Goal: Task Accomplishment & Management: Manage account settings

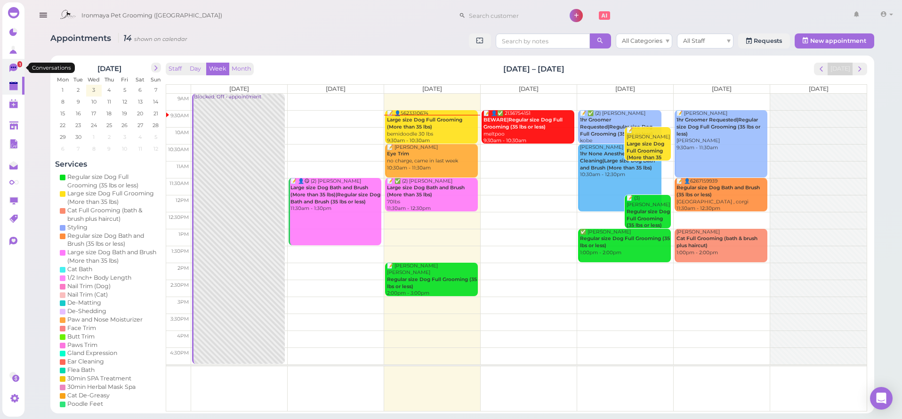
click at [13, 72] on icon at bounding box center [14, 69] width 10 height 10
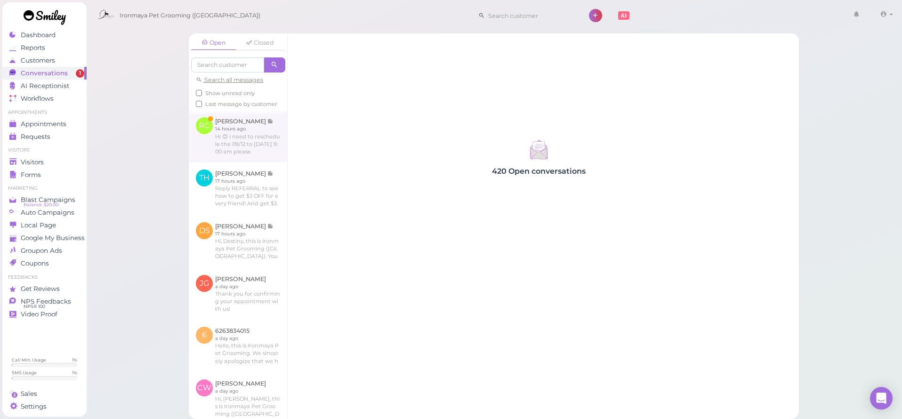
click at [220, 160] on link at bounding box center [238, 136] width 98 height 52
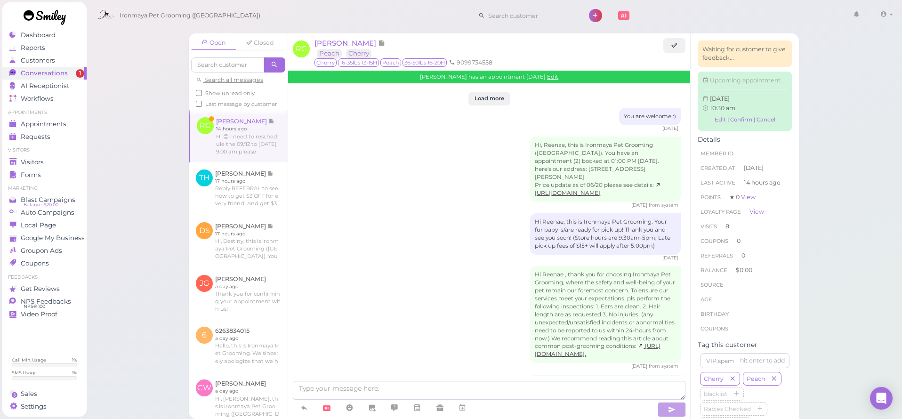
scroll to position [1670, 0]
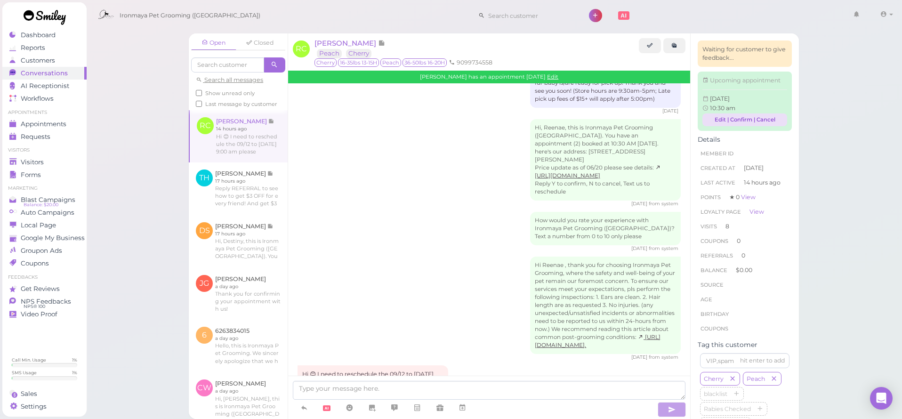
click at [713, 126] on link "Edit | Confirm | Cancel" at bounding box center [745, 119] width 85 height 13
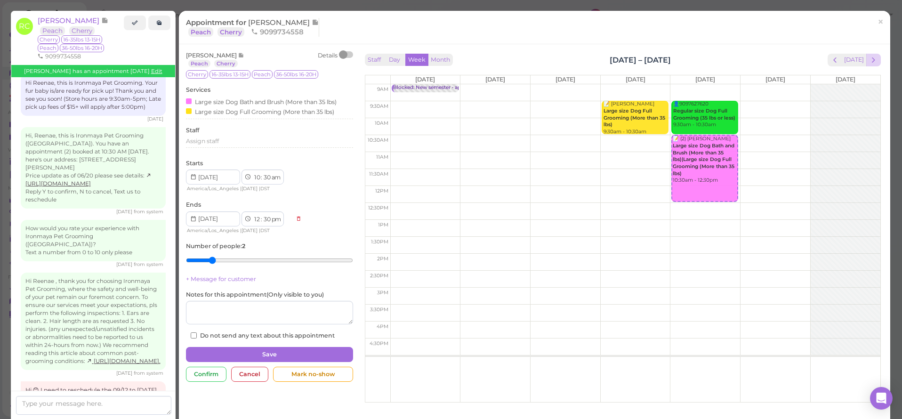
click at [871, 64] on span "next" at bounding box center [873, 60] width 9 height 9
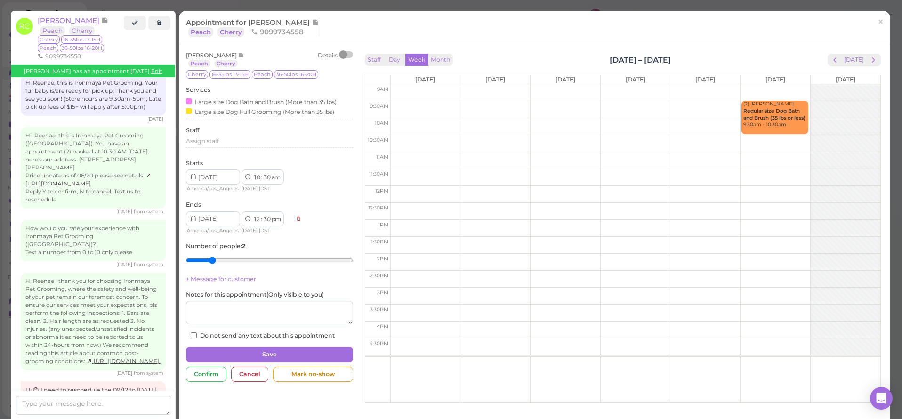
click at [770, 147] on td at bounding box center [635, 143] width 490 height 17
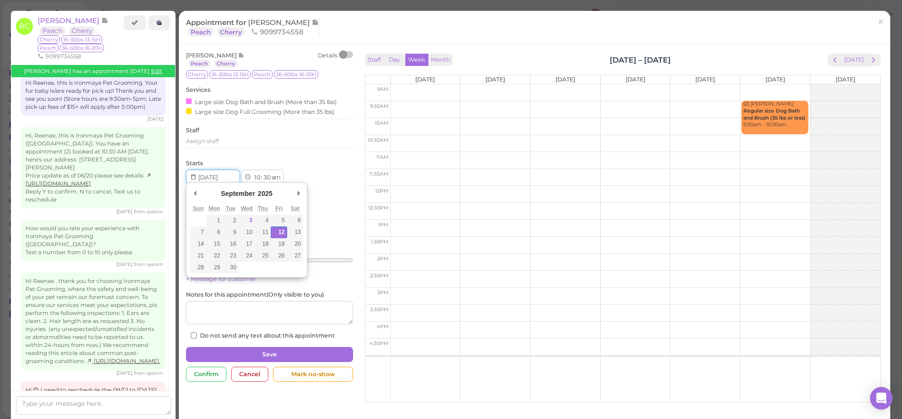
click at [231, 179] on input "Use the arrow keys to pick a date" at bounding box center [213, 177] width 54 height 15
type input "[DATE]"
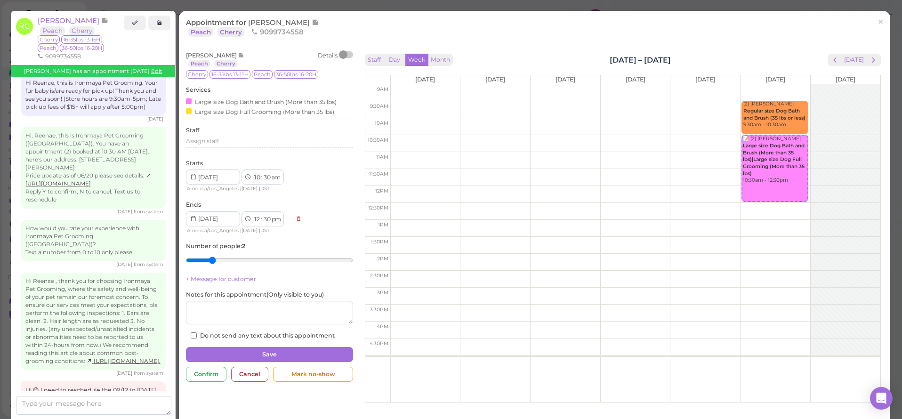
select select "9"
select select "11"
select select "am"
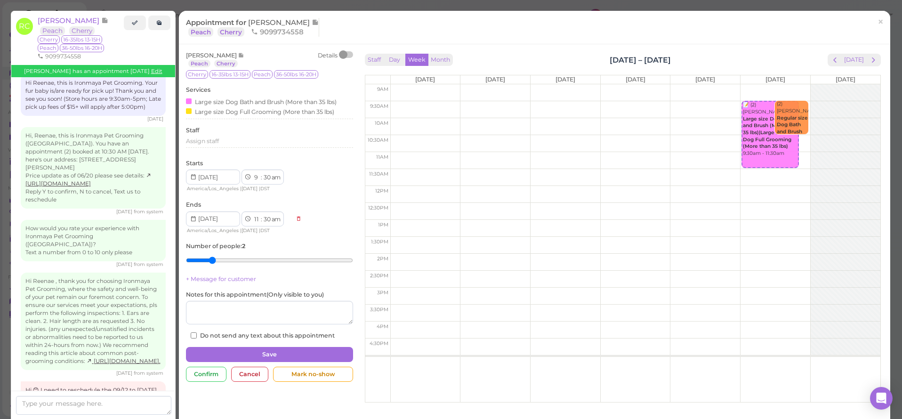
click at [285, 152] on div "[PERSON_NAME] [GEOGRAPHIC_DATA] Cherry Details Cherry 16-35lbs 13-15H Peach 36-…" at bounding box center [269, 195] width 167 height 289
click at [280, 349] on button "Save" at bounding box center [269, 354] width 167 height 15
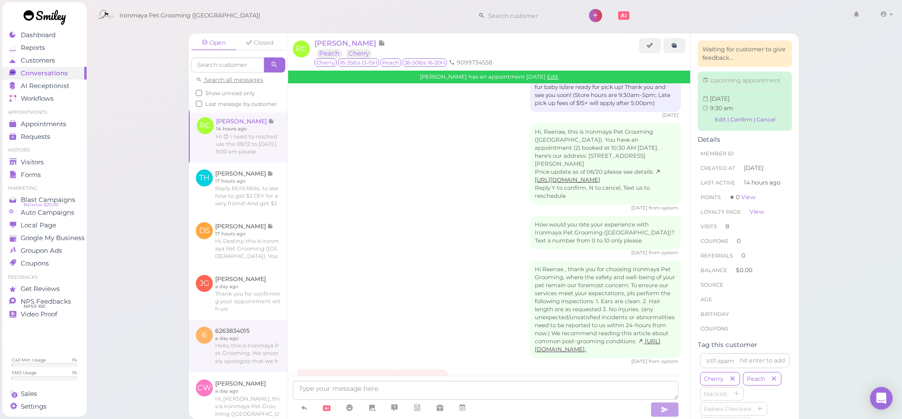
scroll to position [1758, 0]
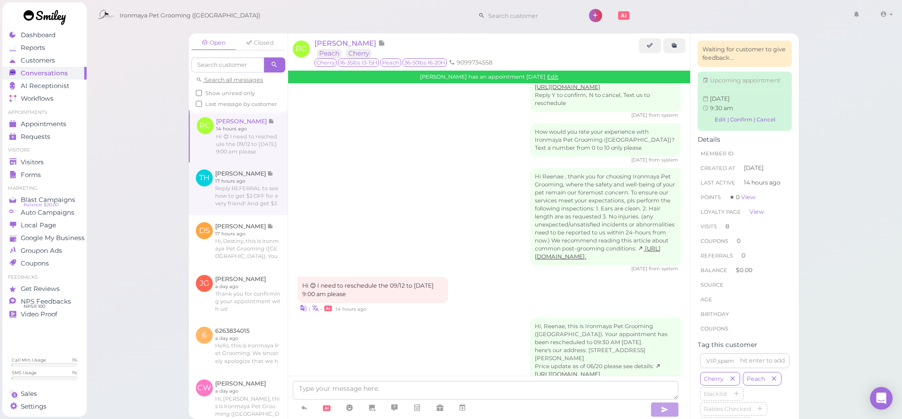
click at [232, 195] on link at bounding box center [238, 188] width 99 height 53
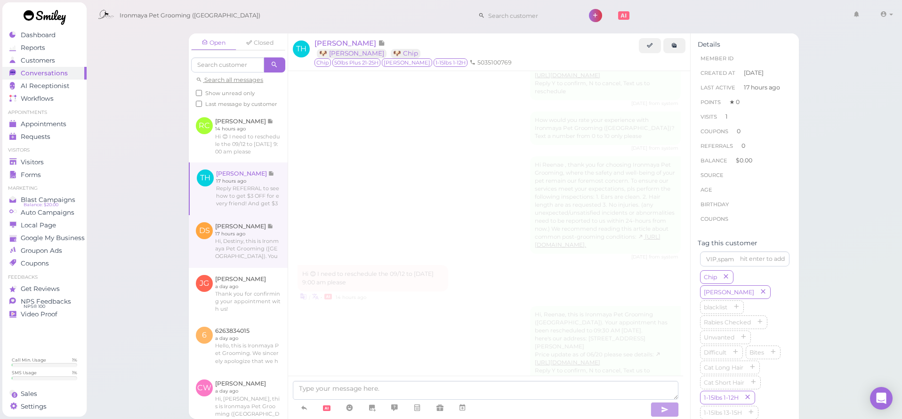
scroll to position [427, 0]
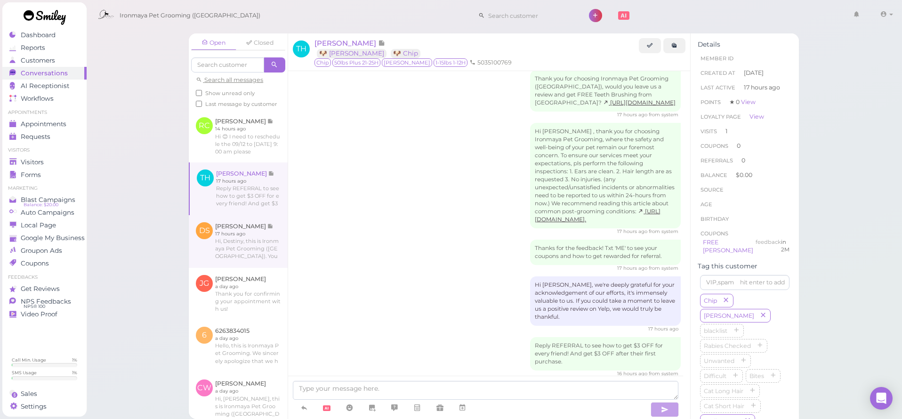
click at [234, 250] on link at bounding box center [238, 241] width 99 height 53
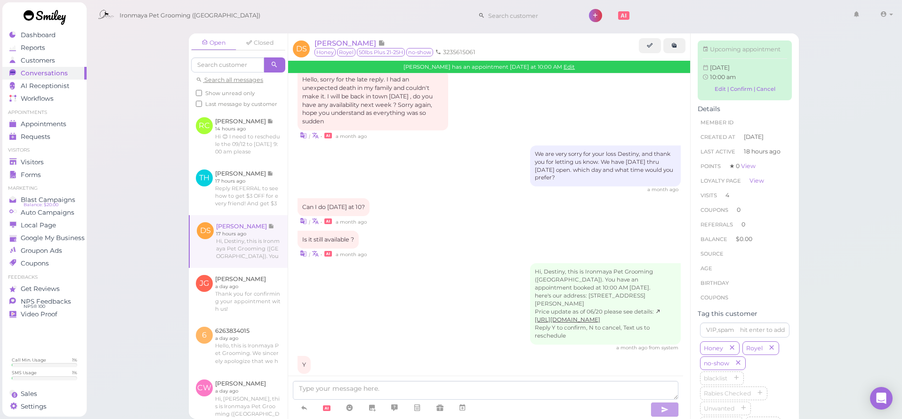
scroll to position [1150, 0]
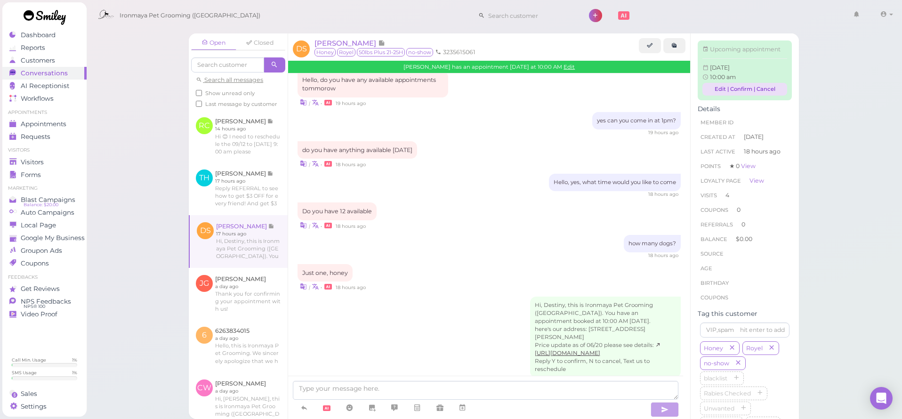
click at [715, 92] on link "Edit | Confirm | Cancel" at bounding box center [745, 89] width 85 height 13
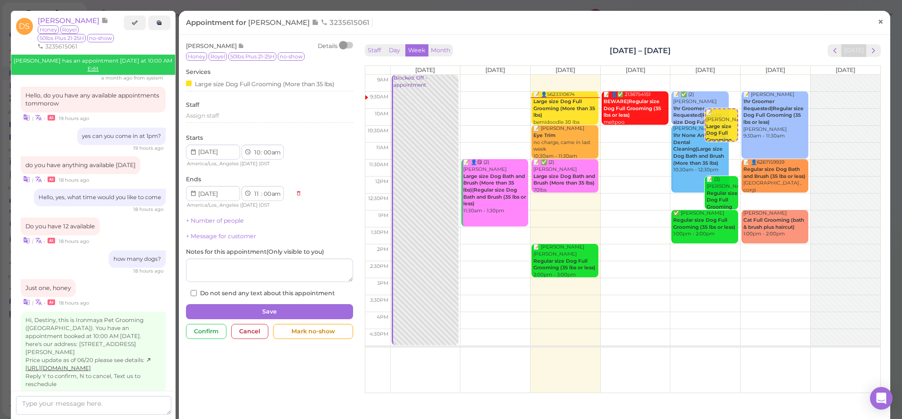
click at [878, 20] on span "×" at bounding box center [881, 21] width 6 height 13
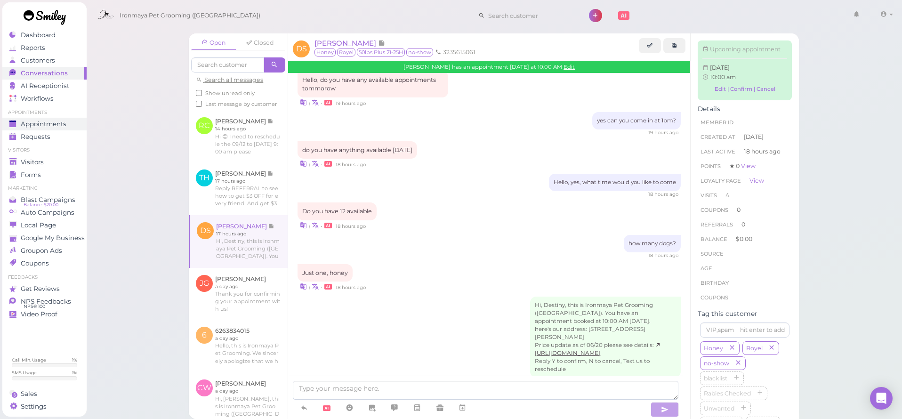
click at [51, 124] on span "Appointments" at bounding box center [44, 124] width 46 height 8
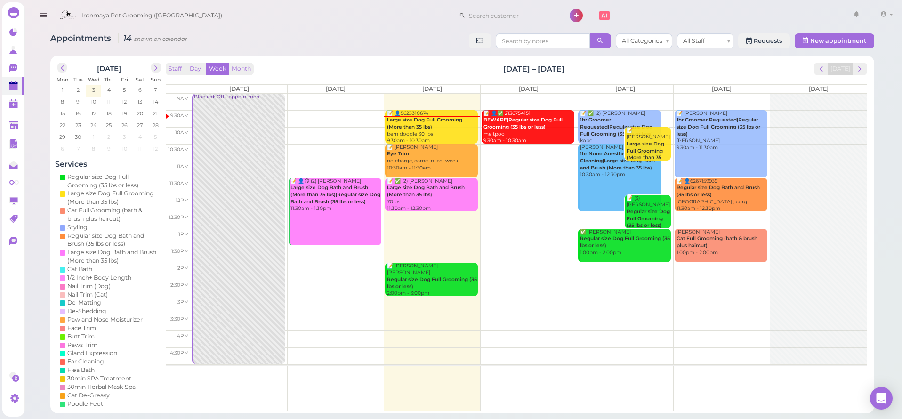
click at [768, 110] on td at bounding box center [529, 118] width 676 height 17
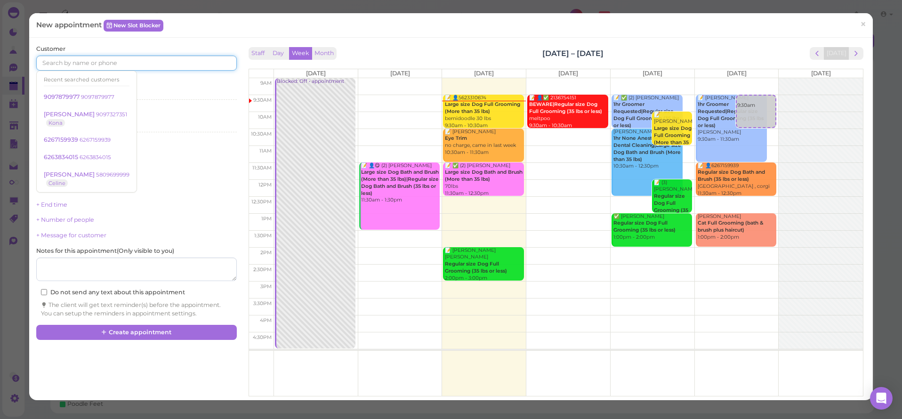
click at [75, 63] on input at bounding box center [136, 63] width 200 height 15
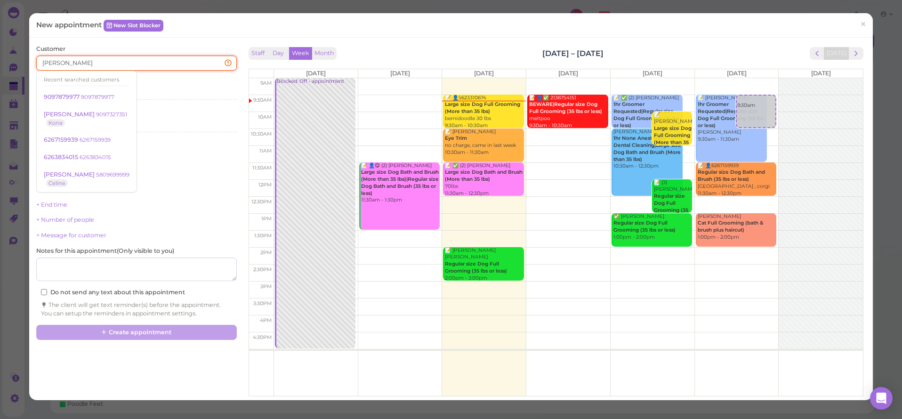
click at [79, 64] on input "[PERSON_NAME]" at bounding box center [136, 63] width 200 height 15
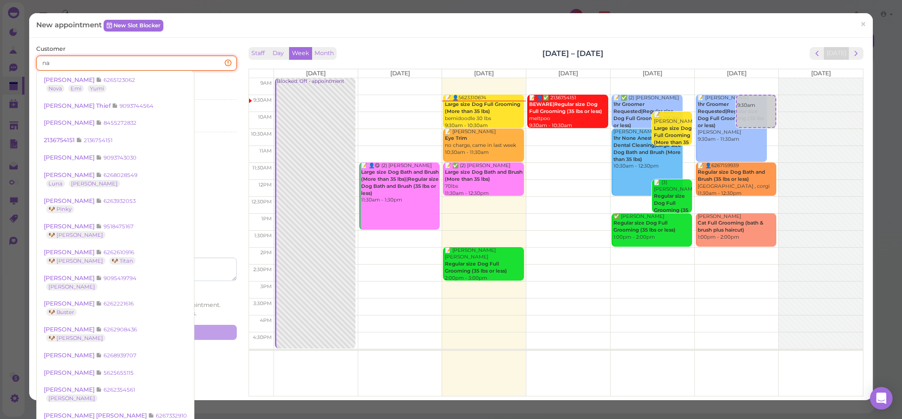
type input "n"
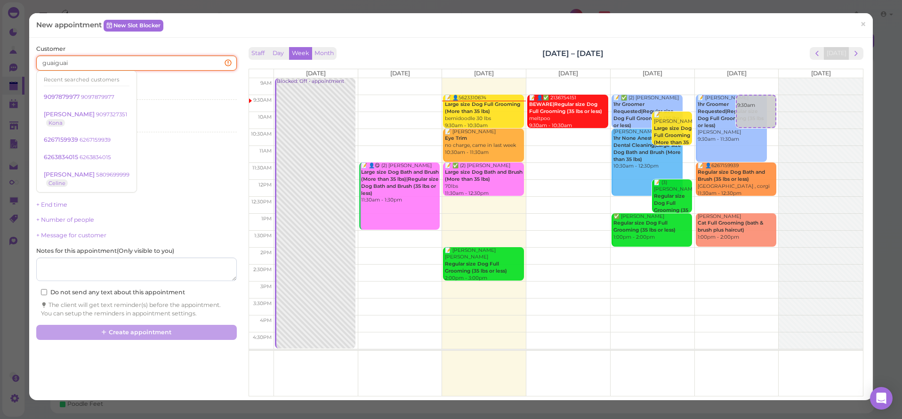
type input "guaiguai"
click at [164, 84] on div "Services Select services" at bounding box center [136, 91] width 200 height 26
click at [140, 62] on input "guaiguai" at bounding box center [136, 63] width 200 height 15
drag, startPoint x: 140, startPoint y: 62, endPoint x: 0, endPoint y: 58, distance: 140.9
click at [0, 58] on html "Dashboard Reports Customers Conversations 0" at bounding box center [451, 209] width 902 height 419
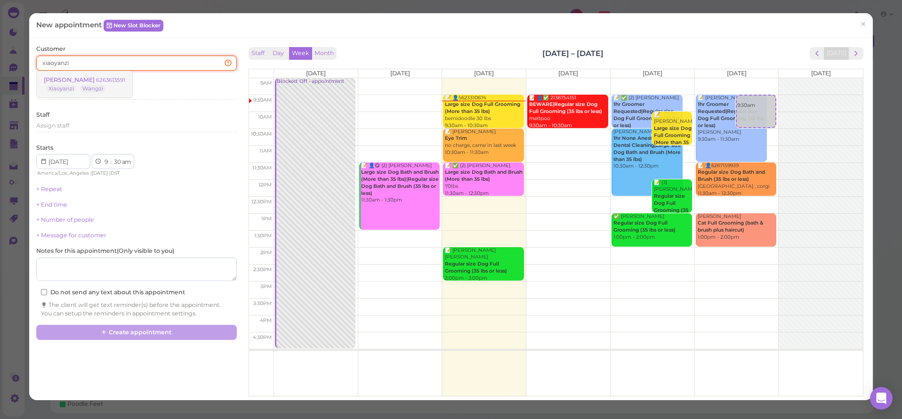
type input "xiaoyanzi"
click at [73, 80] on span "[PERSON_NAME]" at bounding box center [70, 79] width 52 height 7
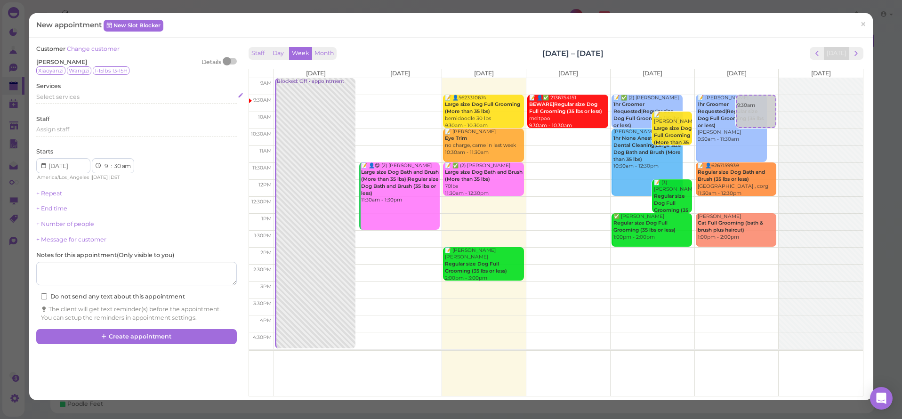
click at [56, 97] on span "Select services" at bounding box center [57, 96] width 43 height 7
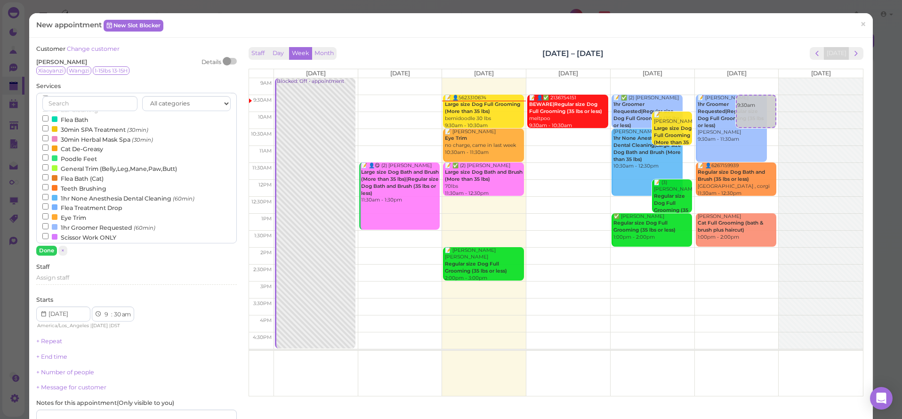
scroll to position [191, 0]
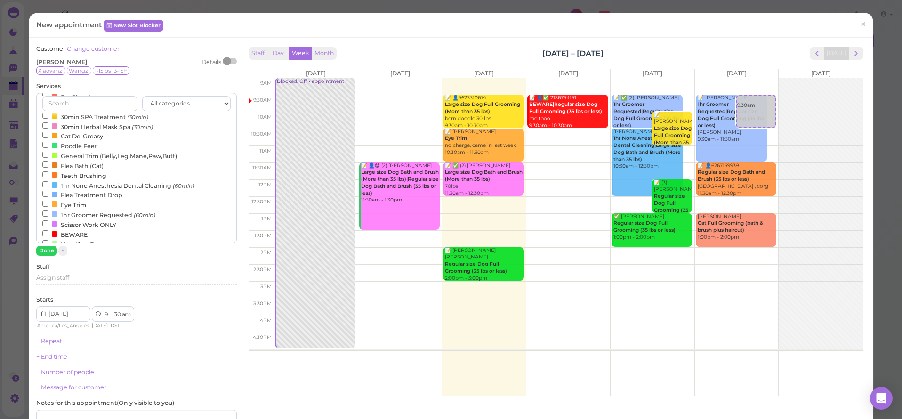
click at [65, 219] on label "1hr Groomer Requested (60min)" at bounding box center [98, 215] width 113 height 10
click at [49, 217] on input "1hr Groomer Requested (60min)" at bounding box center [45, 213] width 6 height 6
click at [47, 249] on button "Done" at bounding box center [46, 251] width 21 height 10
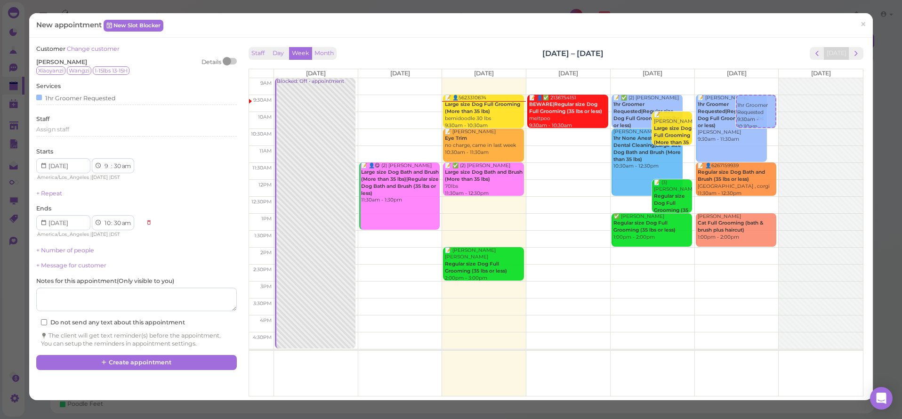
drag, startPoint x: 50, startPoint y: 243, endPoint x: 53, endPoint y: 252, distance: 9.8
click at [50, 247] on link "+ Number of people" at bounding box center [65, 250] width 58 height 7
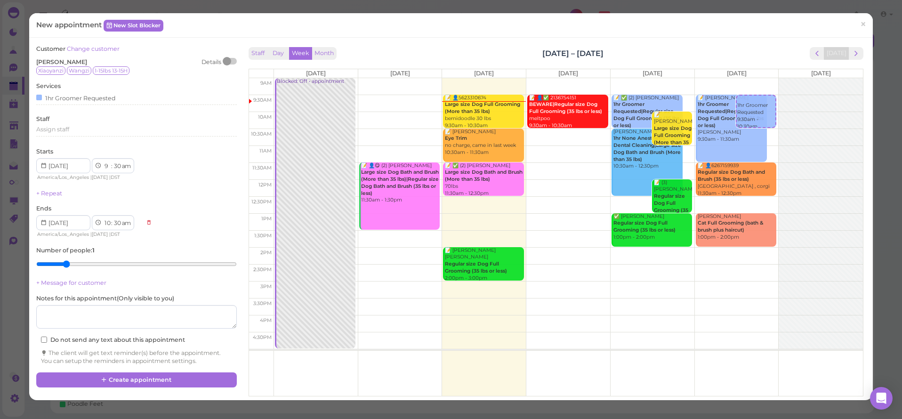
type input "2"
click at [69, 264] on input "range" at bounding box center [136, 264] width 200 height 15
click at [130, 372] on button "Create appointment" at bounding box center [136, 379] width 200 height 15
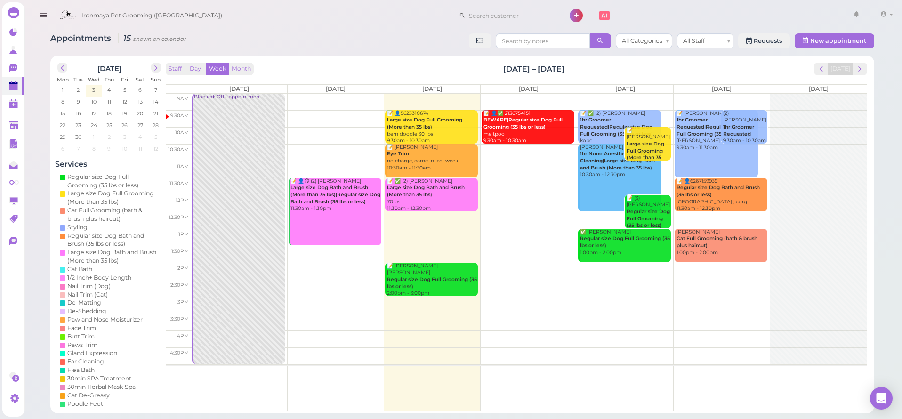
click at [509, 96] on td at bounding box center [529, 102] width 676 height 17
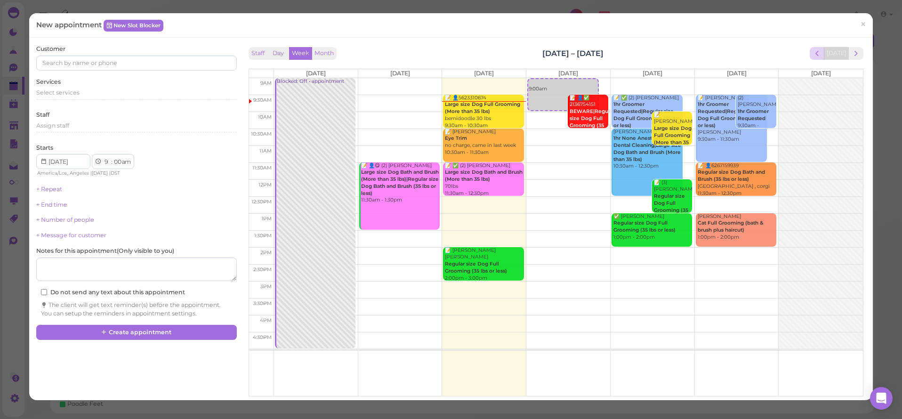
click at [815, 52] on span "prev" at bounding box center [817, 53] width 9 height 9
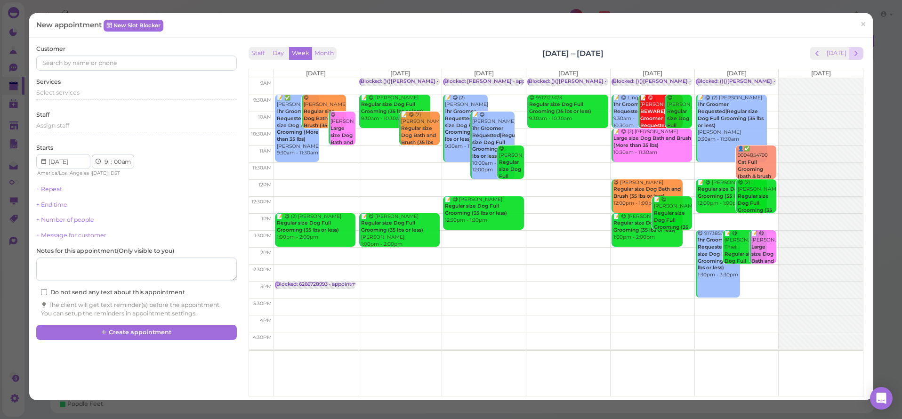
click at [852, 55] on span "next" at bounding box center [856, 53] width 9 height 9
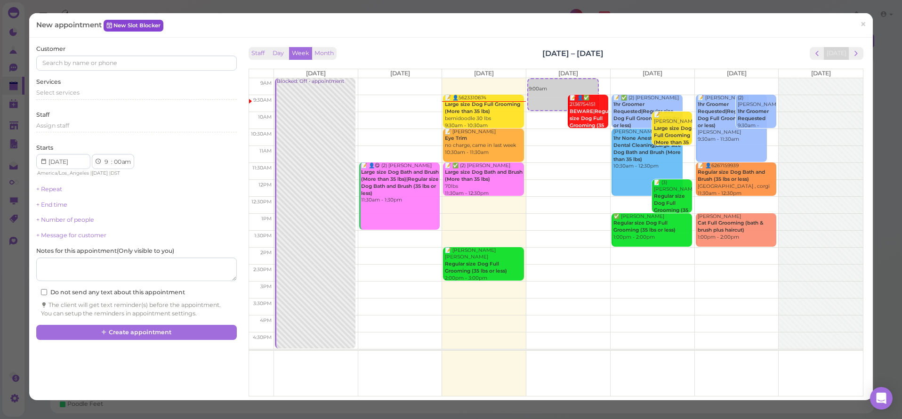
click at [130, 21] on link "New Slot Blocker" at bounding box center [134, 25] width 60 height 11
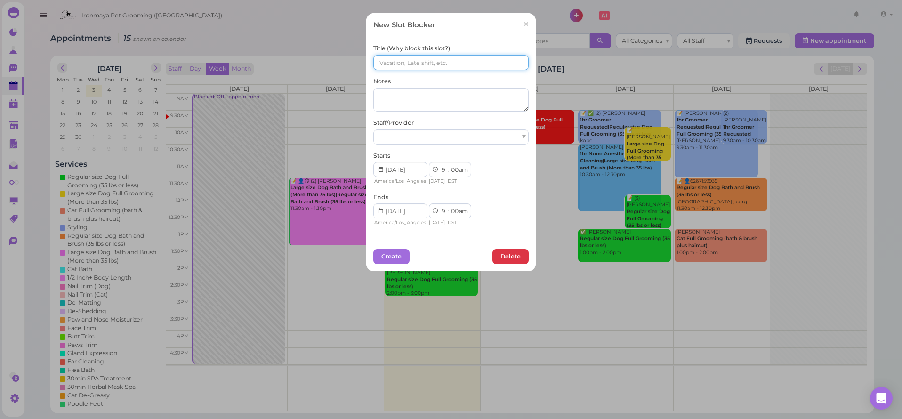
click at [389, 58] on input at bounding box center [450, 62] width 155 height 15
type input "[PERSON_NAME]"
select select "15"
click at [445, 132] on div at bounding box center [450, 136] width 155 height 15
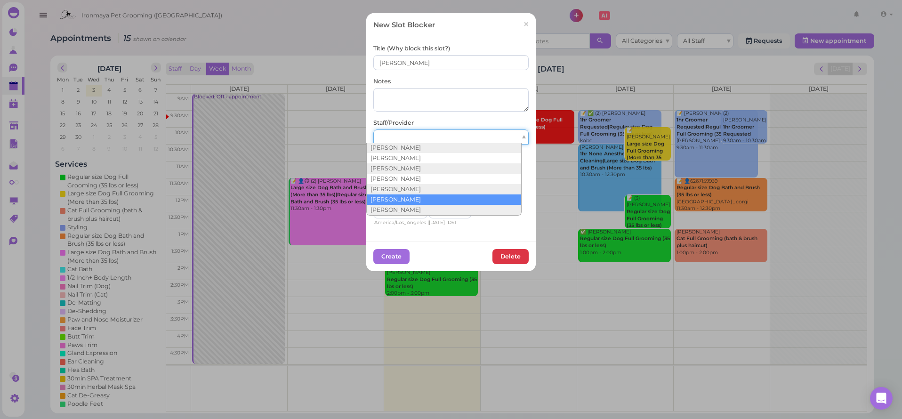
scroll to position [17, 0]
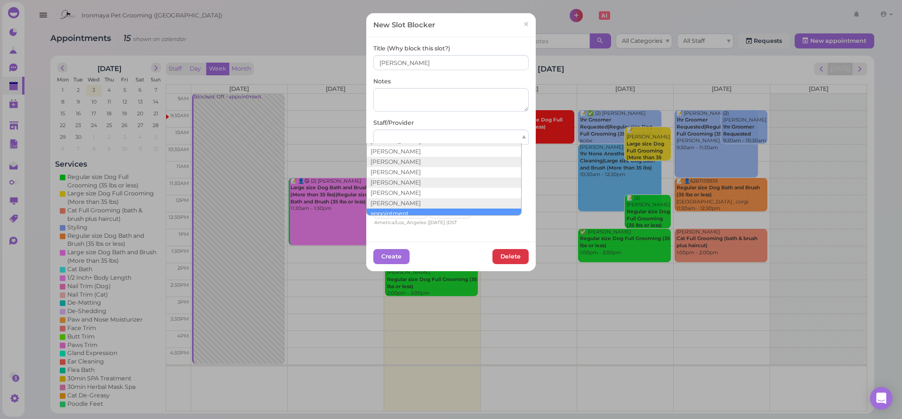
drag, startPoint x: 410, startPoint y: 207, endPoint x: 400, endPoint y: 216, distance: 13.0
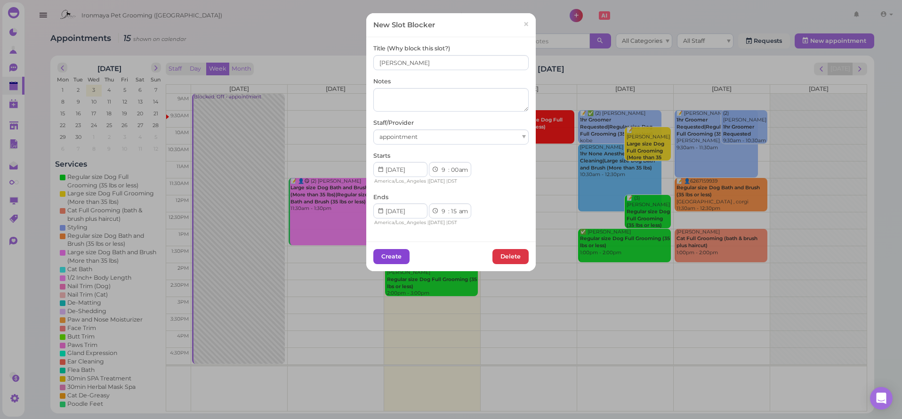
click at [386, 254] on button "Create" at bounding box center [391, 256] width 36 height 15
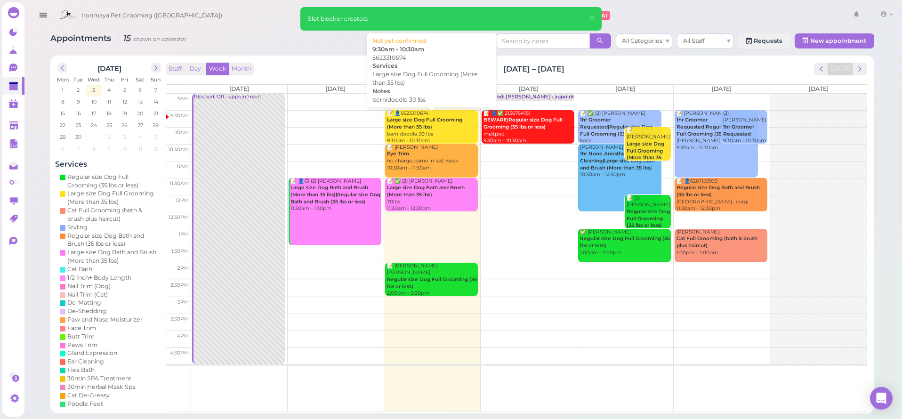
click at [462, 122] on div "📝 👤5623310674 Large size Dog Full Grooming (More than 35 lbs) bernidoodle 30 lb…" at bounding box center [432, 127] width 91 height 34
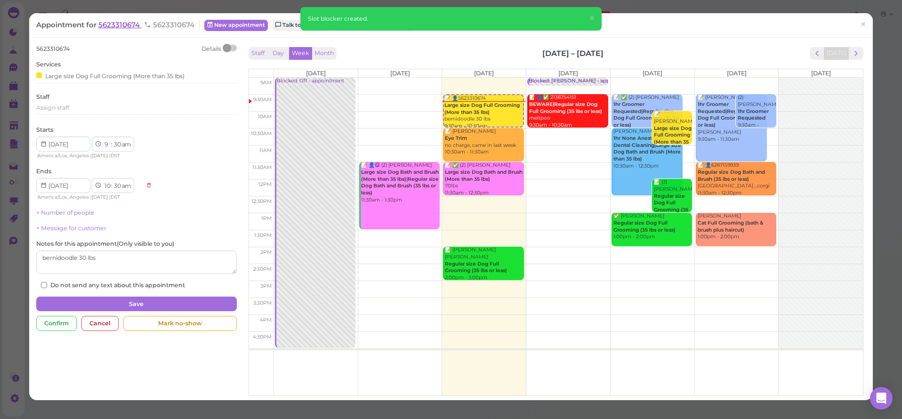
click at [120, 25] on span "5623310674" at bounding box center [119, 24] width 43 height 9
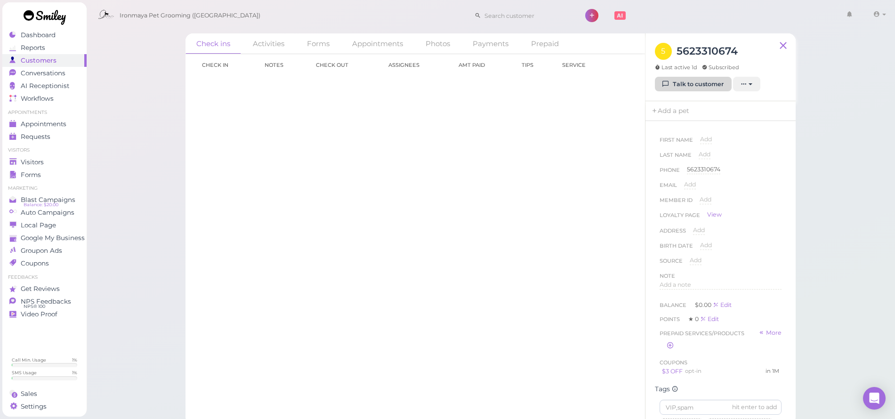
click at [688, 87] on link "Talk to customer" at bounding box center [693, 84] width 77 height 15
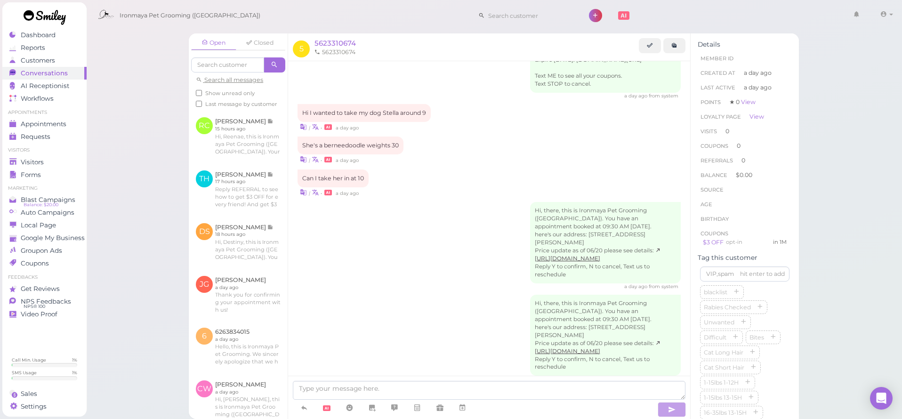
scroll to position [113, 0]
click at [332, 46] on span "5623310674" at bounding box center [335, 43] width 41 height 9
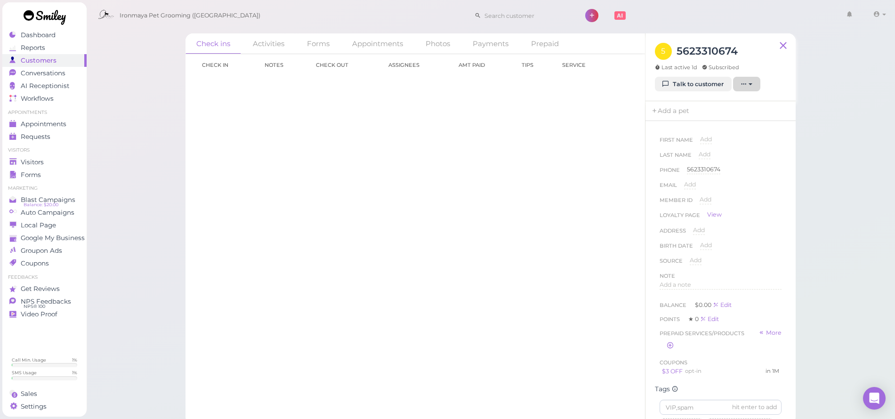
click at [746, 85] on icon "button" at bounding box center [744, 84] width 6 height 7
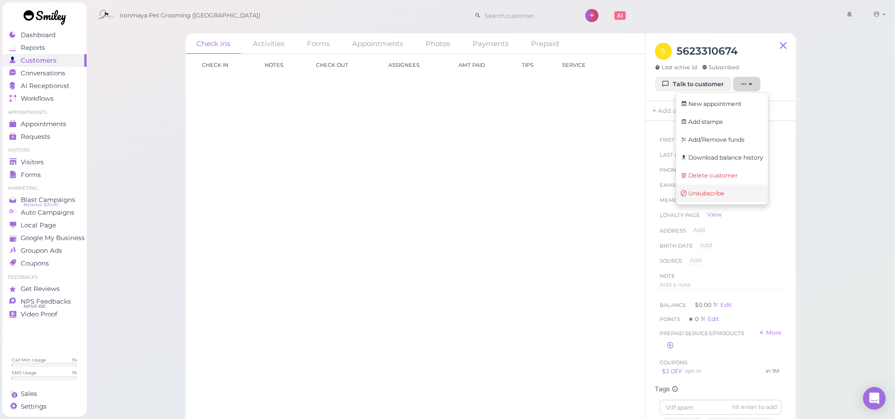
click at [715, 190] on span "Unsubscribe" at bounding box center [703, 193] width 44 height 7
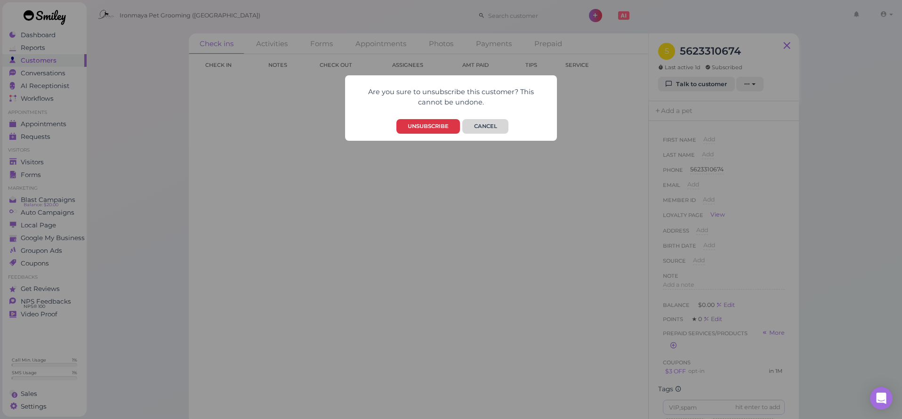
drag, startPoint x: 484, startPoint y: 124, endPoint x: 490, endPoint y: 121, distance: 7.4
click at [483, 125] on button "Cancel" at bounding box center [485, 126] width 46 height 15
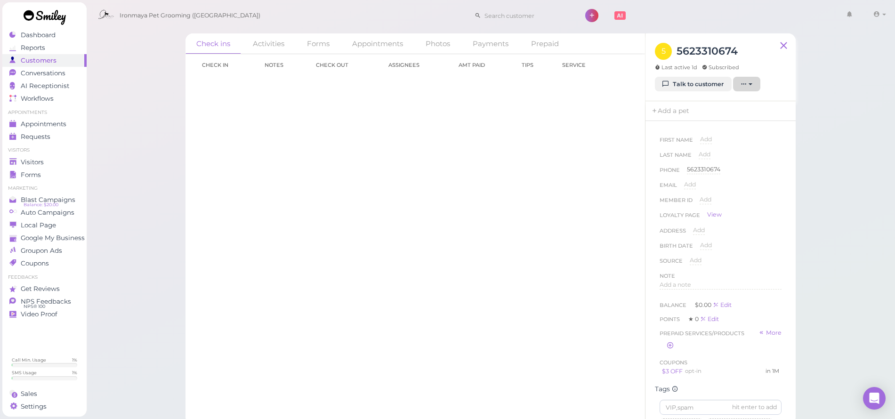
click at [743, 85] on icon "button" at bounding box center [744, 84] width 6 height 7
click at [708, 172] on span "Delete customer" at bounding box center [709, 175] width 57 height 7
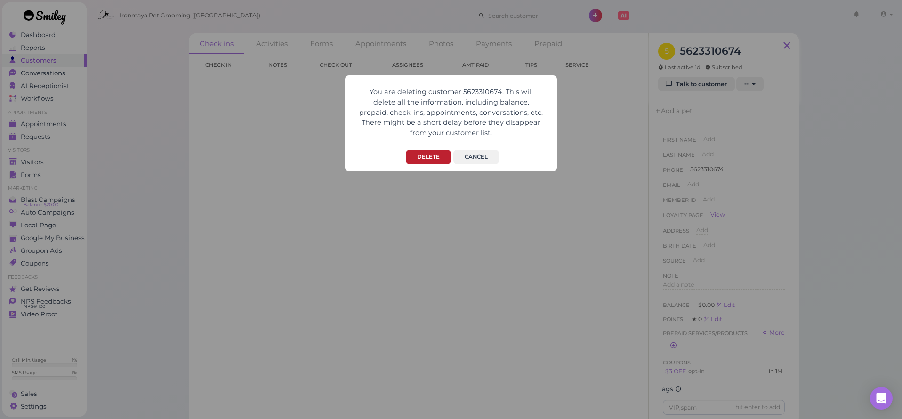
click at [421, 150] on button "Delete" at bounding box center [428, 157] width 45 height 15
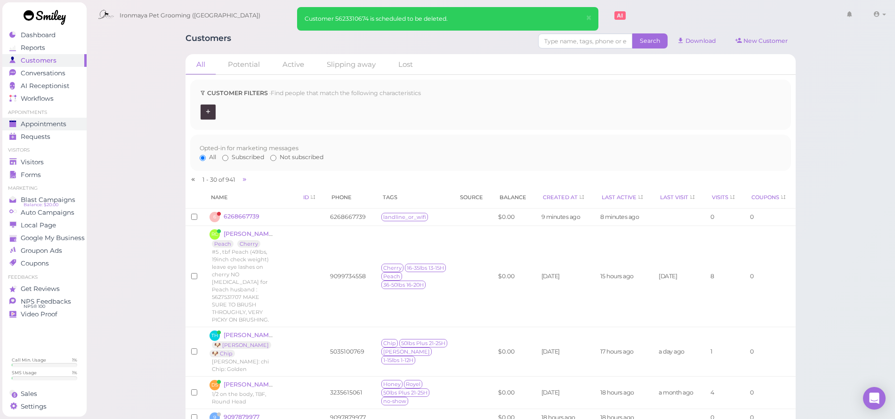
click at [52, 122] on span "Appointments" at bounding box center [44, 124] width 46 height 8
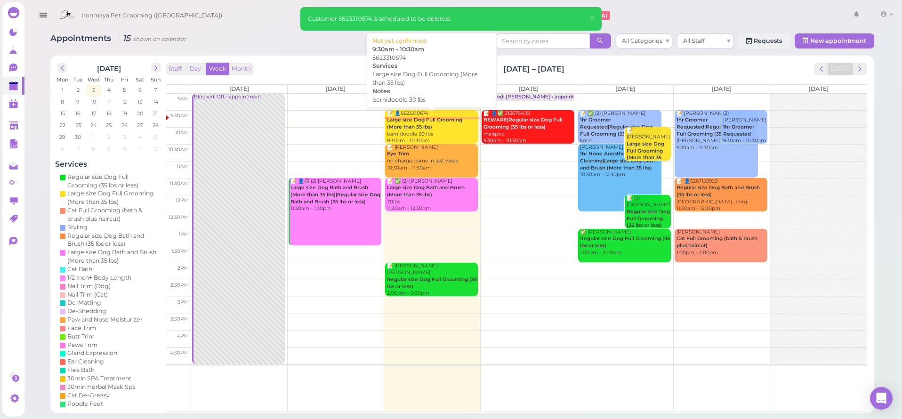
click at [432, 120] on b "Large size Dog Full Grooming (More than 35 lbs)" at bounding box center [424, 123] width 75 height 13
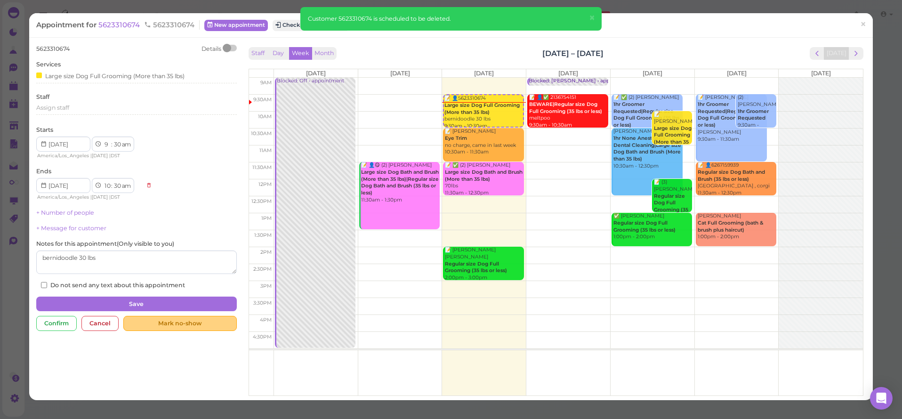
click at [146, 316] on div "Mark no-show" at bounding box center [179, 323] width 113 height 15
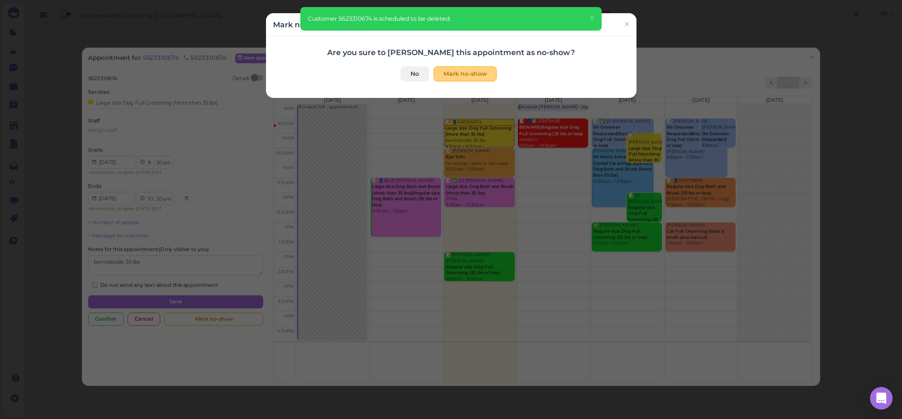
click at [450, 77] on button "Mark no-show" at bounding box center [465, 73] width 63 height 15
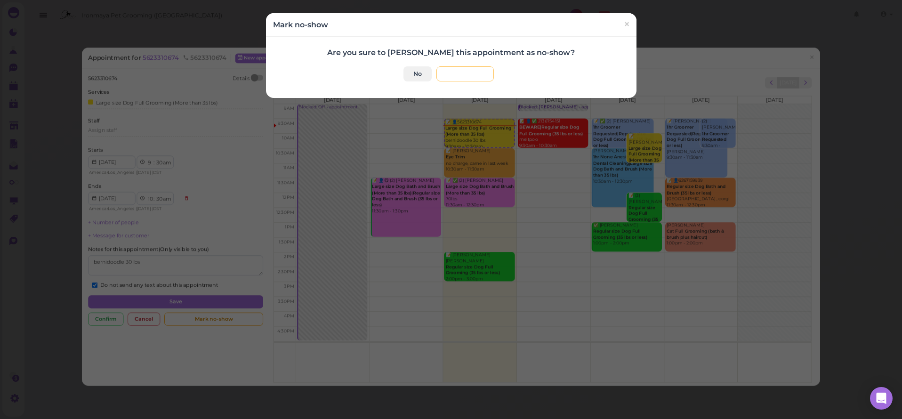
checkbox input "true"
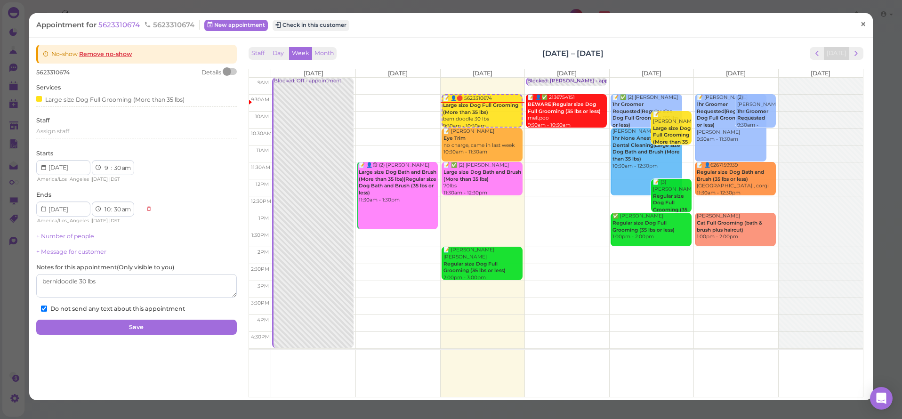
click at [860, 21] on span "×" at bounding box center [863, 24] width 6 height 13
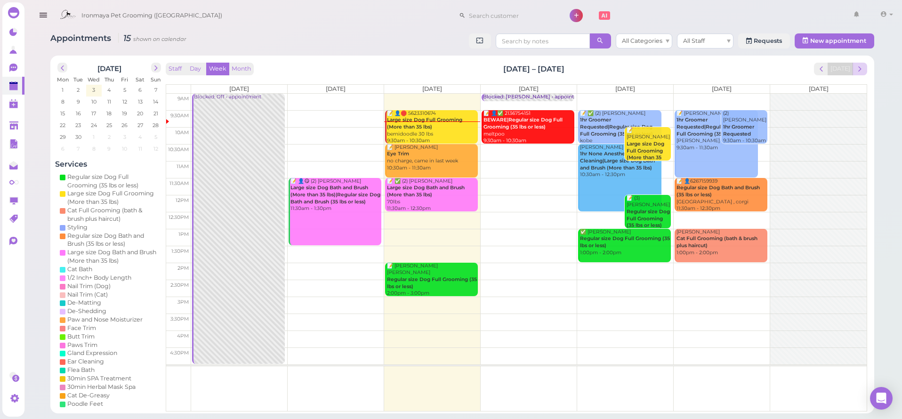
click at [855, 67] on button "next" at bounding box center [860, 69] width 15 height 13
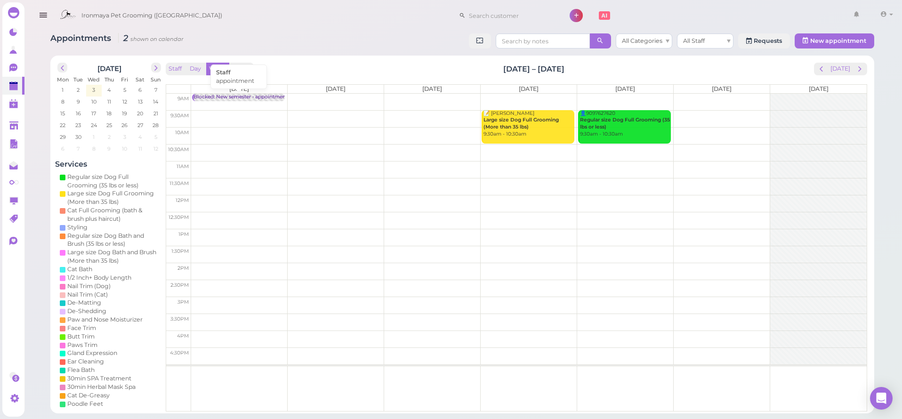
click at [270, 98] on div "Blocked: New semester • appointment" at bounding box center [241, 97] width 94 height 7
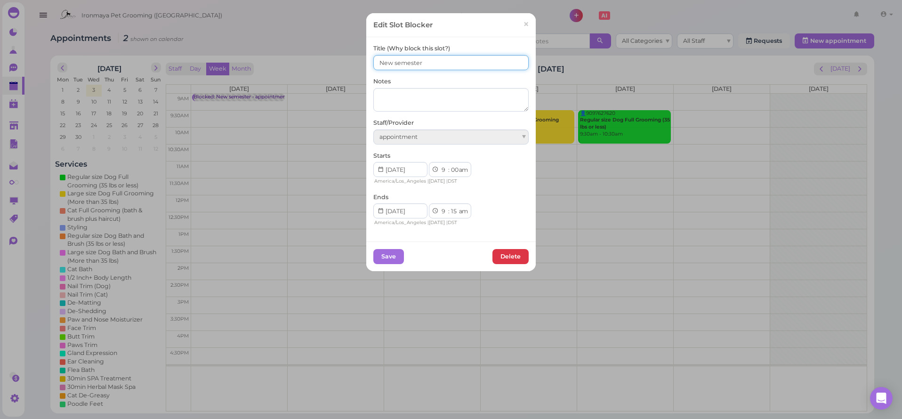
drag, startPoint x: 441, startPoint y: 62, endPoint x: 344, endPoint y: 55, distance: 97.3
click at [344, 54] on div "Edit Slot Blocker × Title (Why block this slot?) New semester Notes Staff/Provi…" at bounding box center [451, 209] width 902 height 419
type input "#"
click at [373, 61] on input "[PERSON_NAME]" at bounding box center [450, 62] width 155 height 15
click at [378, 63] on input "()()[PERSON_NAME]" at bounding box center [450, 62] width 155 height 15
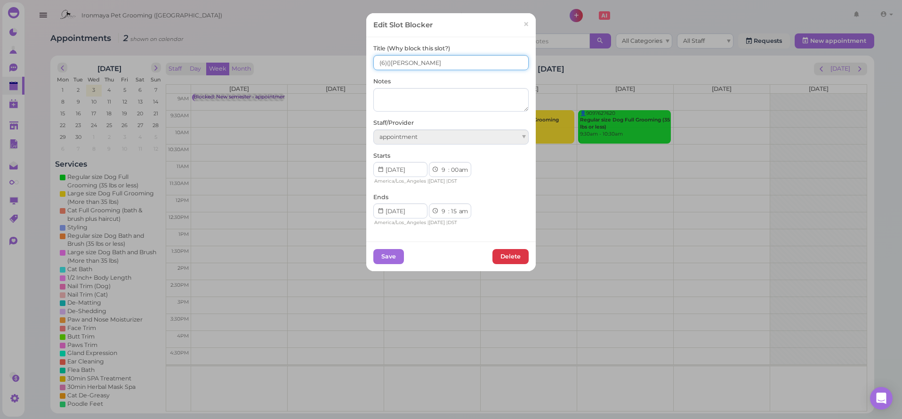
click at [388, 61] on input "(6)()[PERSON_NAME]" at bounding box center [450, 62] width 155 height 15
click at [385, 62] on input "(6)()[PERSON_NAME]" at bounding box center [450, 62] width 155 height 15
type input "(6)(4)[PERSON_NAME]"
click at [460, 77] on div "Notes" at bounding box center [450, 94] width 155 height 34
click at [382, 256] on button "Save" at bounding box center [388, 256] width 31 height 15
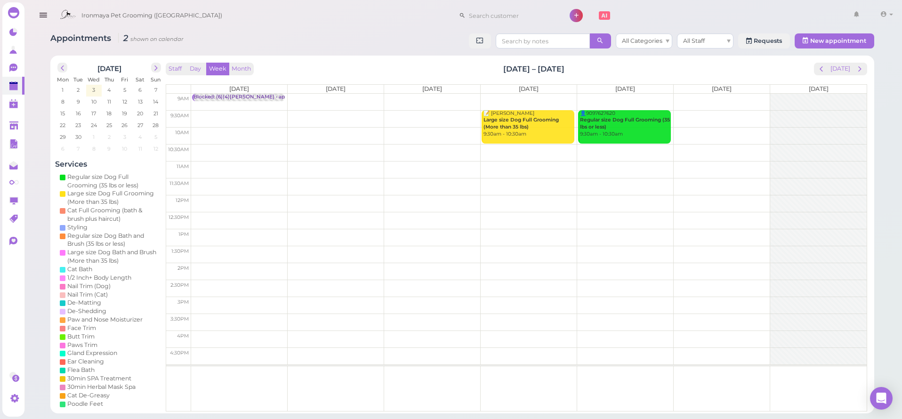
click at [338, 99] on td at bounding box center [529, 102] width 676 height 17
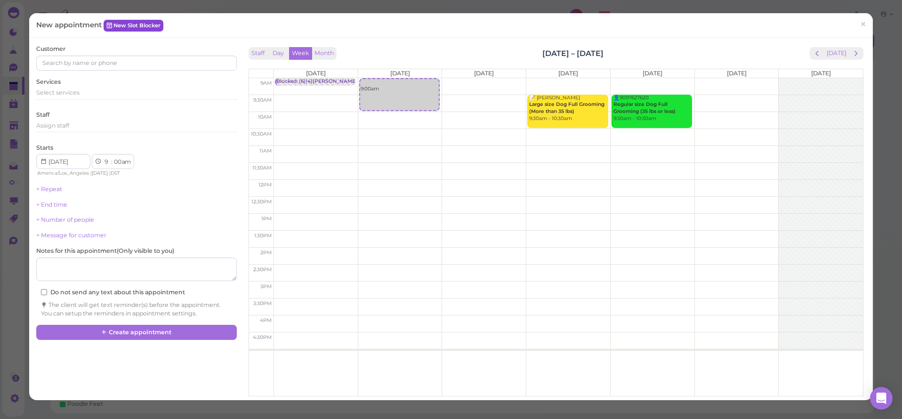
click at [151, 26] on link "New Slot Blocker" at bounding box center [134, 25] width 60 height 11
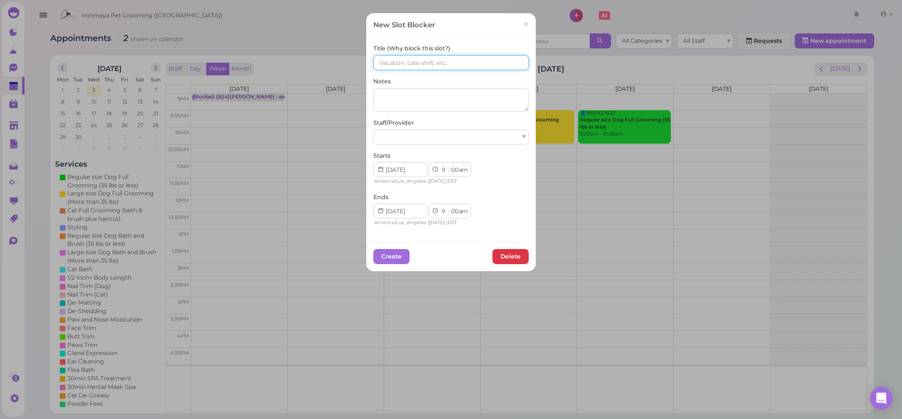
click at [379, 62] on input at bounding box center [450, 62] width 155 height 15
click at [373, 62] on input "[PERSON_NAME]" at bounding box center [450, 62] width 155 height 15
click at [377, 63] on input "()()[PERSON_NAME]" at bounding box center [450, 62] width 155 height 15
click at [385, 61] on input "(3)()[PERSON_NAME]" at bounding box center [450, 62] width 155 height 15
type input "(3)(2)[PERSON_NAME]"
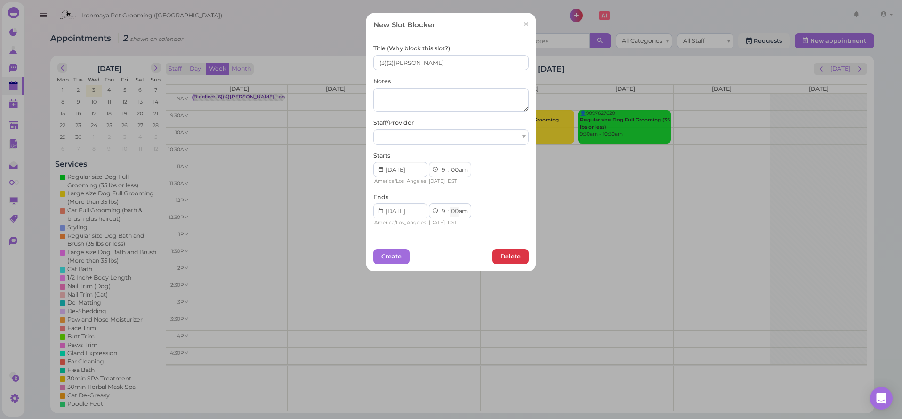
select select "15"
drag, startPoint x: 391, startPoint y: 257, endPoint x: 428, endPoint y: 49, distance: 211.3
click at [445, 31] on div "New Slot Blocker × Title (Why block this slot?) (3)(2)[PERSON_NAME] Notes Staff…" at bounding box center [451, 142] width 170 height 258
click at [427, 60] on input "(3)(2)[PERSON_NAME]" at bounding box center [450, 62] width 155 height 15
type input "(3)(2)[PERSON_NAME] 9:30 10:00 1:30"
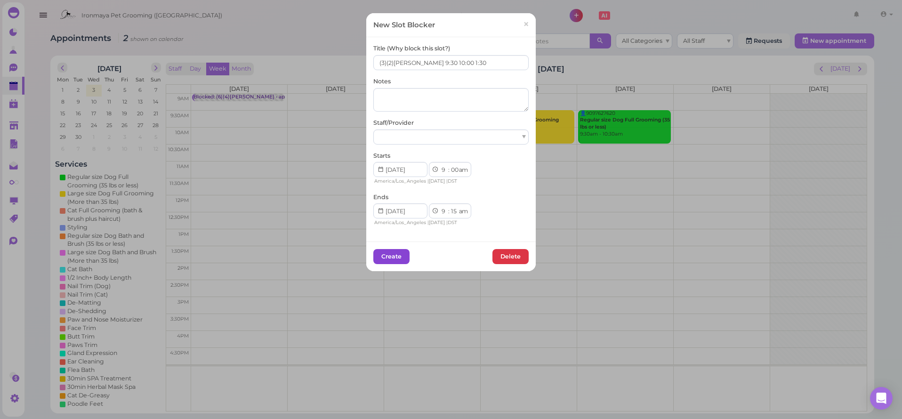
click at [386, 251] on button "Create" at bounding box center [391, 256] width 36 height 15
click at [454, 138] on div at bounding box center [450, 136] width 155 height 15
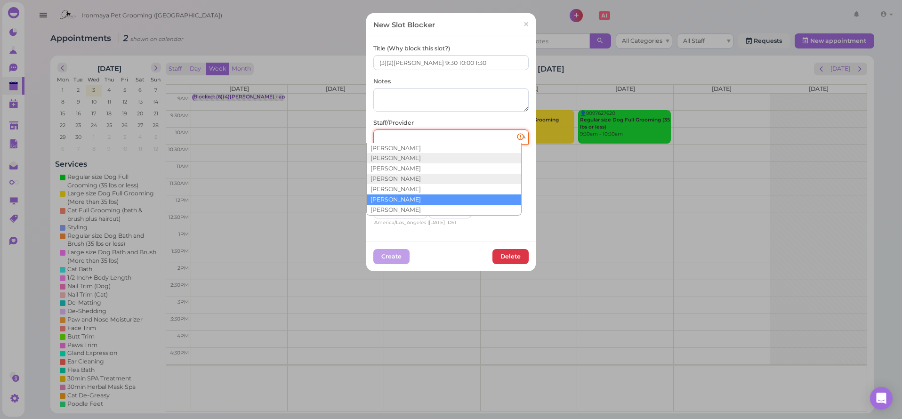
scroll to position [17, 0]
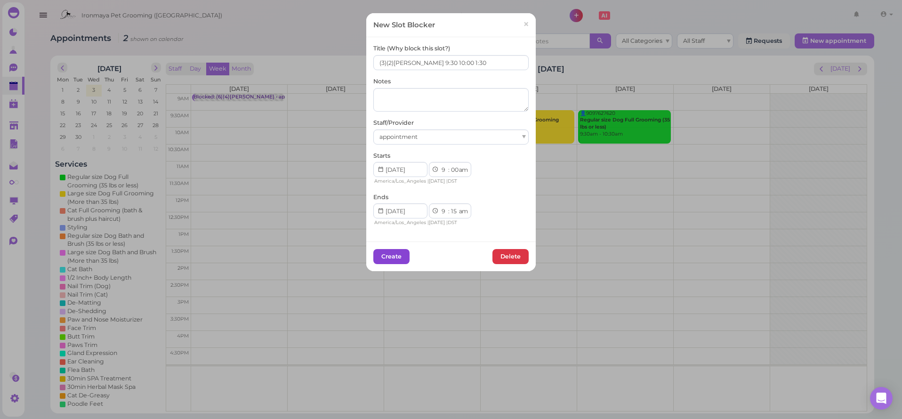
click at [386, 256] on button "Create" at bounding box center [391, 256] width 36 height 15
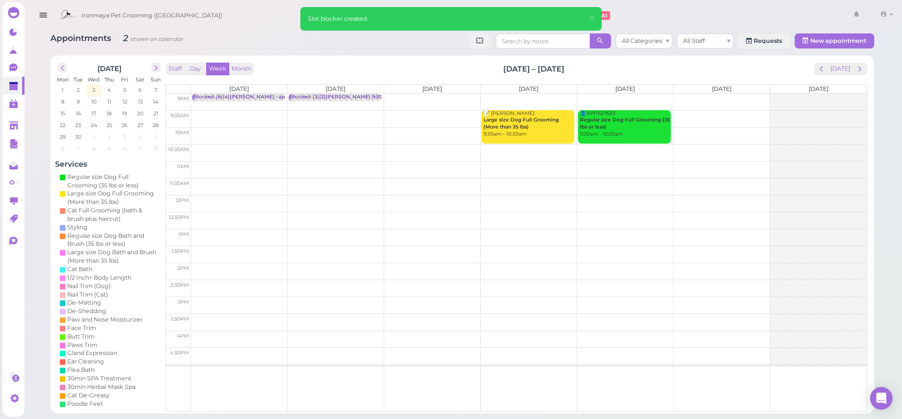
click at [426, 96] on td at bounding box center [529, 102] width 676 height 17
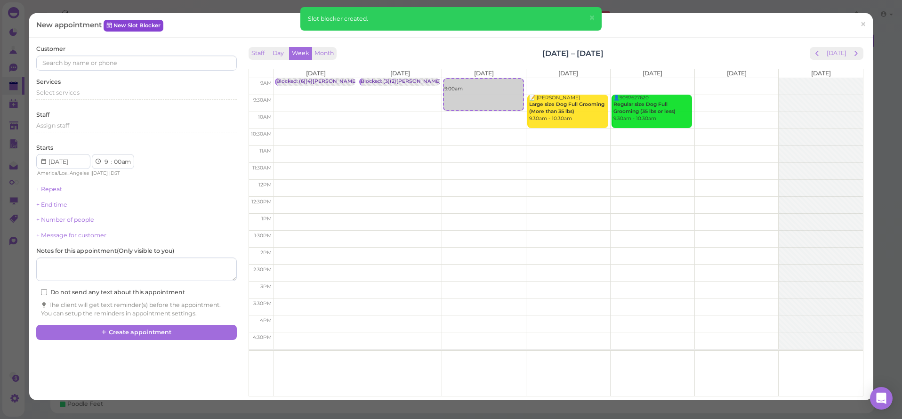
click at [128, 23] on link "New Slot Blocker" at bounding box center [134, 25] width 60 height 11
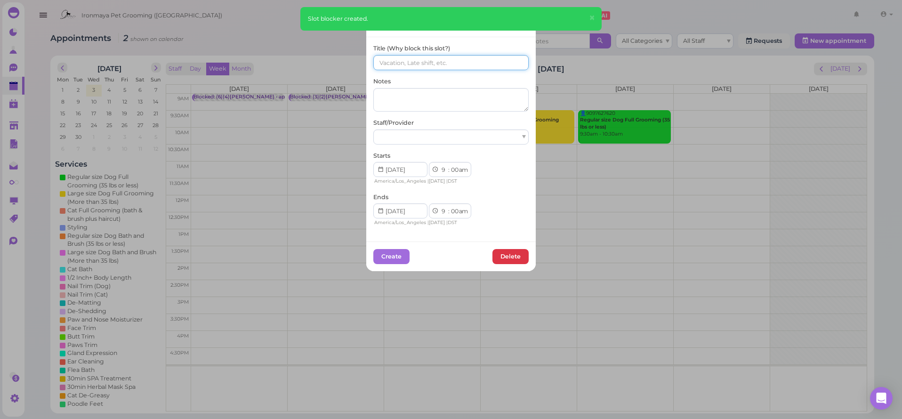
click at [396, 62] on input at bounding box center [450, 62] width 155 height 15
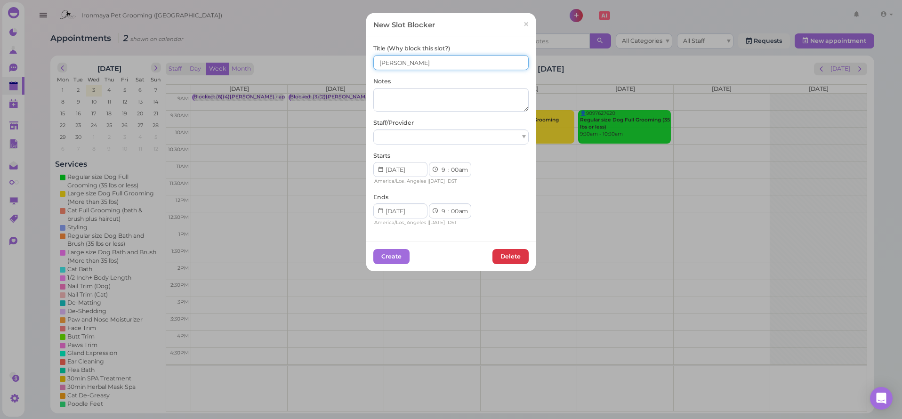
drag, startPoint x: 372, startPoint y: 61, endPoint x: 381, endPoint y: 70, distance: 13.0
click at [373, 61] on input "[PERSON_NAME]" at bounding box center [450, 62] width 155 height 15
click at [377, 63] on input "()()[PERSON_NAME]" at bounding box center [450, 62] width 155 height 15
click at [386, 62] on input "(4)()[PERSON_NAME]" at bounding box center [450, 62] width 155 height 15
click at [439, 63] on input "(4)(3)[PERSON_NAME]" at bounding box center [450, 62] width 155 height 15
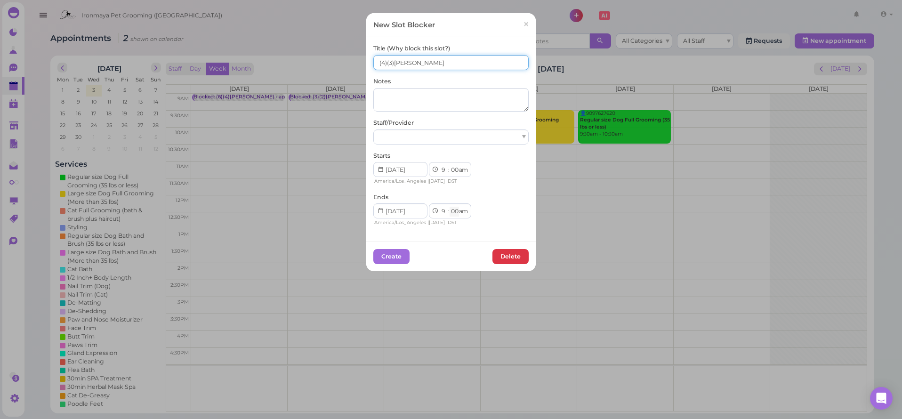
type input "(4)(3)[PERSON_NAME]"
select select "15"
click at [399, 254] on button "Create" at bounding box center [391, 256] width 36 height 15
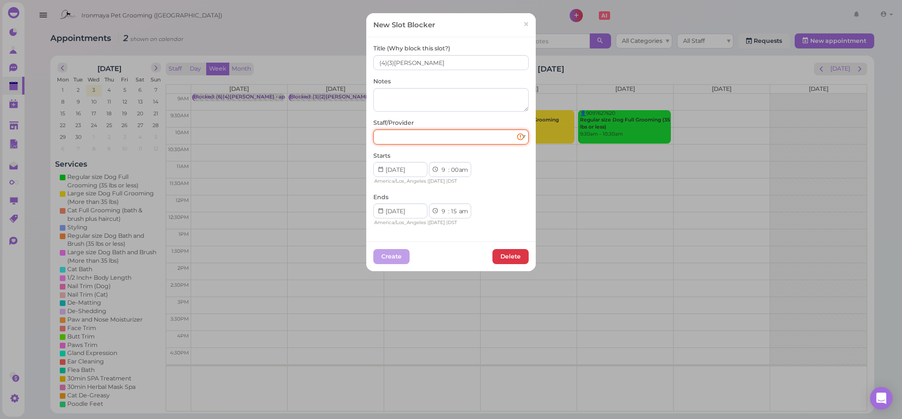
click at [445, 129] on div at bounding box center [450, 136] width 155 height 15
click at [393, 257] on button "Create" at bounding box center [391, 256] width 36 height 15
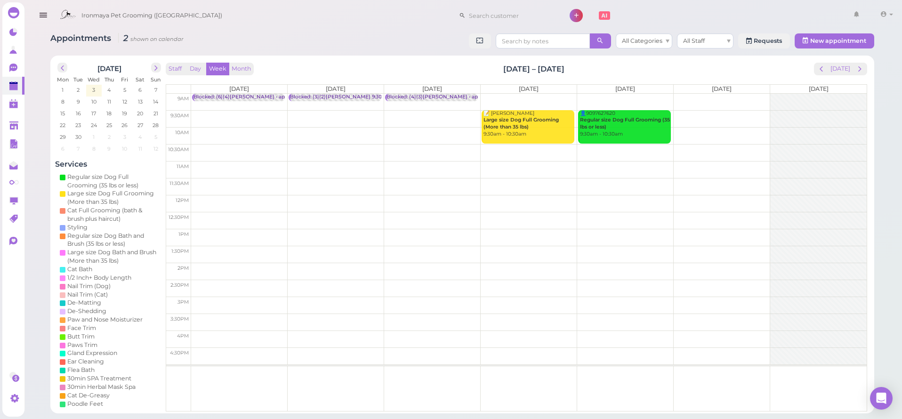
click at [515, 97] on td at bounding box center [529, 102] width 676 height 17
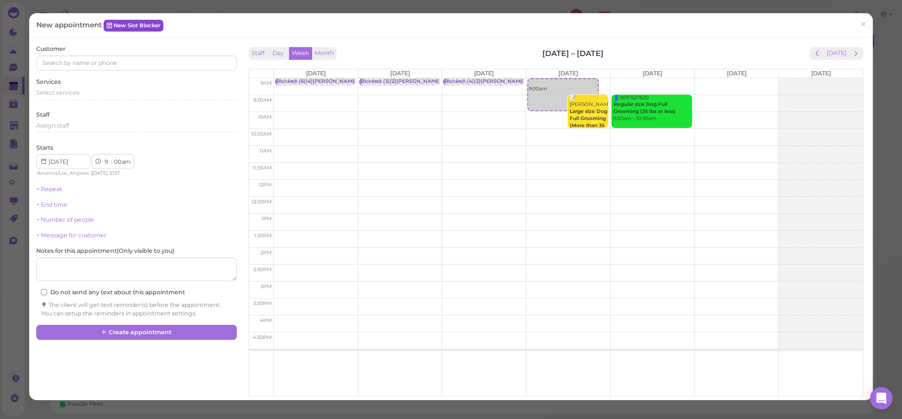
click at [143, 28] on link "New Slot Blocker" at bounding box center [134, 25] width 60 height 11
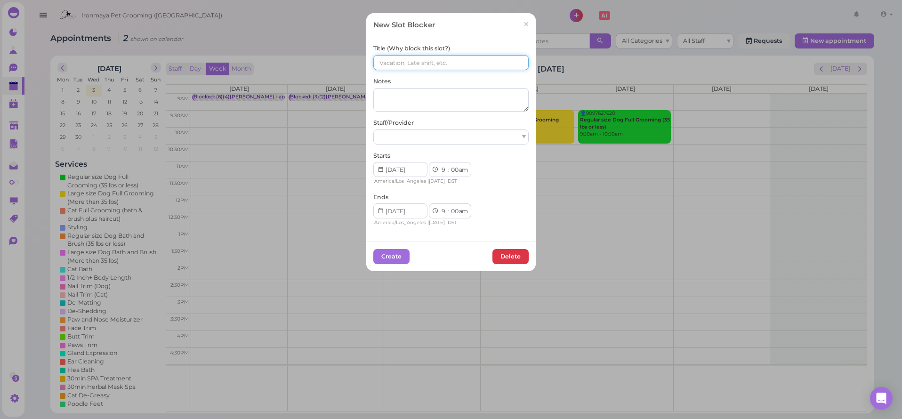
click at [388, 66] on input at bounding box center [450, 62] width 155 height 15
click at [373, 61] on input "[PERSON_NAME]" at bounding box center [450, 62] width 155 height 15
click at [380, 62] on input "()()[PERSON_NAME]" at bounding box center [450, 62] width 155 height 15
click at [378, 63] on input "()()[PERSON_NAME]" at bounding box center [450, 62] width 155 height 15
click at [388, 64] on input "(10)()[PERSON_NAME]" at bounding box center [450, 62] width 155 height 15
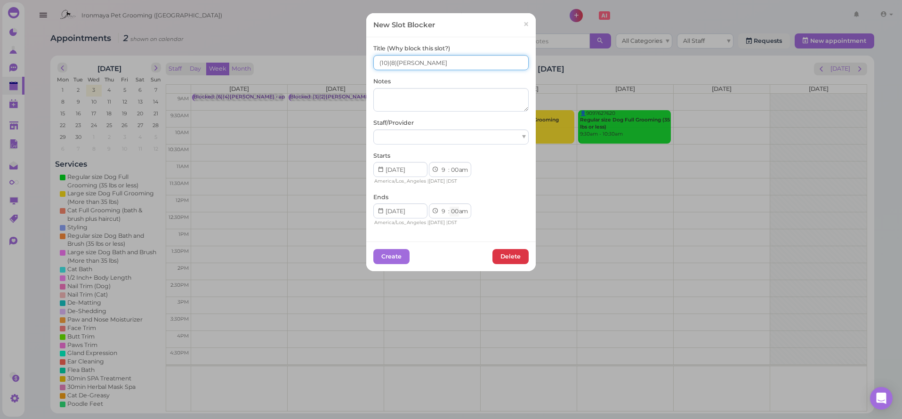
type input "(10)(8)[PERSON_NAME]"
select select "15"
click at [443, 61] on input "(10)(8)[PERSON_NAME]" at bounding box center [450, 62] width 155 height 15
type input "(10)(8)[PERSON_NAME]"
click at [416, 135] on div at bounding box center [450, 136] width 155 height 15
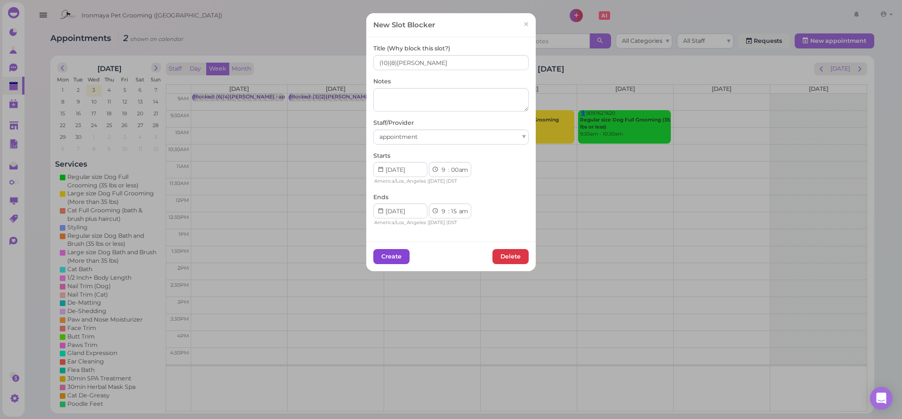
click at [396, 254] on button "Create" at bounding box center [391, 256] width 36 height 15
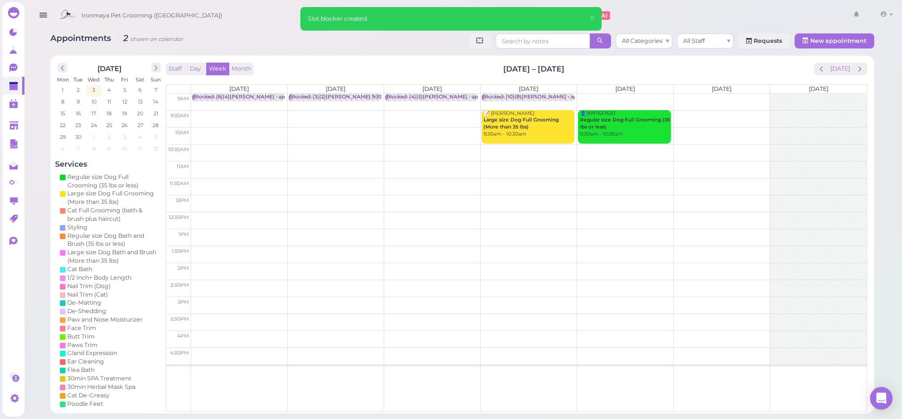
click at [620, 94] on td at bounding box center [529, 102] width 676 height 17
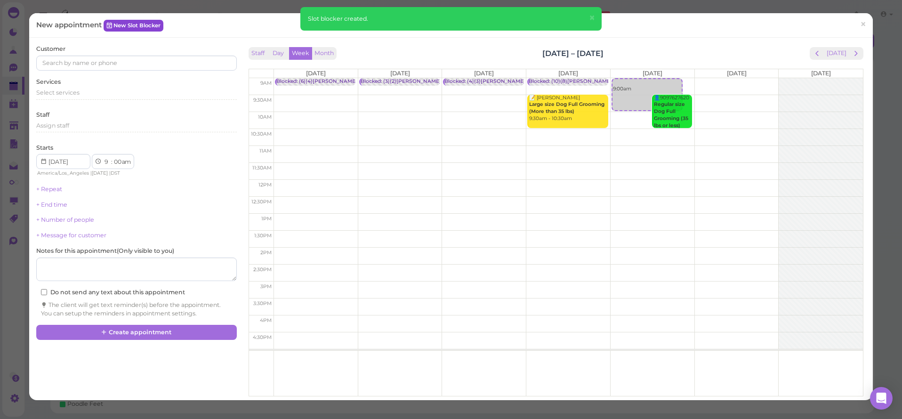
click at [129, 24] on link "New Slot Blocker" at bounding box center [134, 25] width 60 height 11
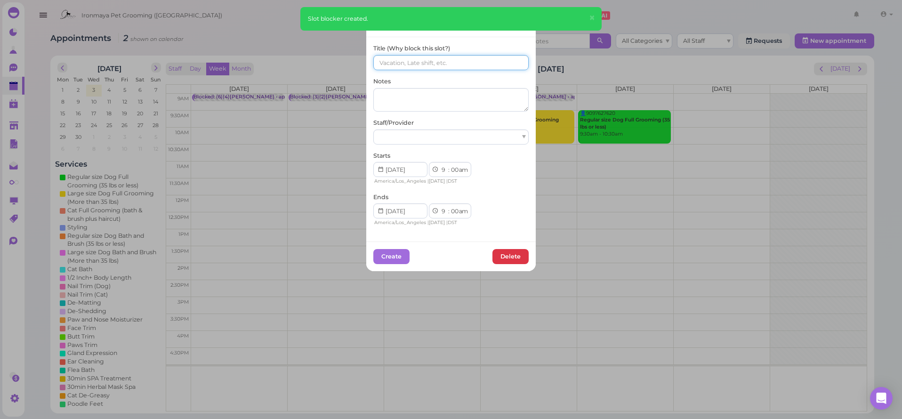
click at [422, 62] on input at bounding box center [450, 62] width 155 height 15
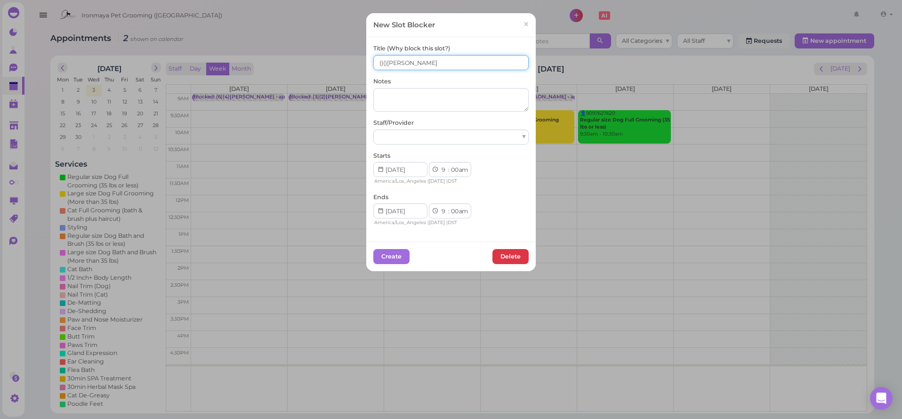
click at [378, 61] on input "()()[PERSON_NAME]" at bounding box center [450, 62] width 155 height 15
click at [388, 64] on input "(12)()[PERSON_NAME]" at bounding box center [450, 62] width 155 height 15
type input "(12)(9)[PERSON_NAME]"
select select "15"
click at [406, 135] on div at bounding box center [450, 136] width 155 height 15
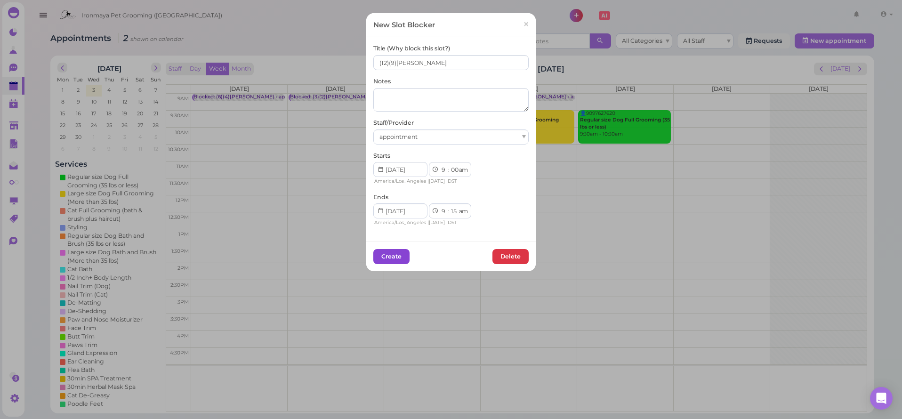
click at [395, 258] on button "Create" at bounding box center [391, 256] width 36 height 15
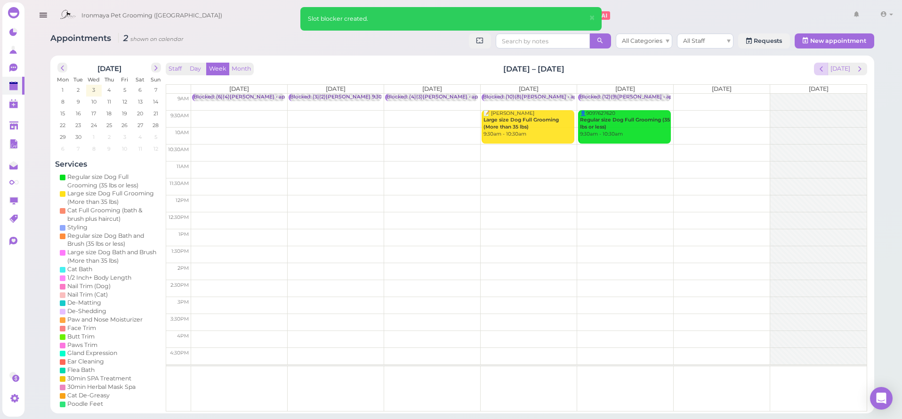
click at [819, 69] on span "prev" at bounding box center [821, 69] width 9 height 9
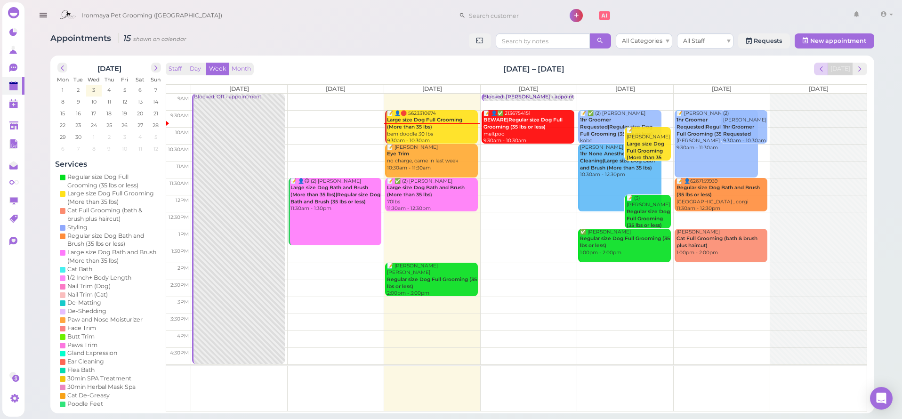
click at [817, 73] on button "prev" at bounding box center [821, 69] width 15 height 13
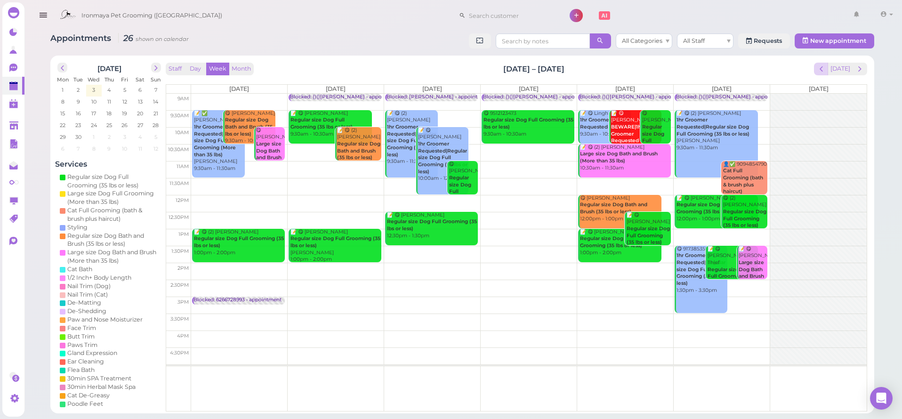
click at [820, 70] on span "prev" at bounding box center [821, 69] width 9 height 9
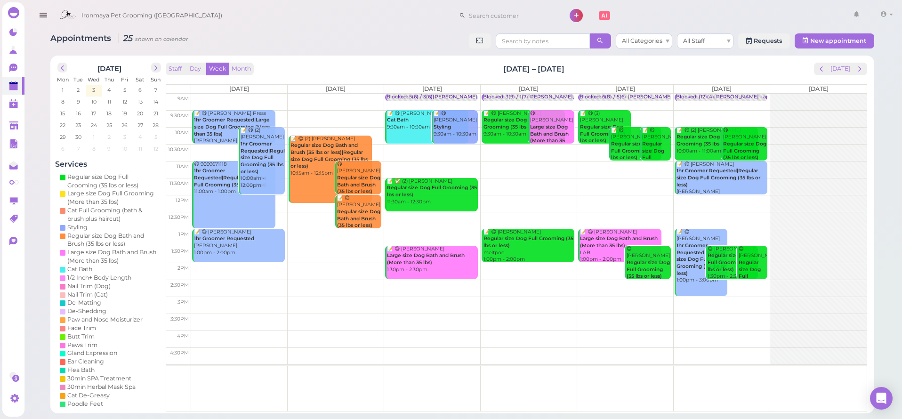
click at [820, 70] on span "prev" at bounding box center [821, 69] width 9 height 9
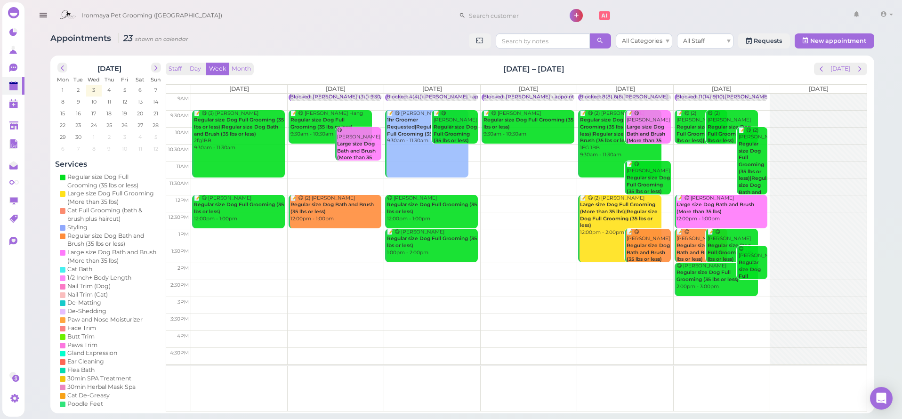
click at [820, 70] on span "prev" at bounding box center [821, 69] width 9 height 9
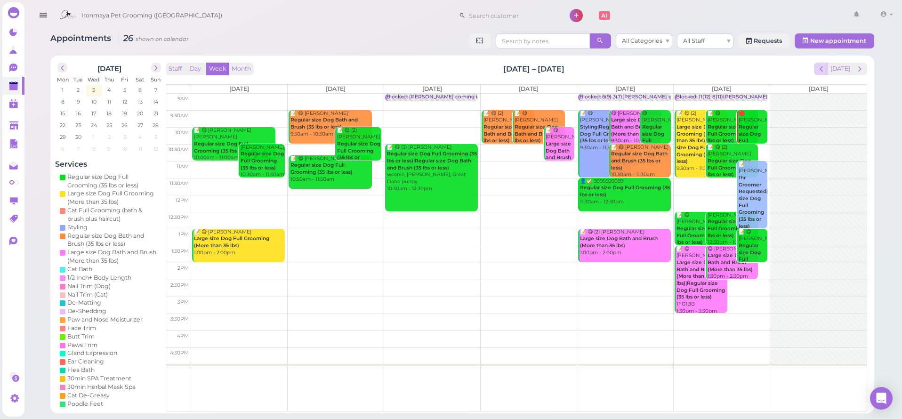
click at [819, 74] on button "prev" at bounding box center [821, 69] width 15 height 13
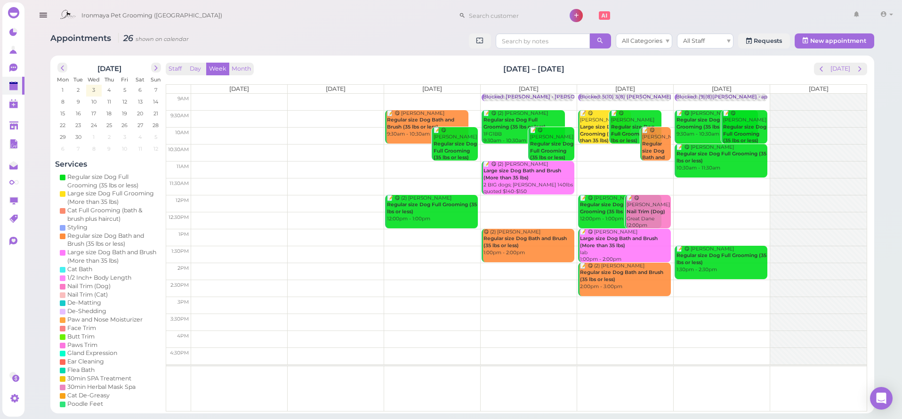
click at [818, 77] on div "Staff Day Week Month [DATE] – [DATE] [DATE] [DATE] [DATE] [DATE] [DATE] [DATE] …" at bounding box center [517, 237] width 702 height 349
click at [822, 72] on span "prev" at bounding box center [821, 69] width 9 height 9
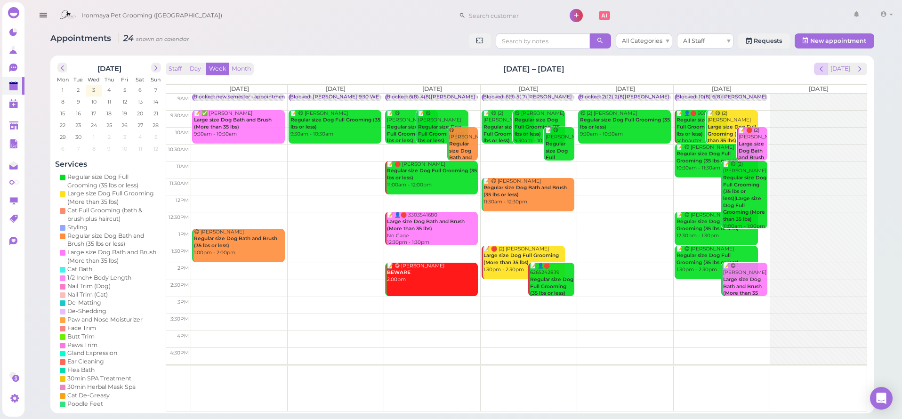
click at [824, 66] on span "prev" at bounding box center [821, 69] width 9 height 9
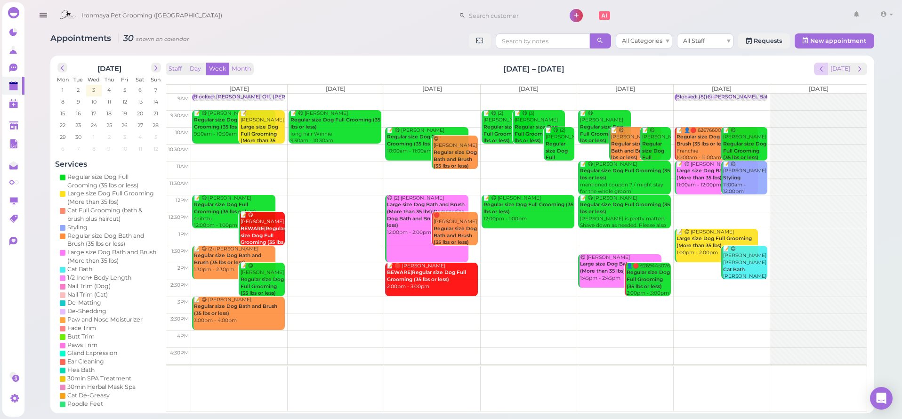
click at [826, 69] on span "prev" at bounding box center [821, 69] width 9 height 9
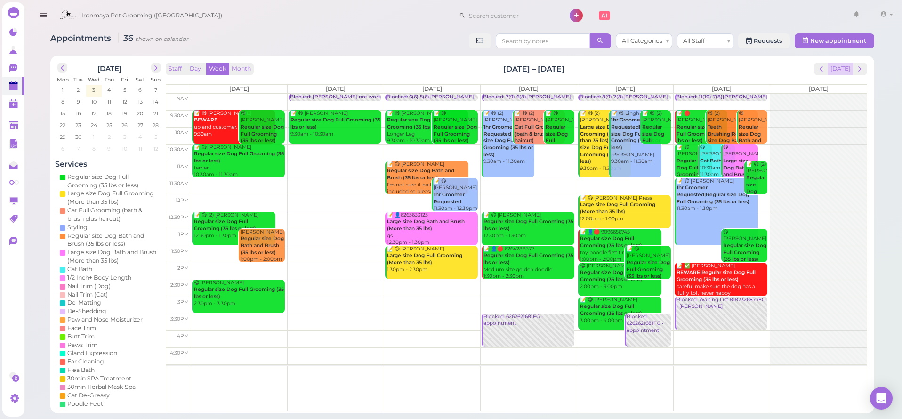
click at [842, 70] on button "[DATE]" at bounding box center [840, 69] width 25 height 13
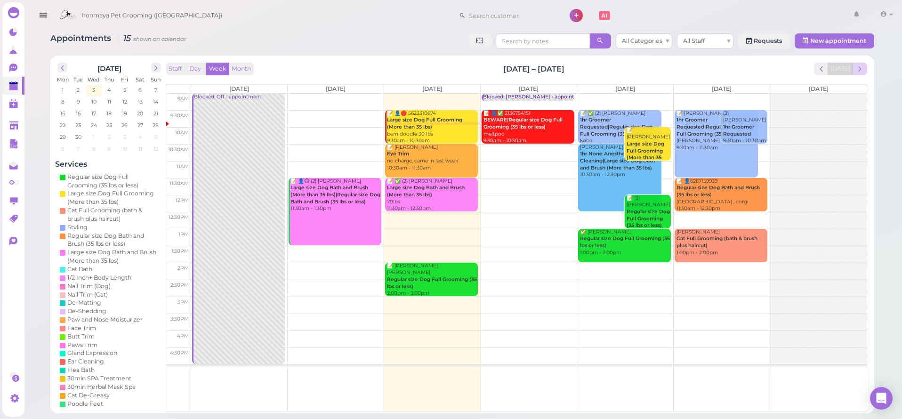
click at [857, 68] on span "next" at bounding box center [860, 69] width 9 height 9
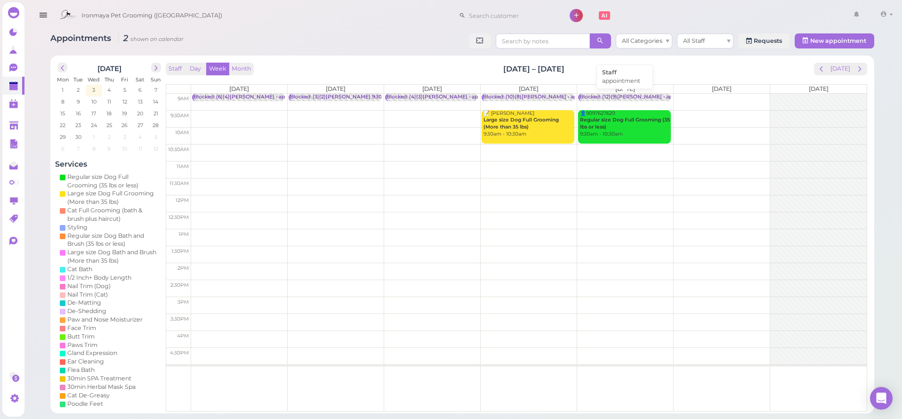
click at [640, 97] on div "Blocked: (12)(9)[PERSON_NAME] • appointment" at bounding box center [639, 97] width 119 height 7
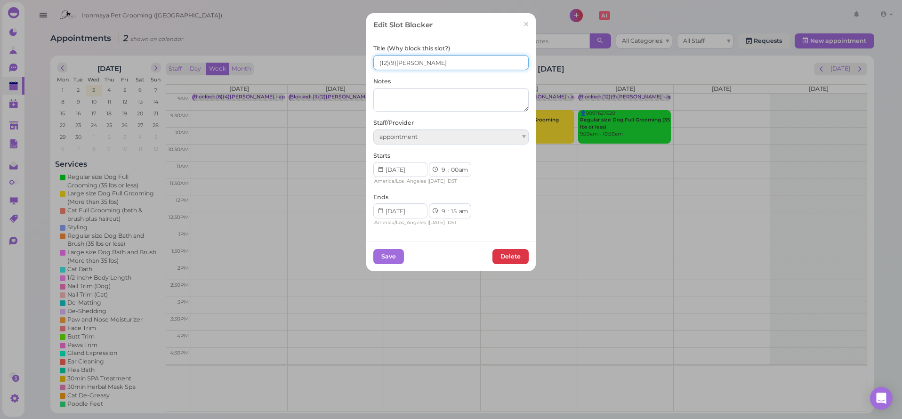
drag, startPoint x: 383, startPoint y: 62, endPoint x: 378, endPoint y: 64, distance: 5.8
click at [378, 64] on input "(12)(9)[PERSON_NAME]" at bounding box center [450, 62] width 155 height 15
drag, startPoint x: 408, startPoint y: 63, endPoint x: 412, endPoint y: 78, distance: 15.1
click at [416, 65] on input "(12)(9)[PERSON_NAME]" at bounding box center [450, 62] width 155 height 15
click at [383, 62] on input "(12)(9)[PERSON_NAME]" at bounding box center [450, 62] width 155 height 15
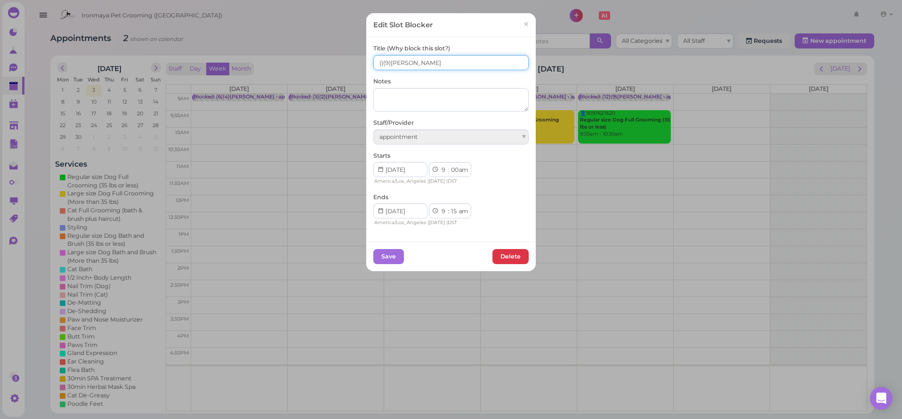
click at [385, 64] on input "()(9)[PERSON_NAME]" at bounding box center [450, 62] width 155 height 15
click at [376, 65] on input "()()[PERSON_NAME]" at bounding box center [450, 62] width 155 height 15
click at [378, 63] on input "()()[PERSON_NAME]" at bounding box center [450, 62] width 155 height 15
click at [386, 62] on input "(9)()[PERSON_NAME]" at bounding box center [450, 62] width 155 height 15
type input "(9)(8)[PERSON_NAME]"
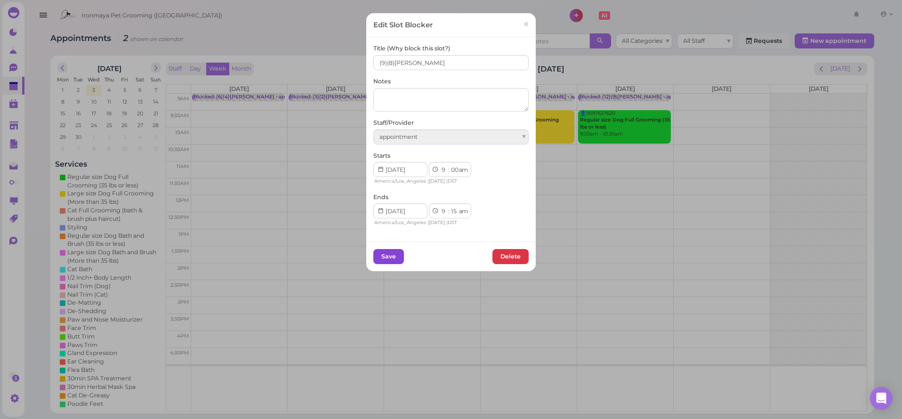
click at [383, 256] on button "Save" at bounding box center [388, 256] width 31 height 15
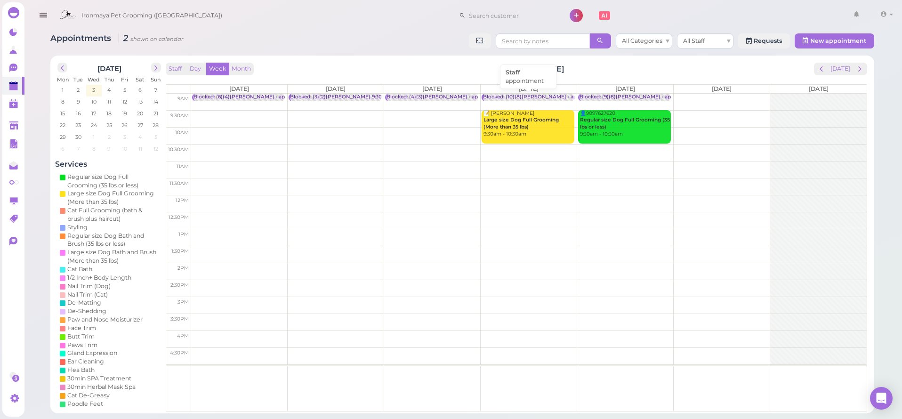
click at [544, 96] on div "Blocked: (10)(8)[PERSON_NAME] • appointment" at bounding box center [543, 97] width 120 height 7
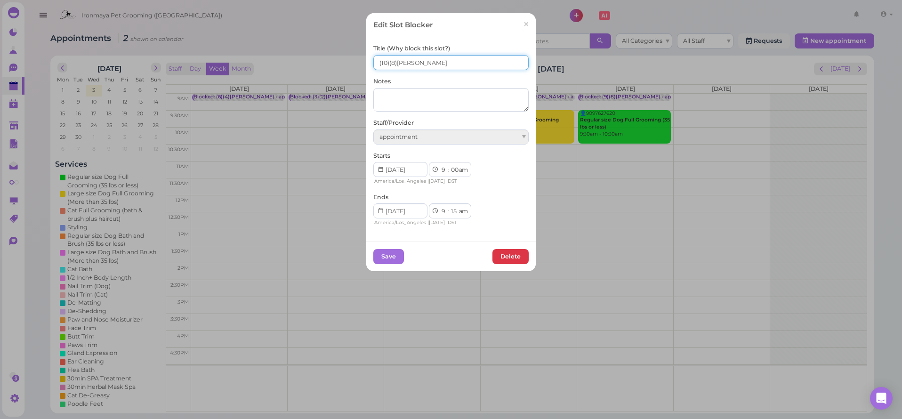
drag, startPoint x: 426, startPoint y: 61, endPoint x: 450, endPoint y: 66, distance: 24.2
click at [450, 66] on input "(10)(8)[PERSON_NAME]" at bounding box center [450, 62] width 155 height 15
click at [405, 61] on input "(10)(8)[PERSON_NAME]" at bounding box center [450, 62] width 155 height 15
type input "(10)(8)[PERSON_NAME] [PERSON_NAME]"
click at [395, 254] on button "Save" at bounding box center [388, 256] width 31 height 15
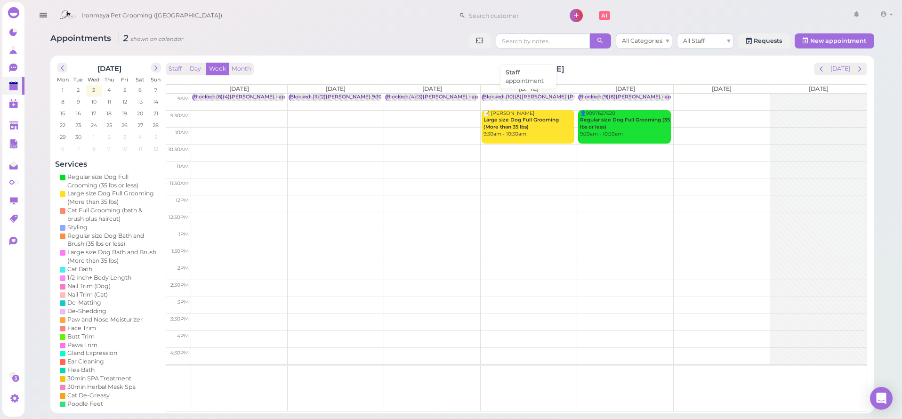
click at [546, 96] on div "Blocked: (10)(8)[PERSON_NAME] [PERSON_NAME] • appointment" at bounding box center [566, 97] width 166 height 7
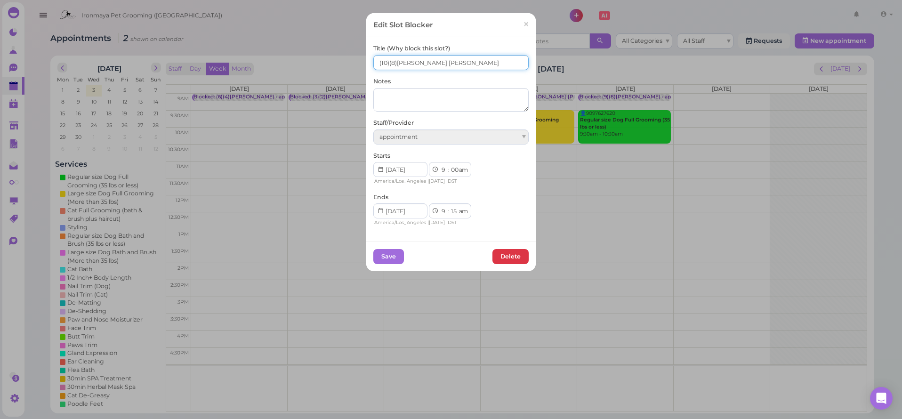
drag, startPoint x: 425, startPoint y: 61, endPoint x: 445, endPoint y: 60, distance: 20.3
click at [445, 60] on input "(10)(8)[PERSON_NAME] [PERSON_NAME]" at bounding box center [450, 62] width 155 height 15
type input "(10)(8)[PERSON_NAME] [PERSON_NAME]"
click at [384, 255] on button "Save" at bounding box center [388, 256] width 31 height 15
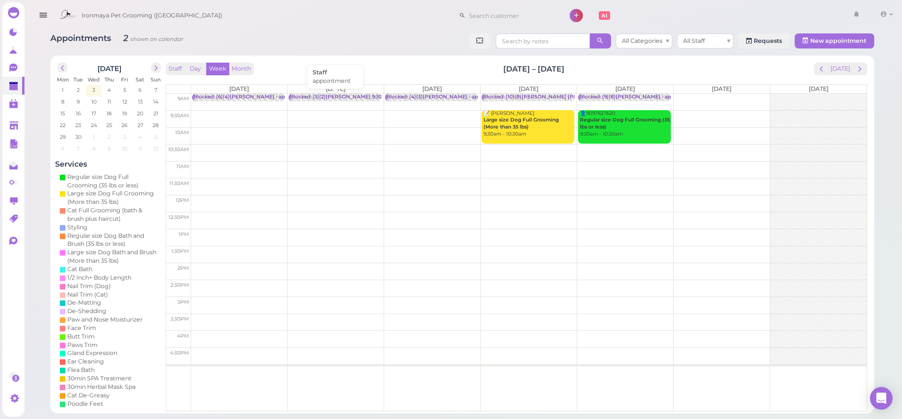
click at [343, 97] on div "Blocked: (3)(2)[PERSON_NAME] 9:30 10:00 1:30 • appointment" at bounding box center [366, 97] width 153 height 7
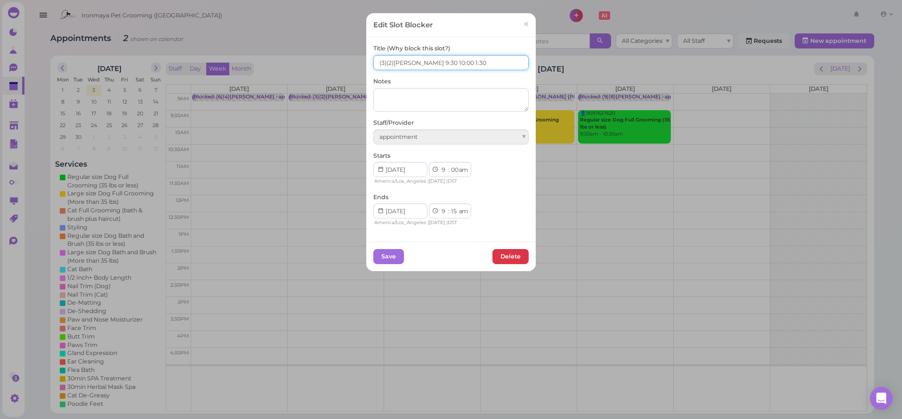
click at [461, 65] on input "(3)(2)[PERSON_NAME] 9:30 10:00 1:30" at bounding box center [450, 62] width 155 height 15
click at [402, 62] on input "(3)(2)[PERSON_NAME] 9:30 10:00 1:30" at bounding box center [450, 62] width 155 height 15
type input "(3)(2)[PERSON_NAME] [PERSON_NAME] 9:30 10:00 1:30"
click at [388, 256] on button "Save" at bounding box center [388, 256] width 31 height 15
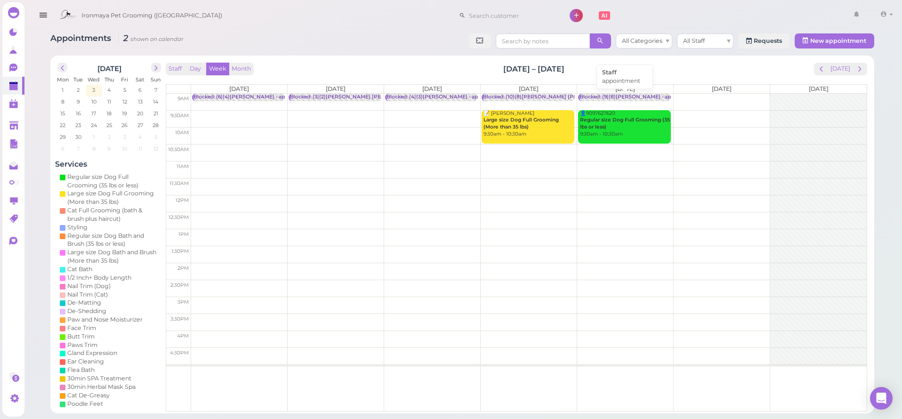
click at [622, 97] on div "Blocked: (9)(8)[PERSON_NAME] • appointment" at bounding box center [639, 97] width 118 height 7
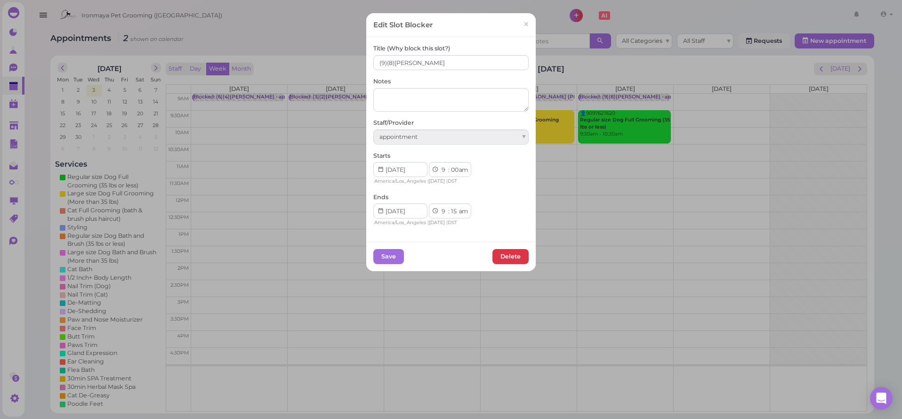
drag, startPoint x: 524, startPoint y: 25, endPoint x: 583, endPoint y: 49, distance: 64.1
click at [524, 25] on span "×" at bounding box center [526, 24] width 6 height 13
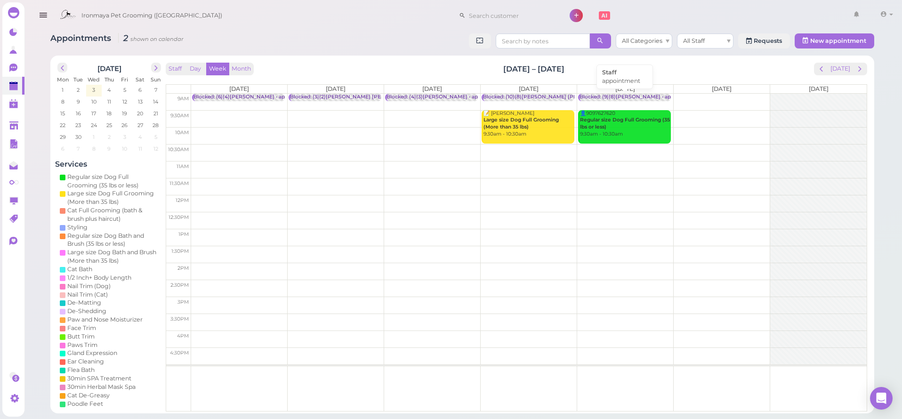
click at [625, 97] on div "Blocked: (9)(8)[PERSON_NAME] • appointment" at bounding box center [639, 97] width 118 height 7
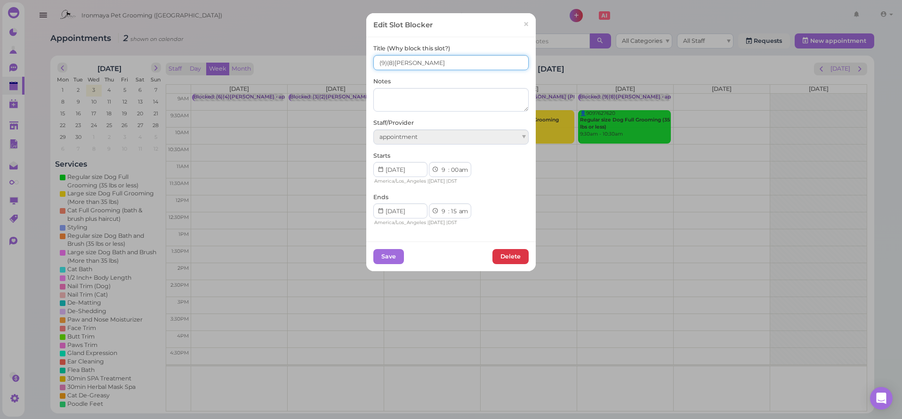
click at [475, 64] on input "(9)(8)[PERSON_NAME]" at bounding box center [450, 62] width 155 height 15
type input "(9)(8)[PERSON_NAME]"
click at [380, 251] on button "Save" at bounding box center [388, 256] width 31 height 15
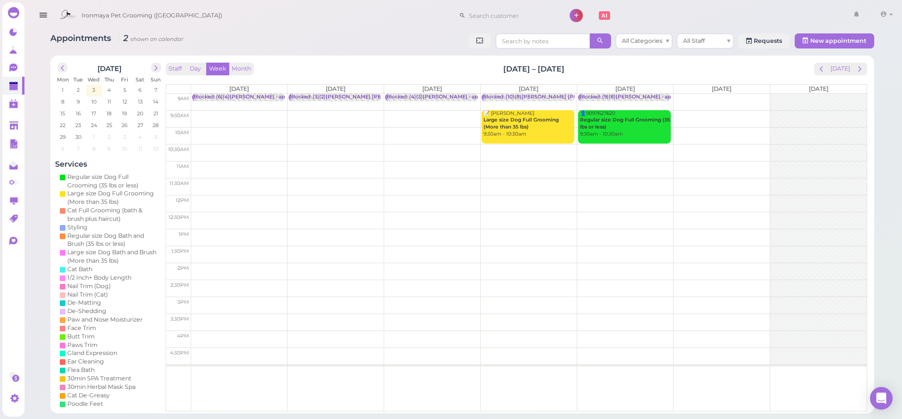
click at [716, 97] on td at bounding box center [529, 102] width 676 height 17
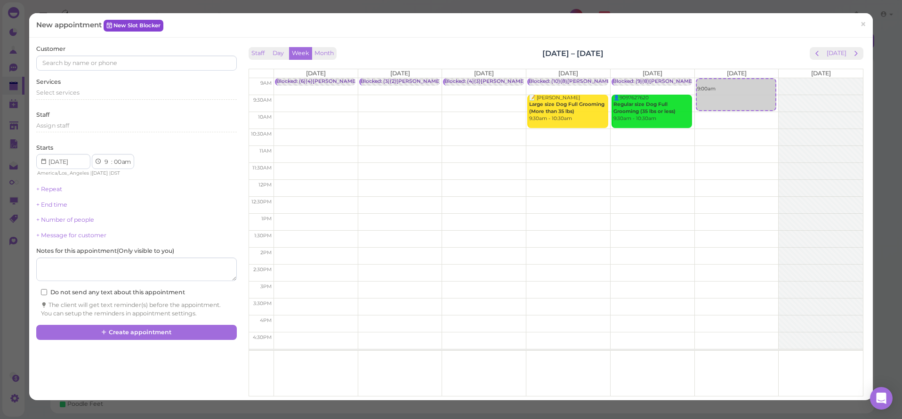
click at [119, 24] on link "New Slot Blocker" at bounding box center [134, 25] width 60 height 11
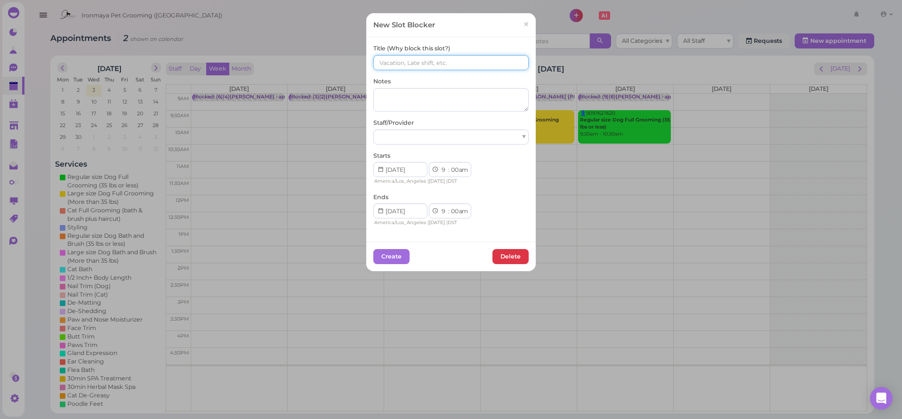
click at [404, 59] on input at bounding box center [450, 62] width 155 height 15
click at [379, 63] on input "()()[PERSON_NAME]" at bounding box center [450, 62] width 155 height 15
drag, startPoint x: 386, startPoint y: 65, endPoint x: 387, endPoint y: 80, distance: 14.1
click at [386, 65] on input "(9)()[PERSON_NAME]" at bounding box center [450, 62] width 155 height 15
type input "(9)(7)[PERSON_NAME]"
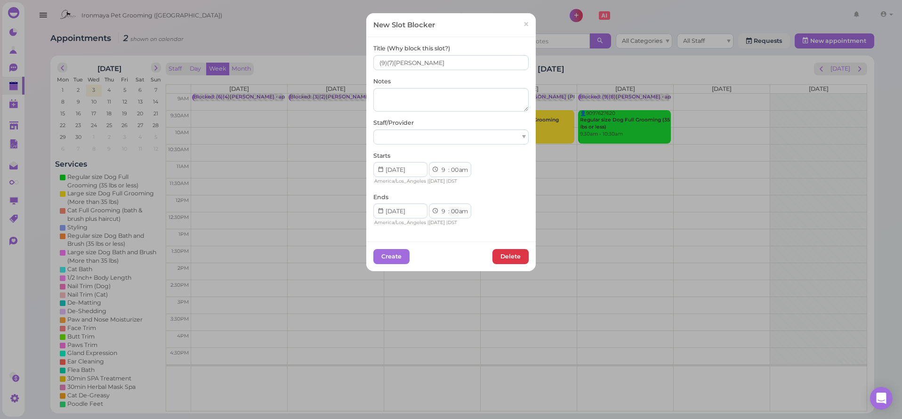
select select "15"
click at [437, 129] on div "Staff/Provider" at bounding box center [450, 132] width 155 height 26
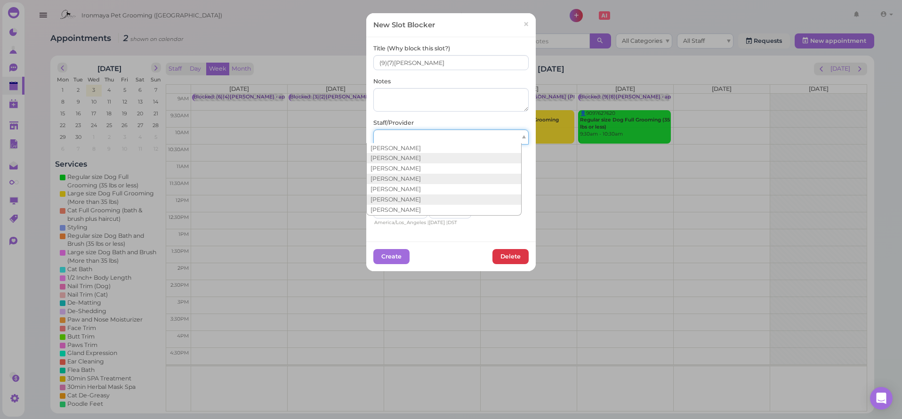
click at [437, 132] on div at bounding box center [450, 136] width 155 height 15
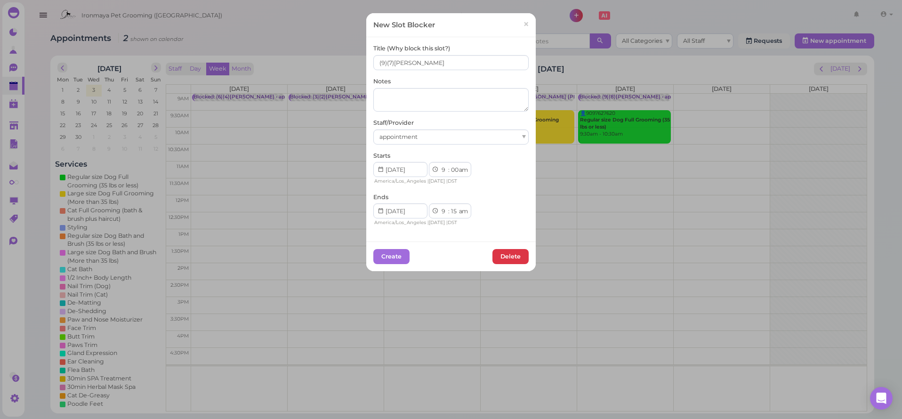
click at [380, 244] on div "Create [GEOGRAPHIC_DATA]" at bounding box center [451, 257] width 170 height 30
click at [380, 251] on button "Create" at bounding box center [391, 256] width 36 height 15
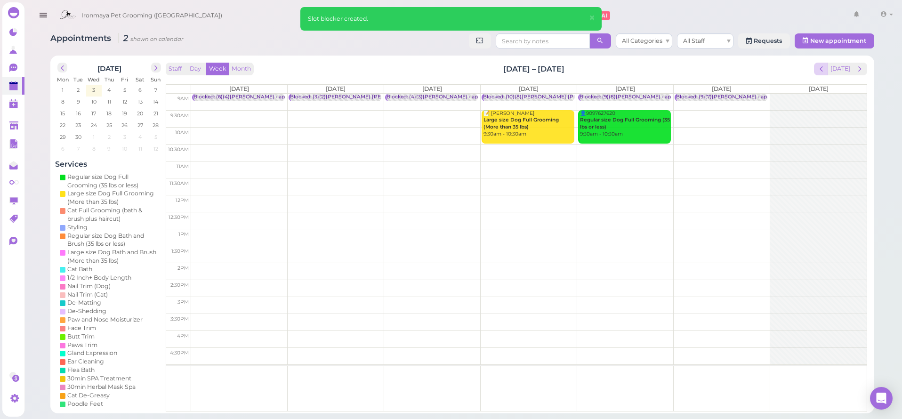
click at [819, 73] on span "prev" at bounding box center [821, 69] width 9 height 9
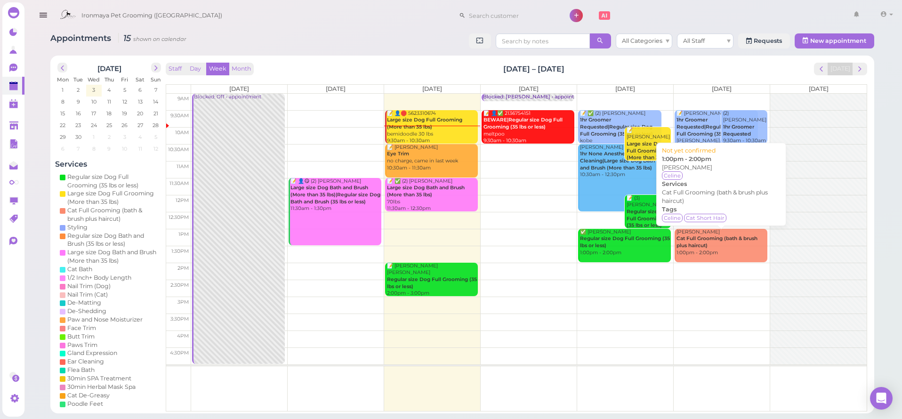
click at [737, 238] on b "Cat Full Grooming (bath & brush plus haircut)" at bounding box center [717, 241] width 81 height 13
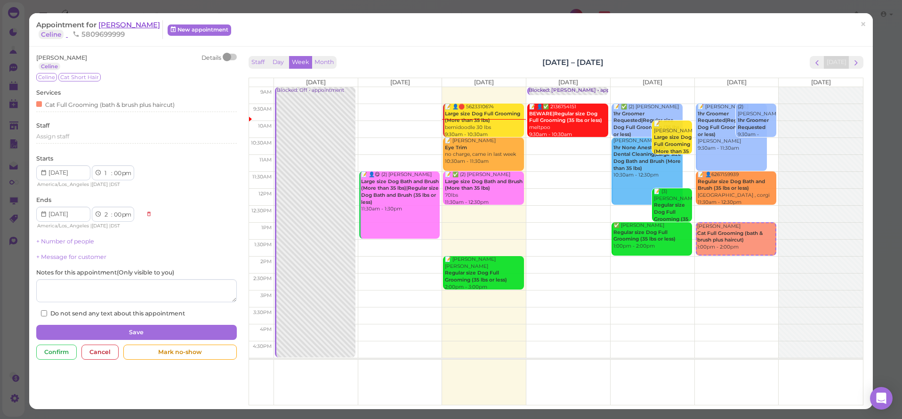
click at [108, 28] on span "[PERSON_NAME]" at bounding box center [129, 24] width 62 height 9
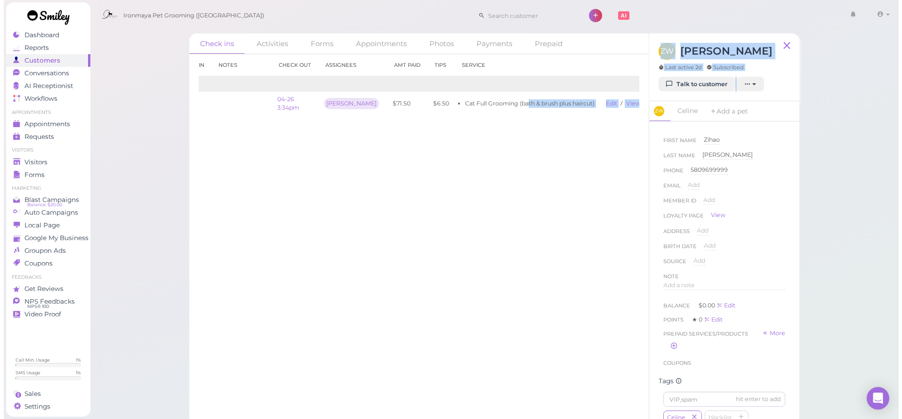
scroll to position [0, 40]
drag, startPoint x: 532, startPoint y: 103, endPoint x: 623, endPoint y: 113, distance: 92.3
click at [645, 112] on div "Check ins Activities Forms Appointments Photos Payments Prepaid Check in Notes …" at bounding box center [491, 229] width 610 height 392
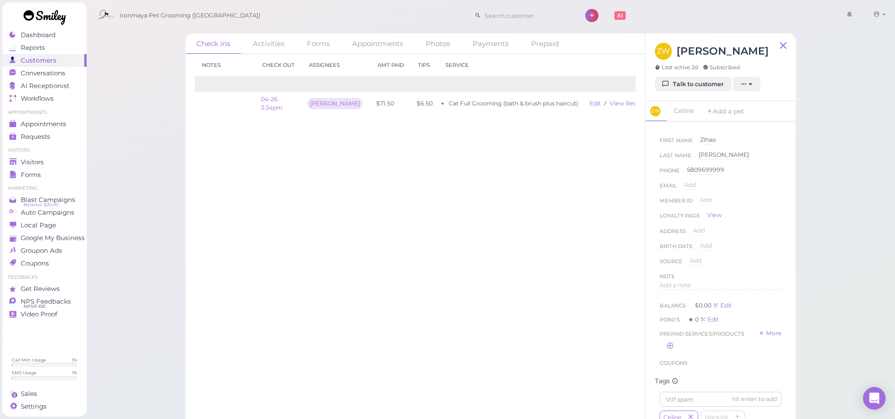
click at [600, 134] on div "Check in Notes Check out Assignees Amt Paid Tips Service 2025 04-26 12:51pm 04-…" at bounding box center [416, 236] width 460 height 365
drag, startPoint x: 53, startPoint y: 35, endPoint x: 68, endPoint y: 126, distance: 92.0
click at [53, 35] on span "Dashboard" at bounding box center [38, 35] width 35 height 8
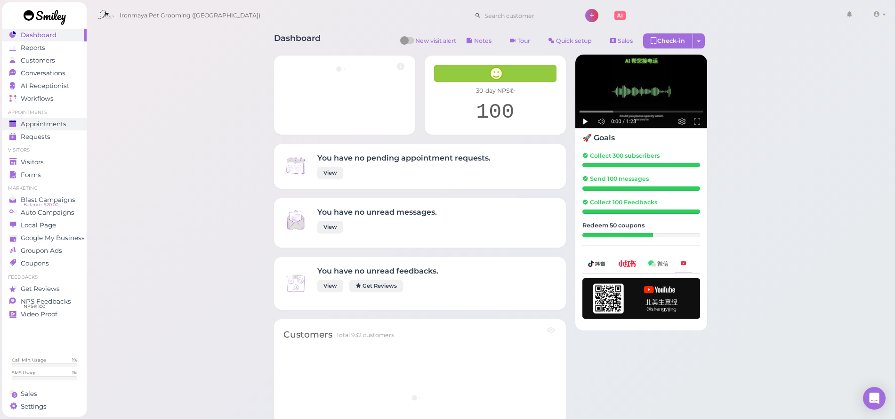
click at [68, 126] on div "Appointments" at bounding box center [43, 124] width 68 height 8
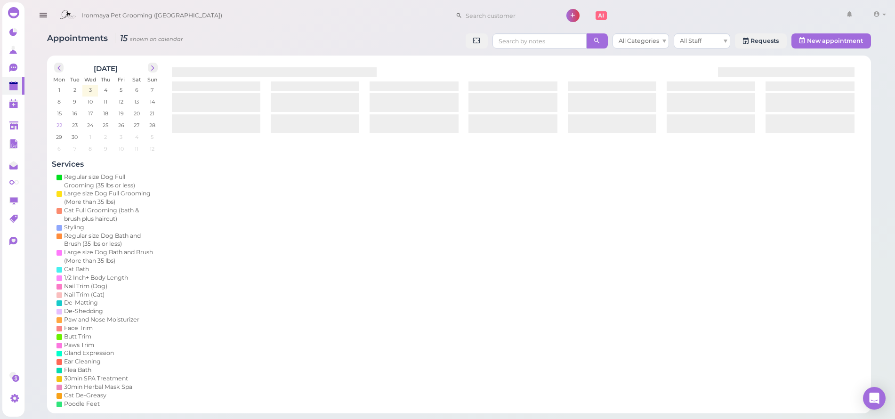
click at [67, 126] on td "22" at bounding box center [60, 124] width 16 height 9
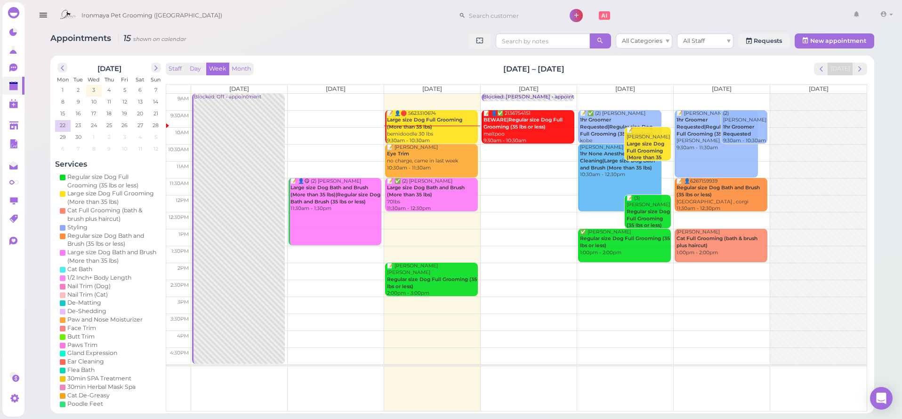
click at [727, 235] on b "Cat Full Grooming (bath & brush plus haircut)" at bounding box center [717, 241] width 81 height 13
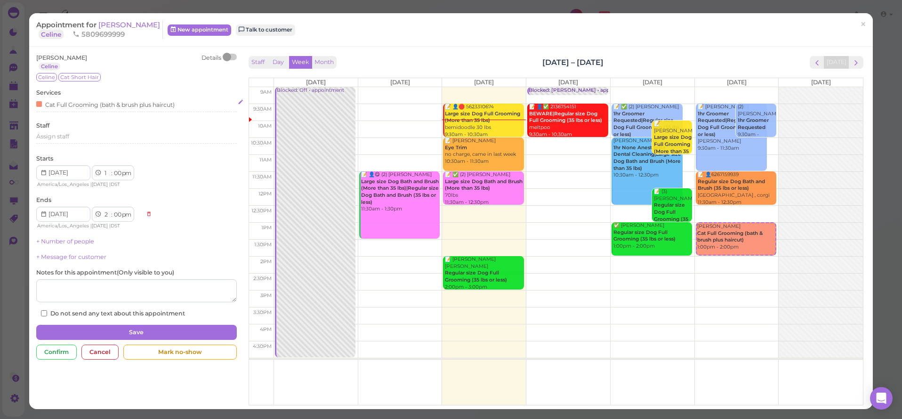
click at [90, 98] on div "Services Cat Full Grooming (bath & brush plus haircut)" at bounding box center [136, 102] width 200 height 26
click at [89, 102] on div "Cat Full Grooming (bath & brush plus haircut)" at bounding box center [105, 104] width 138 height 10
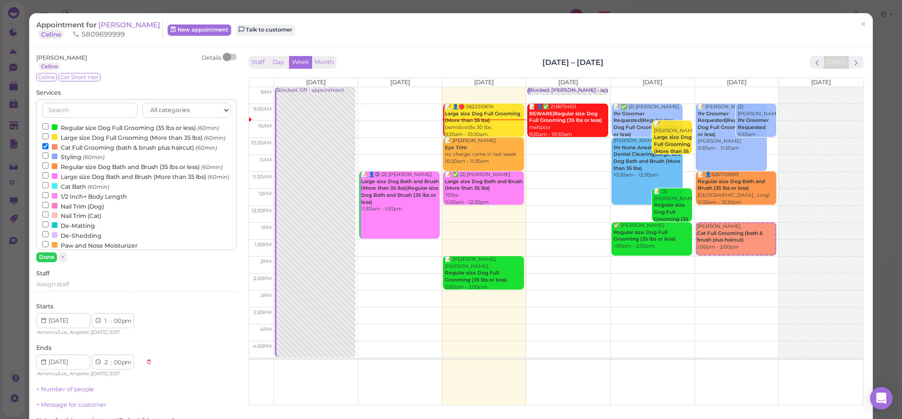
click at [45, 149] on input "Cat Full Grooming (bath & brush plus haircut) (60min)" at bounding box center [45, 146] width 6 height 6
click at [46, 188] on input "Cat Bath (60min)" at bounding box center [45, 185] width 6 height 6
click at [47, 257] on button "Done" at bounding box center [46, 257] width 21 height 10
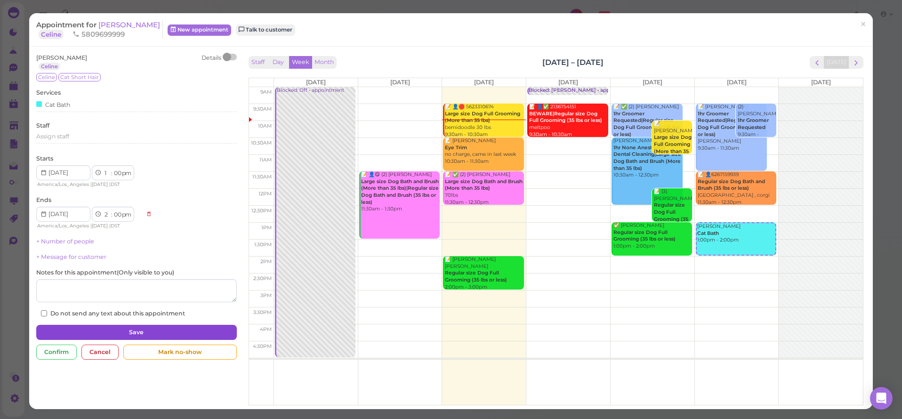
click at [120, 327] on button "Save" at bounding box center [136, 332] width 200 height 15
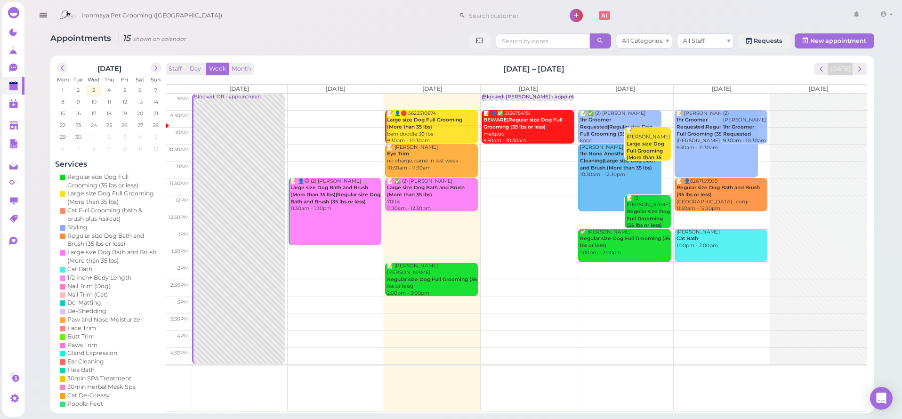
click at [645, 98] on td at bounding box center [529, 102] width 676 height 17
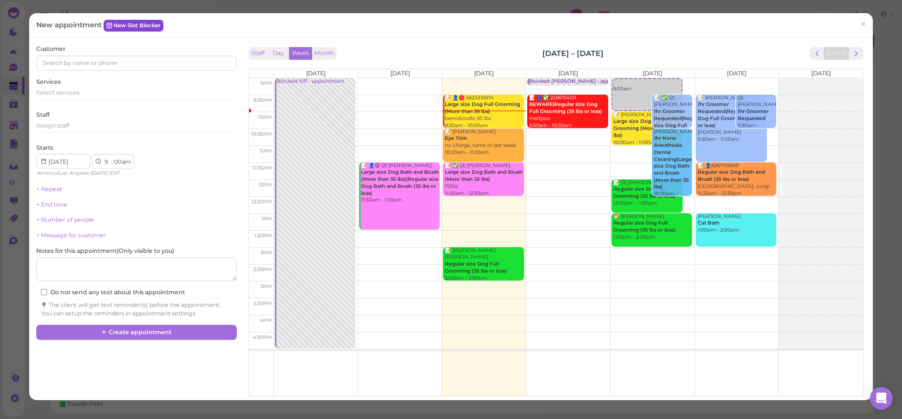
click at [138, 30] on link "New Slot Blocker" at bounding box center [134, 25] width 60 height 11
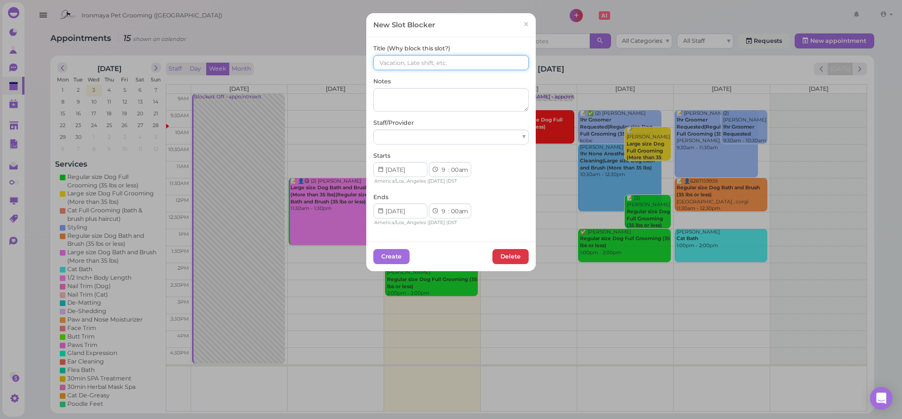
click at [404, 66] on input at bounding box center [450, 62] width 155 height 15
type input "I"
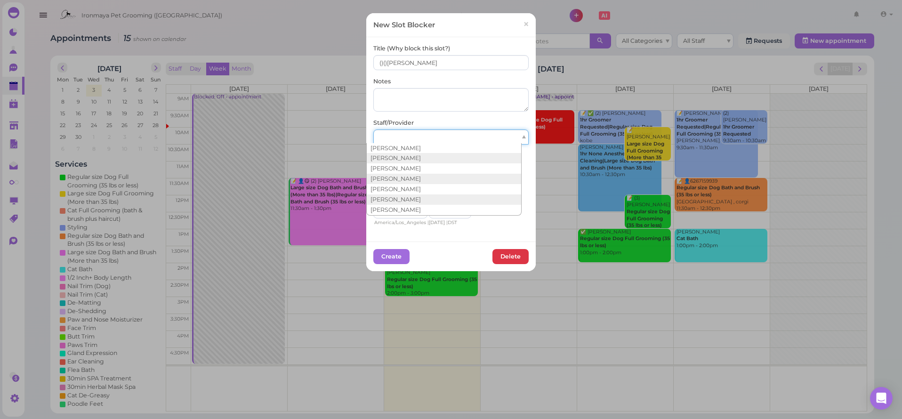
click at [460, 138] on div at bounding box center [450, 136] width 155 height 15
click at [379, 59] on input "()()[PERSON_NAME]" at bounding box center [450, 62] width 155 height 15
click at [416, 132] on div at bounding box center [450, 136] width 155 height 15
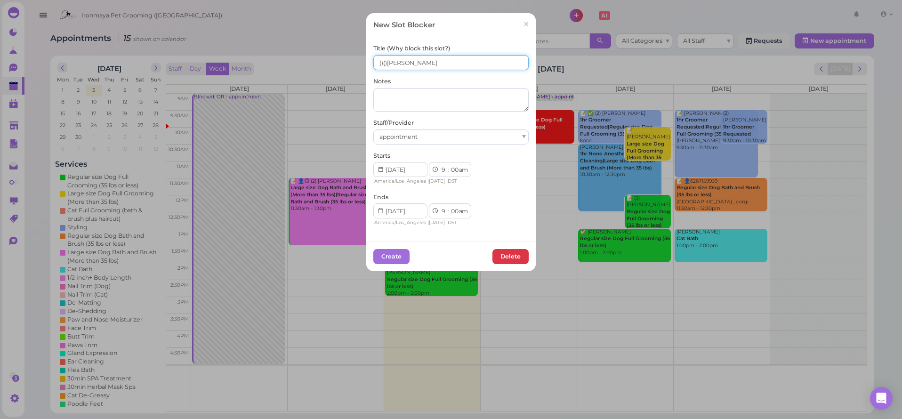
click at [379, 64] on input "()()[PERSON_NAME]" at bounding box center [450, 62] width 155 height 15
click at [377, 63] on input "()()[PERSON_NAME]" at bounding box center [450, 62] width 155 height 15
click at [385, 61] on input "(9)()[PERSON_NAME]" at bounding box center [450, 62] width 155 height 15
type input "(9)(8)[PERSON_NAME]"
select select "15"
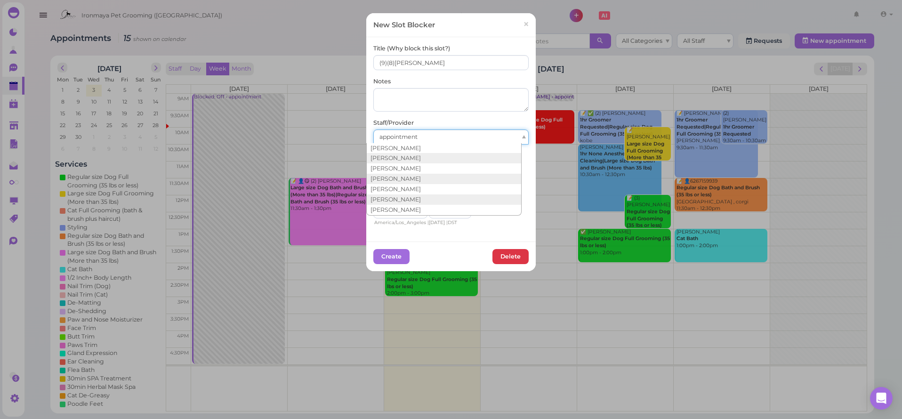
click at [413, 138] on span "appointment" at bounding box center [399, 136] width 38 height 7
click at [421, 279] on div "New Slot Blocker × Title (Why block this slot?) (9)(8)[PERSON_NAME] Notes Staff…" at bounding box center [451, 209] width 902 height 419
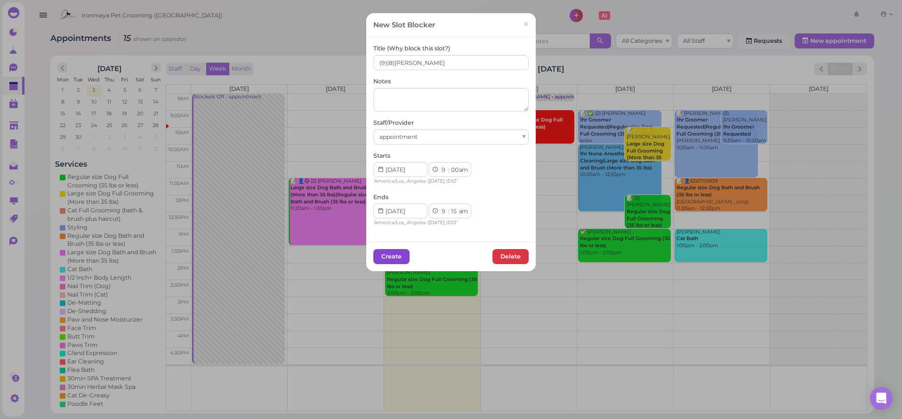
click at [389, 250] on button "Create" at bounding box center [391, 256] width 36 height 15
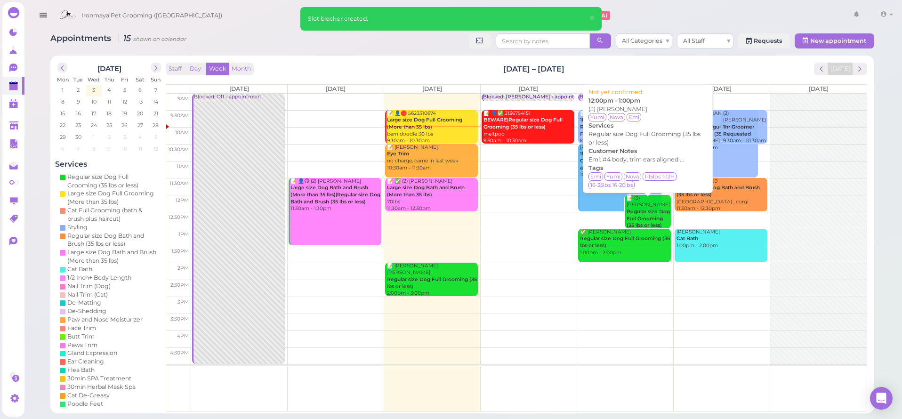
click at [649, 214] on b "Regular size Dog Full Grooming (35 lbs or less)" at bounding box center [648, 219] width 43 height 20
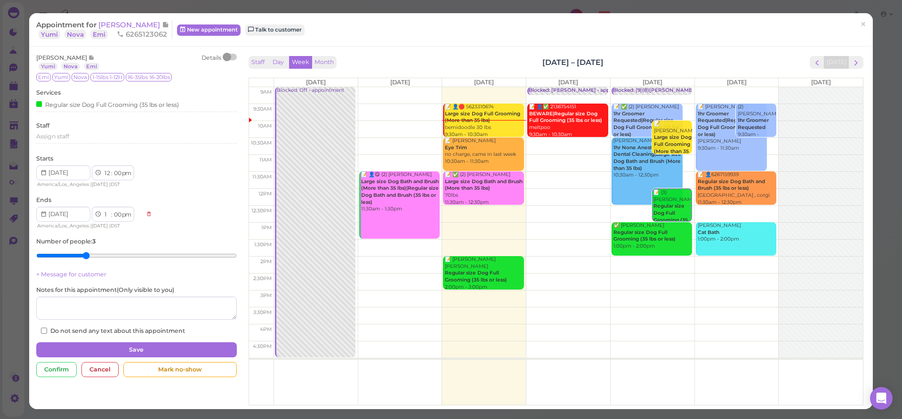
click at [119, 31] on div "Appointment for [PERSON_NAME] Tea Yumi Nova Emi 6265123062" at bounding box center [104, 29] width 136 height 19
click at [119, 26] on span "[PERSON_NAME]" at bounding box center [130, 24] width 64 height 9
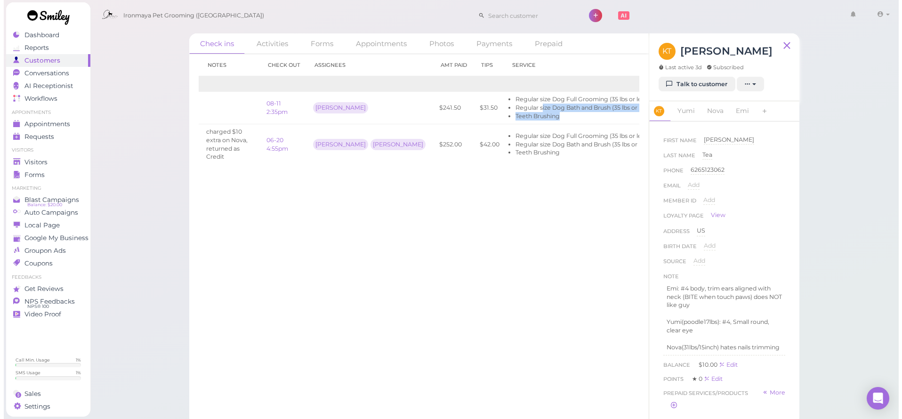
scroll to position [0, 55]
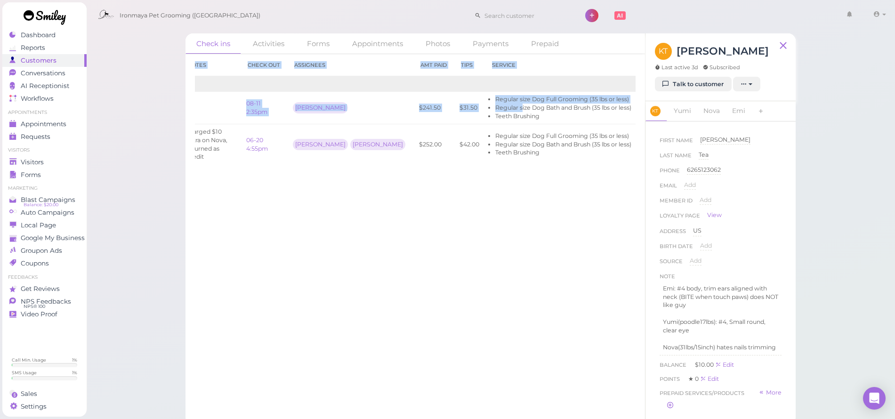
drag, startPoint x: 503, startPoint y: 107, endPoint x: 643, endPoint y: 123, distance: 140.8
click at [643, 123] on div "Check in Notes Check out Assignees Amt Paid Tips Service 2025 08-11 9:40am 08-1…" at bounding box center [416, 236] width 460 height 365
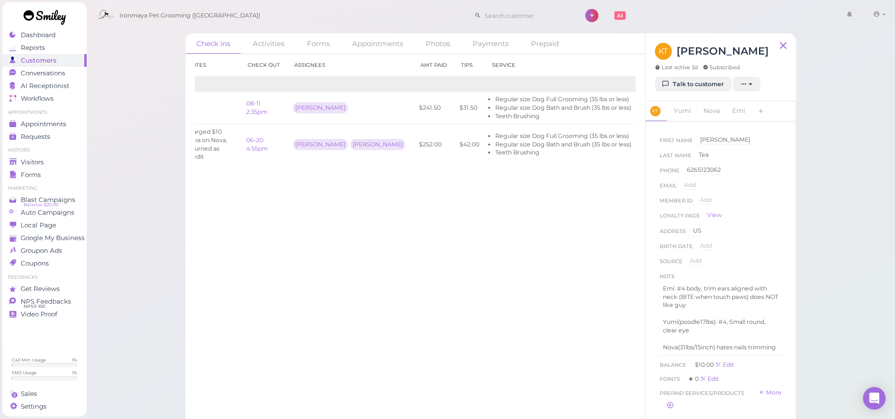
click at [555, 209] on div "Check in Notes Check out Assignees Amt Paid Tips Service 2025 08-11 9:40am 08-1…" at bounding box center [416, 236] width 460 height 365
click at [643, 105] on link "Edit" at bounding box center [649, 107] width 13 height 7
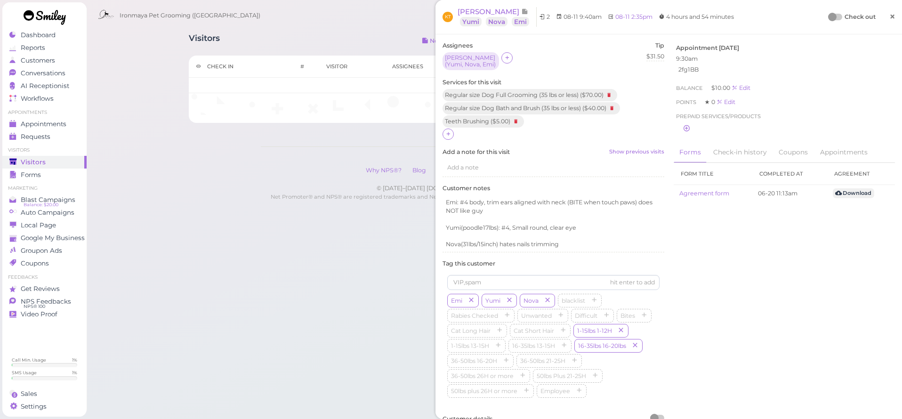
click at [891, 16] on link "×" at bounding box center [892, 17] width 17 height 22
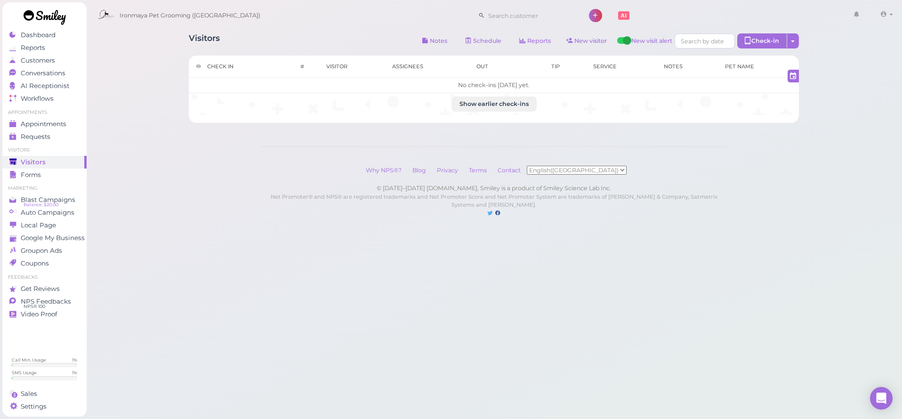
click at [66, 126] on span "Appointments" at bounding box center [44, 124] width 46 height 8
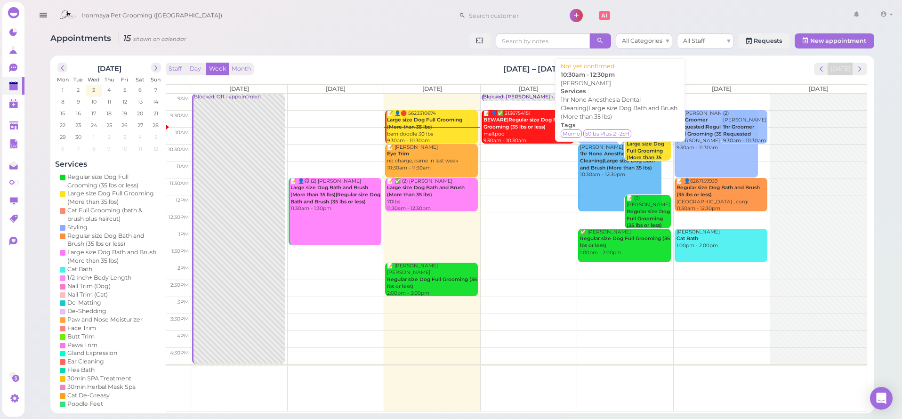
click at [606, 161] on b "1hr None Anesthesia Dental Cleaning|Large size Dog Bath and Brush (More than 35…" at bounding box center [617, 161] width 75 height 20
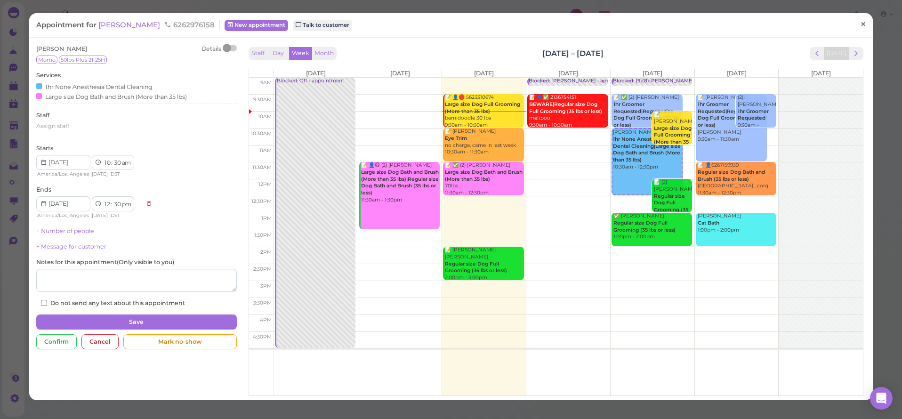
click at [860, 26] on span "×" at bounding box center [863, 24] width 6 height 13
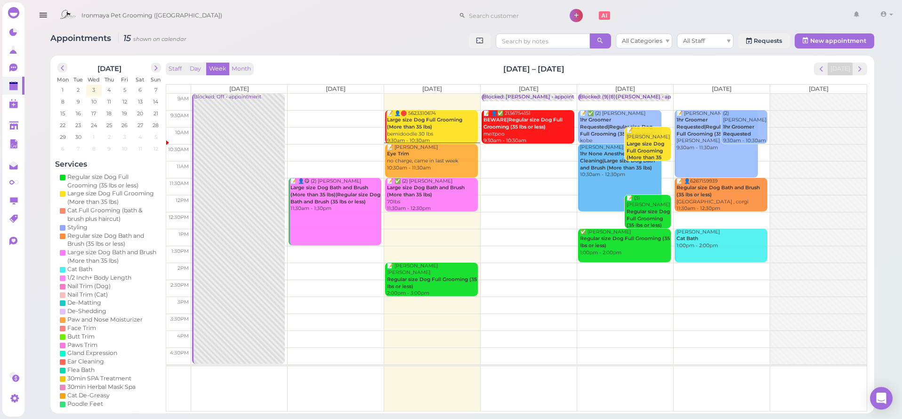
click at [444, 157] on div "📝 [PERSON_NAME] Eye Trim no charge, came in last week 10:30am - 11:30am" at bounding box center [432, 158] width 91 height 28
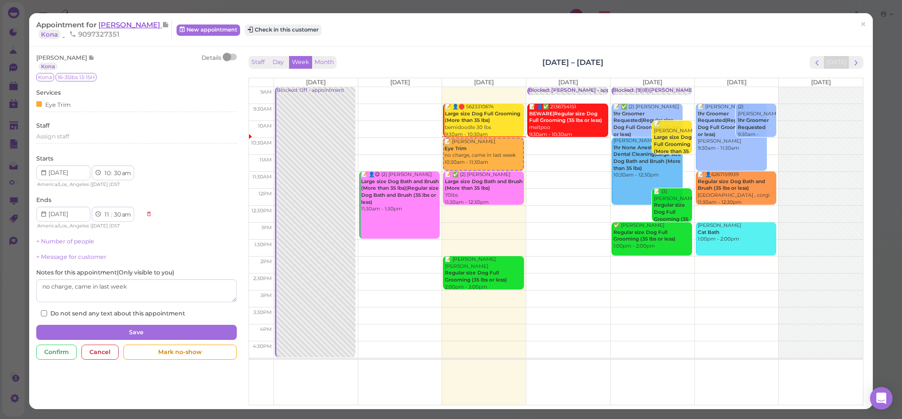
click at [107, 25] on span "[PERSON_NAME]" at bounding box center [130, 24] width 64 height 9
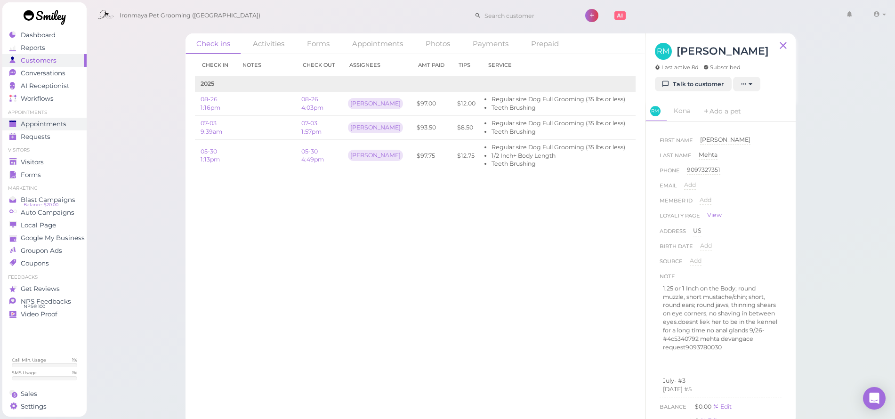
click at [70, 127] on div "Appointments" at bounding box center [43, 124] width 68 height 8
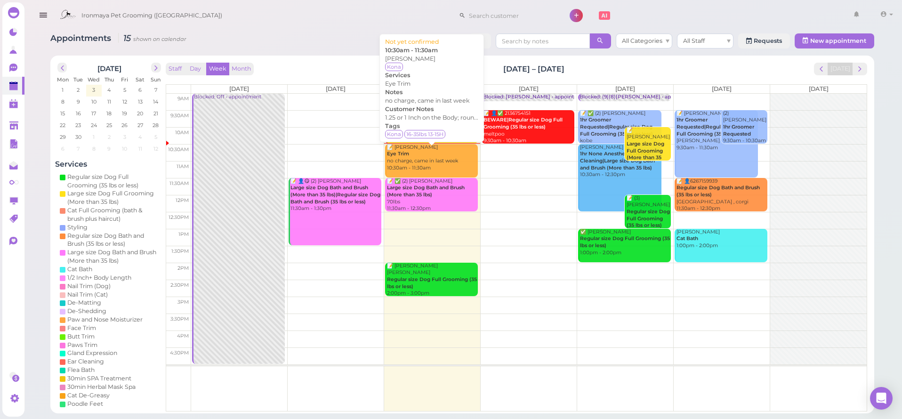
click at [435, 161] on div "📝 [PERSON_NAME] Eye Trim no charge, came in last week 10:30am - 11:30am" at bounding box center [432, 158] width 91 height 28
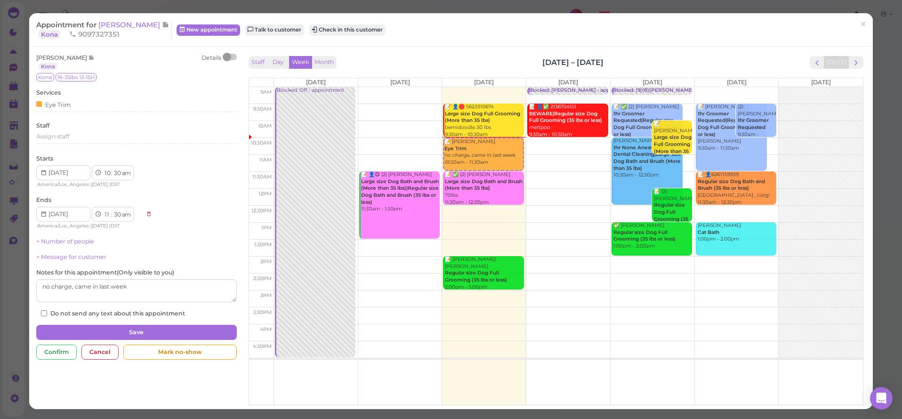
click at [860, 26] on span "×" at bounding box center [863, 24] width 6 height 13
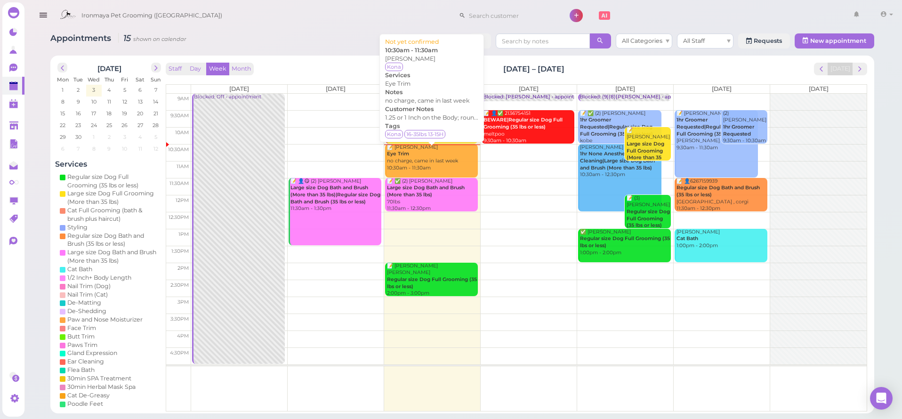
click at [395, 158] on div "📝 [PERSON_NAME] Eye Trim no charge, came in last week 10:30am - 11:30am" at bounding box center [432, 158] width 91 height 28
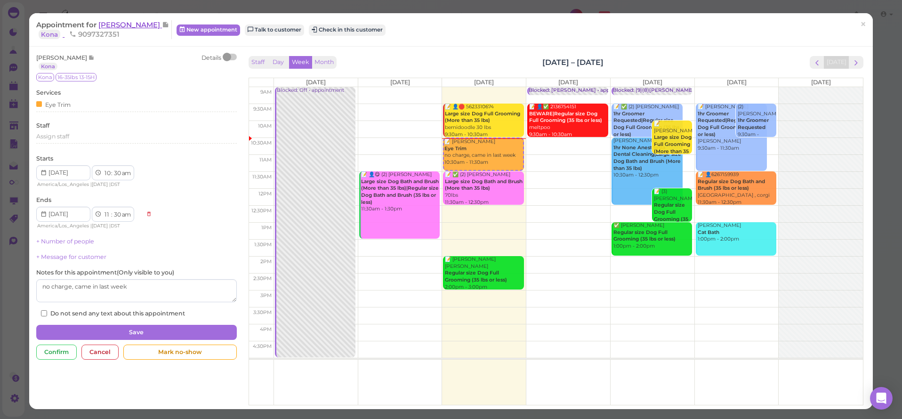
click at [115, 24] on span "[PERSON_NAME]" at bounding box center [130, 24] width 64 height 9
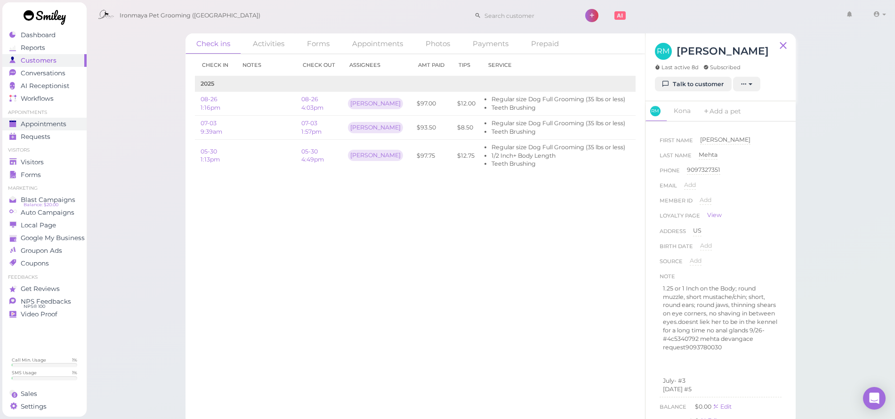
click at [50, 126] on span "Appointments" at bounding box center [44, 124] width 46 height 8
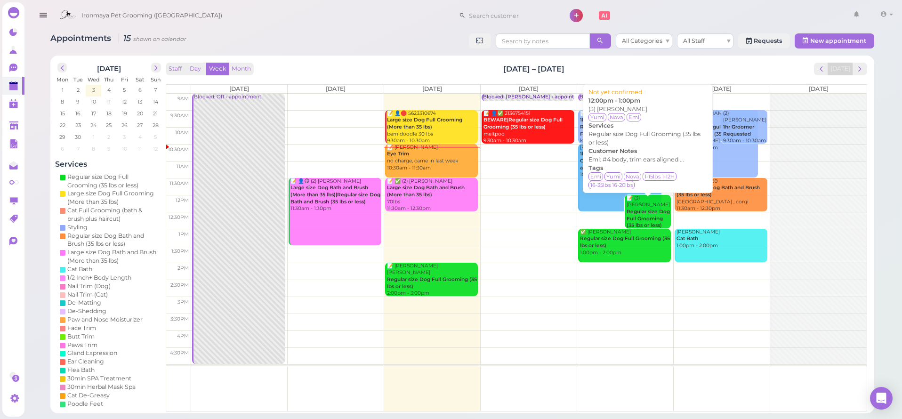
click at [645, 209] on b "Regular size Dog Full Grooming (35 lbs or less)" at bounding box center [648, 219] width 43 height 20
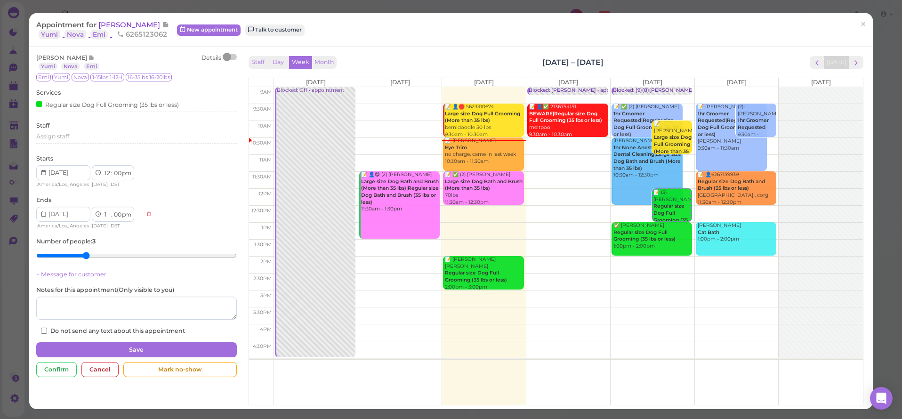
click at [128, 23] on span "[PERSON_NAME]" at bounding box center [130, 24] width 64 height 9
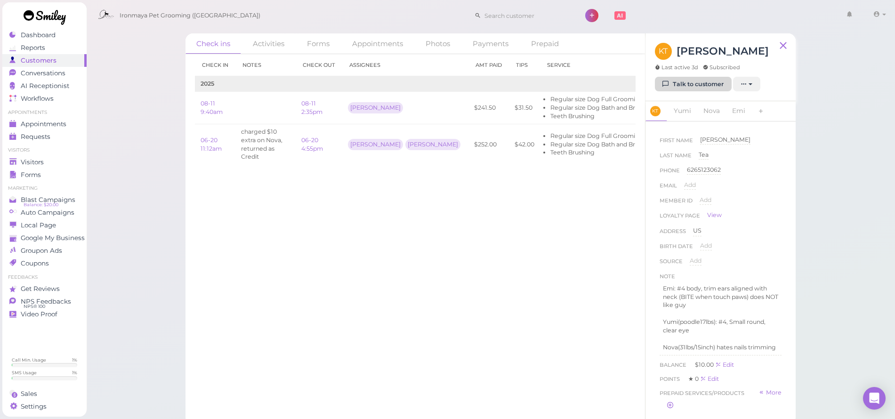
click at [698, 81] on link "Talk to customer" at bounding box center [693, 84] width 77 height 15
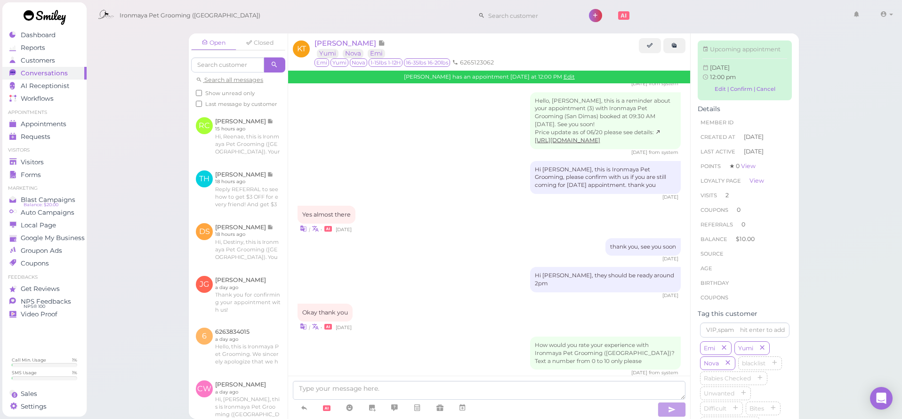
scroll to position [1015, 0]
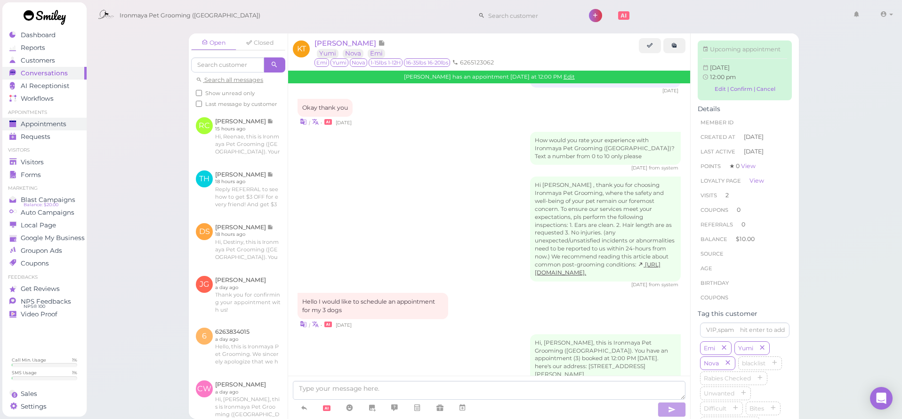
click at [31, 120] on span "Appointments" at bounding box center [44, 124] width 46 height 8
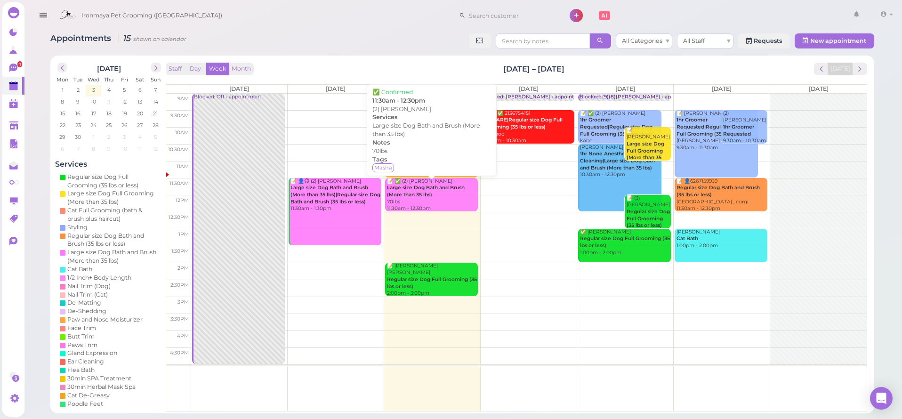
click at [451, 188] on b "Large size Dog Bath and Brush (More than 35 lbs)" at bounding box center [426, 191] width 78 height 13
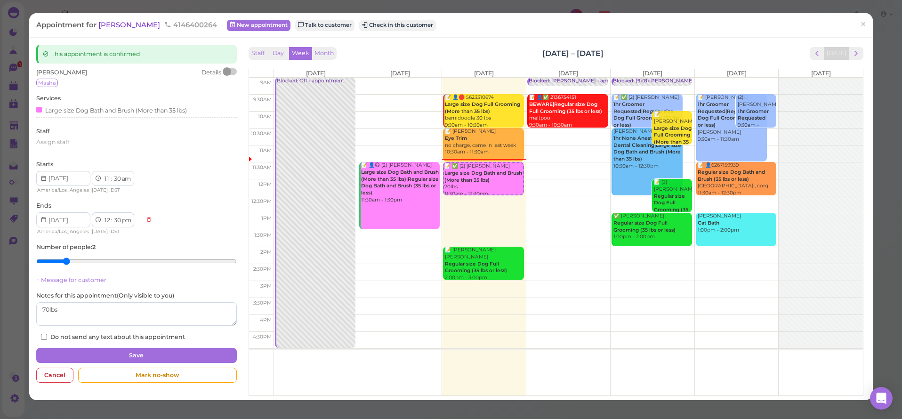
click at [110, 24] on span "[PERSON_NAME]" at bounding box center [130, 24] width 64 height 9
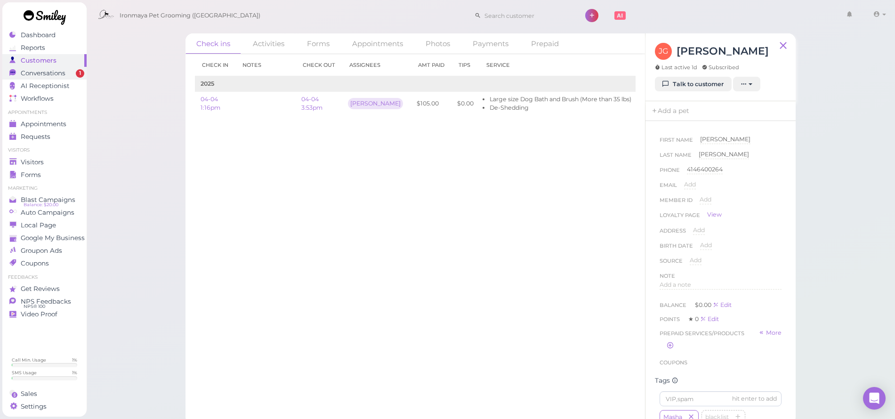
click at [60, 74] on span "Conversations" at bounding box center [43, 73] width 45 height 8
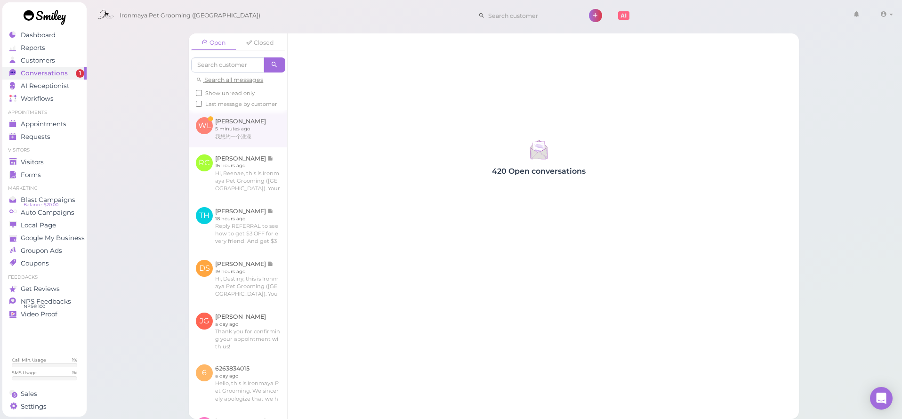
click at [263, 140] on link at bounding box center [238, 128] width 98 height 37
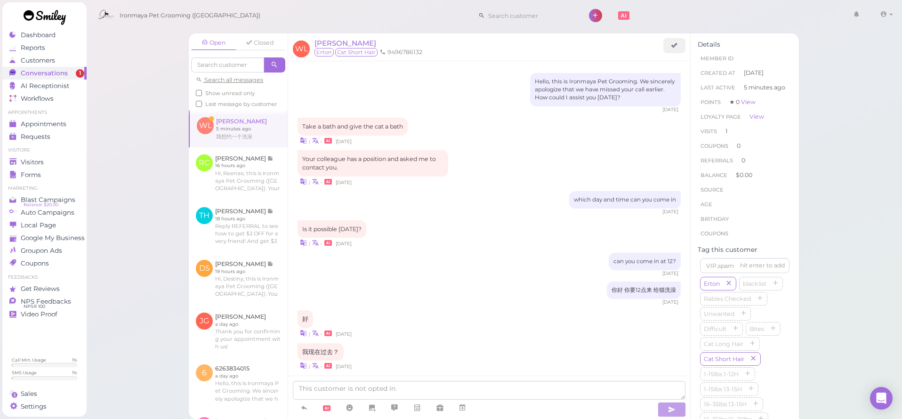
scroll to position [932, 0]
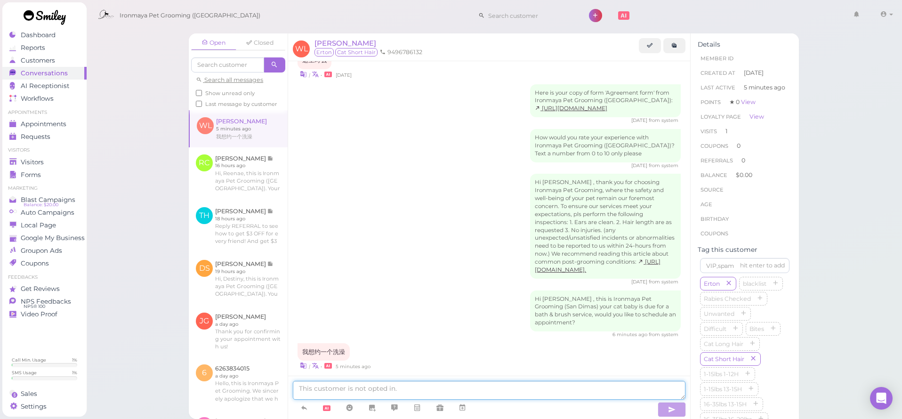
click at [500, 390] on textarea at bounding box center [489, 390] width 393 height 19
type textarea "n"
click at [510, 130] on div "How would you rate your experience with Ironmaya Pet Grooming ([GEOGRAPHIC_DATA…" at bounding box center [489, 149] width 383 height 40
click at [338, 394] on textarea at bounding box center [489, 390] width 393 height 19
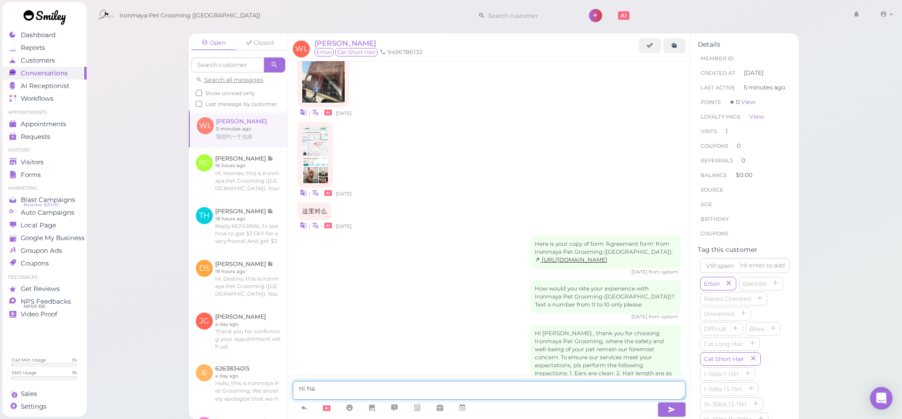
scroll to position [665, 0]
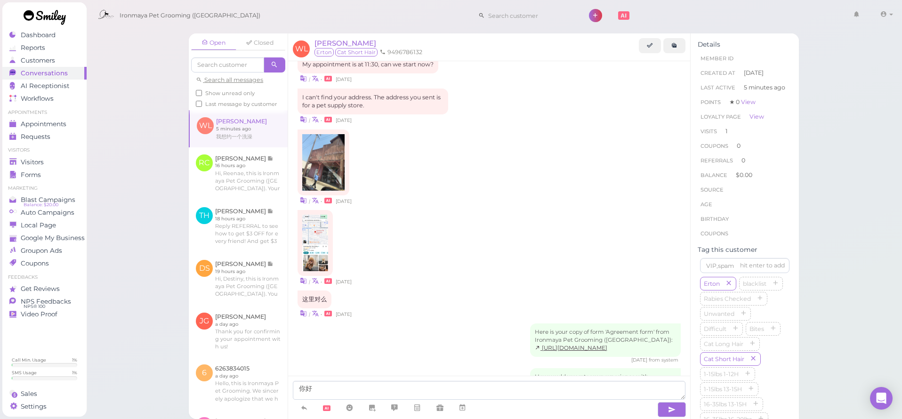
click at [364, 368] on div "How would you rate your experience with Ironmaya Pet Grooming ([GEOGRAPHIC_DATA…" at bounding box center [489, 388] width 383 height 40
click at [347, 388] on textarea "你好" at bounding box center [489, 390] width 393 height 19
click at [317, 368] on div "How would you rate your experience with Ironmaya Pet Grooming ([GEOGRAPHIC_DATA…" at bounding box center [489, 388] width 383 height 40
click at [341, 388] on textarea "你好" at bounding box center [489, 390] width 393 height 19
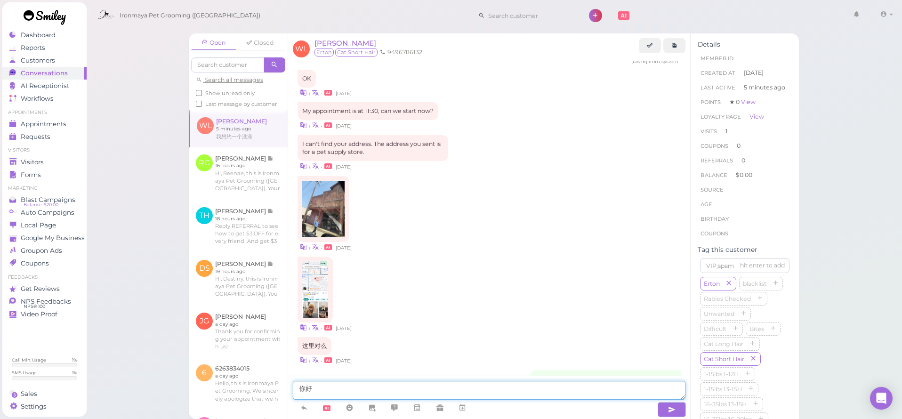
scroll to position [811, 0]
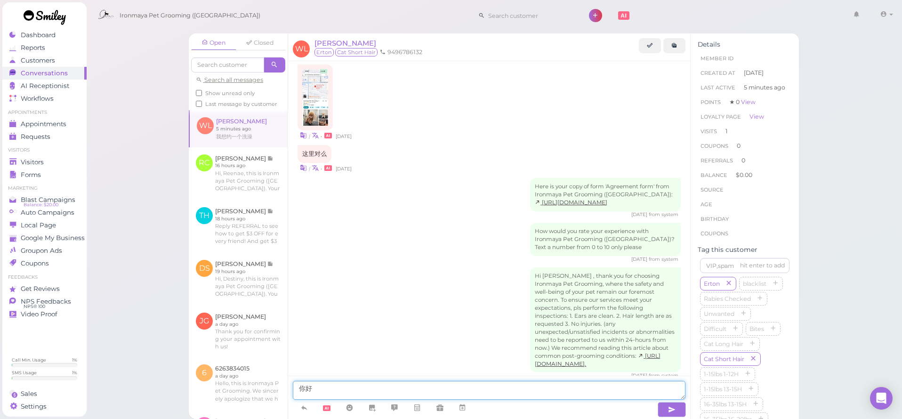
click at [344, 392] on textarea "你好" at bounding box center [489, 390] width 393 height 19
type textarea "你好 约明天上午可以吗？"
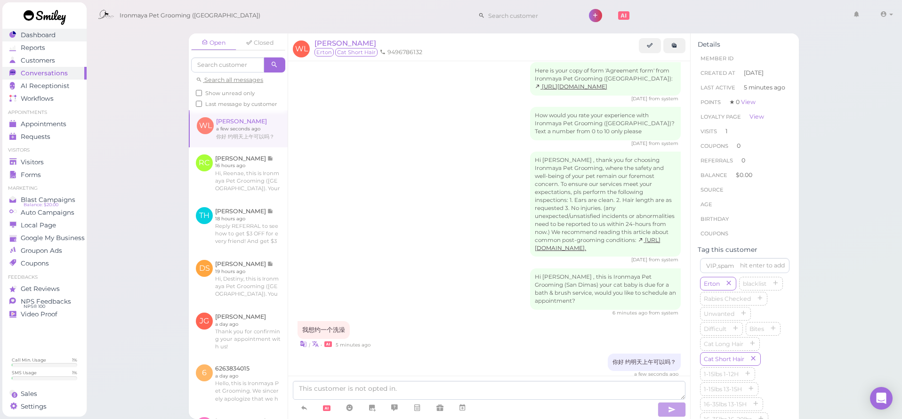
click at [35, 38] on span "Dashboard" at bounding box center [38, 35] width 35 height 8
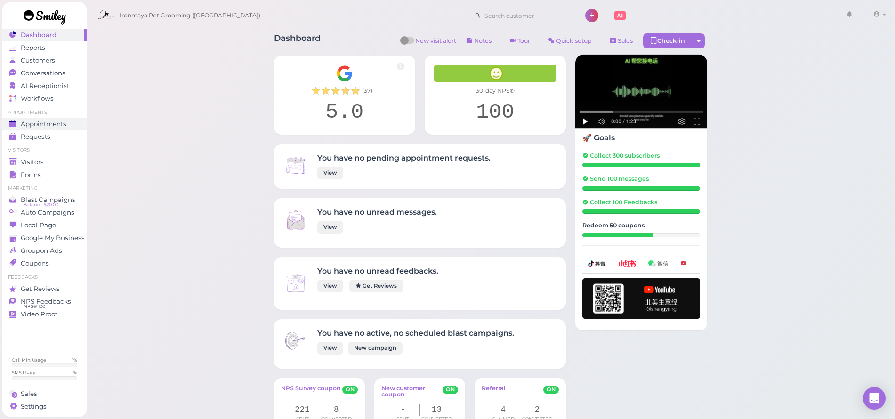
drag, startPoint x: 54, startPoint y: 117, endPoint x: 53, endPoint y: 126, distance: 8.6
click at [54, 117] on ul "Appointments Appointments Requests 0" at bounding box center [44, 126] width 84 height 34
click at [53, 126] on span "Appointments" at bounding box center [44, 124] width 46 height 8
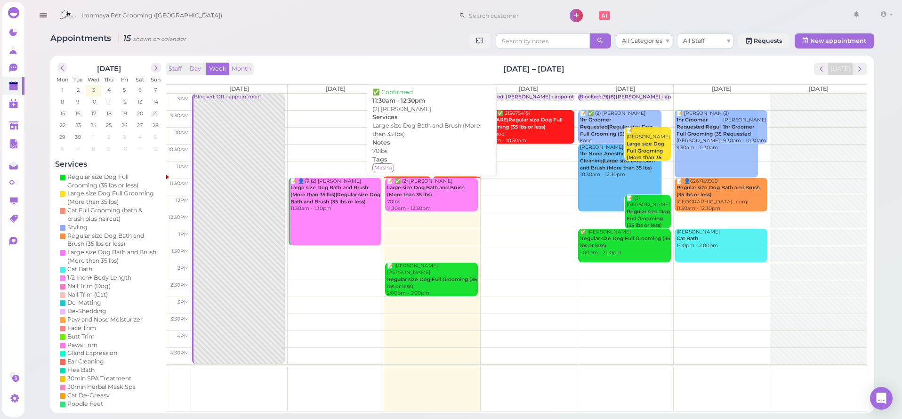
click at [445, 190] on div "📝 ✅ (2) [PERSON_NAME] Large size Dog Bath and Brush (More than 35 lbs) 70lbs 11…" at bounding box center [432, 195] width 91 height 34
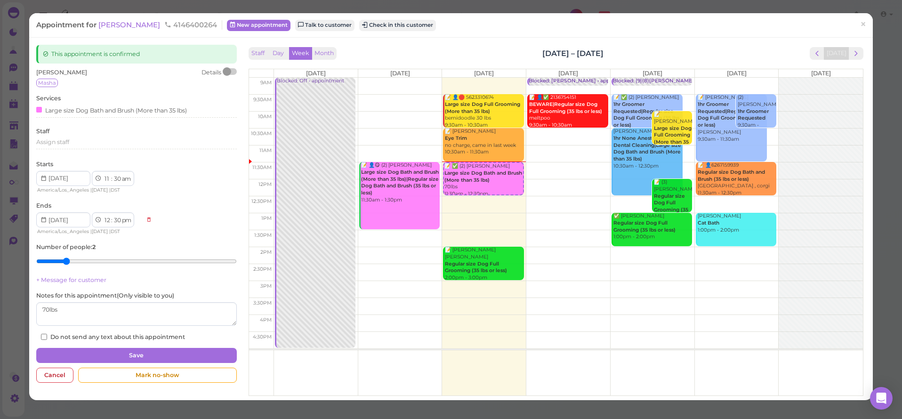
click at [121, 18] on div "Appointment for [PERSON_NAME] 4146400264 New appointment Talk to customer Check…" at bounding box center [451, 25] width 844 height 24
click at [122, 24] on span "[PERSON_NAME]" at bounding box center [130, 24] width 64 height 9
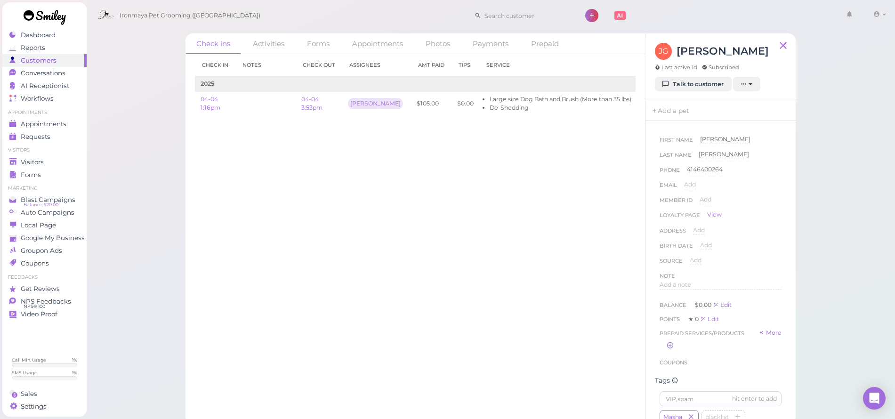
scroll to position [50, 0]
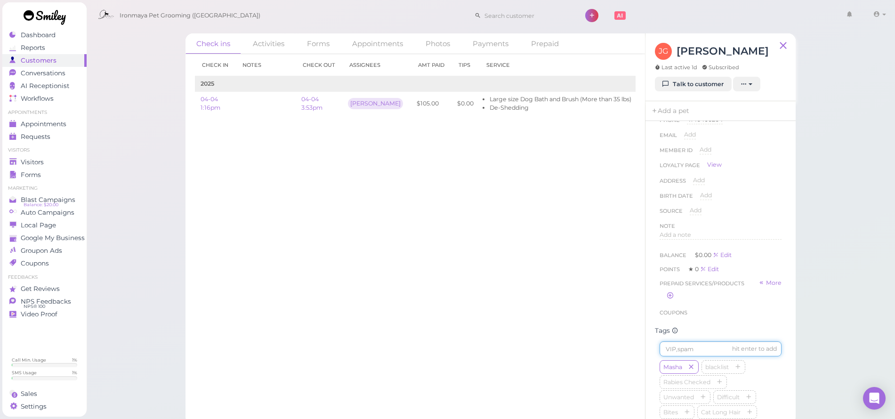
click at [673, 355] on input at bounding box center [721, 348] width 122 height 15
type input "Monte"
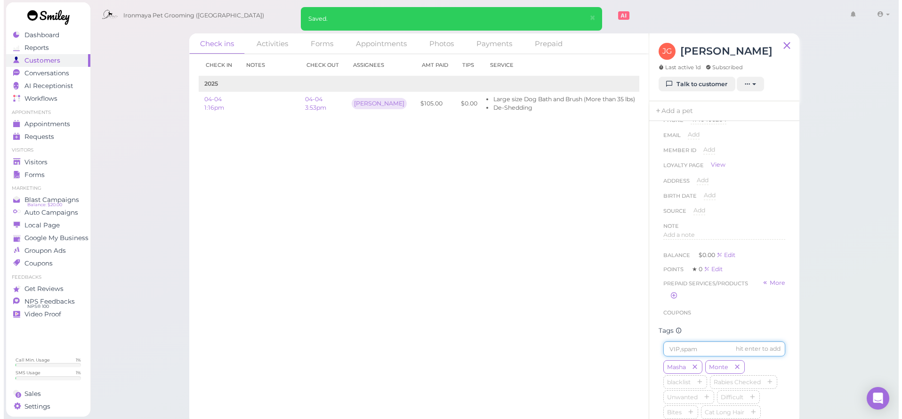
scroll to position [0, 0]
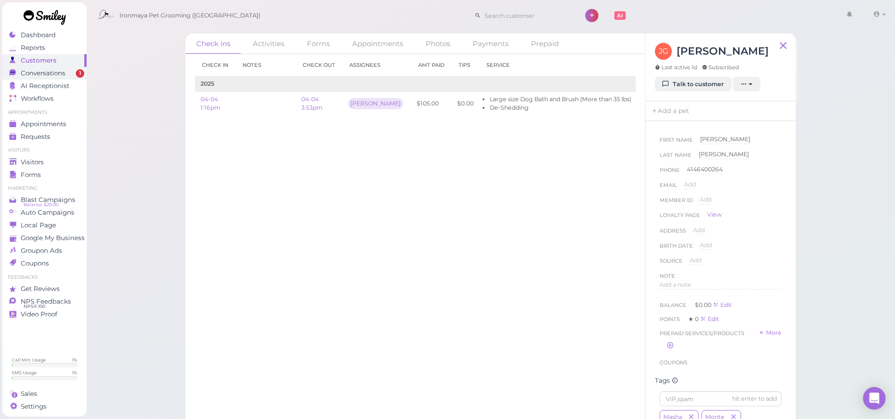
click at [49, 76] on span "Conversations" at bounding box center [43, 73] width 45 height 8
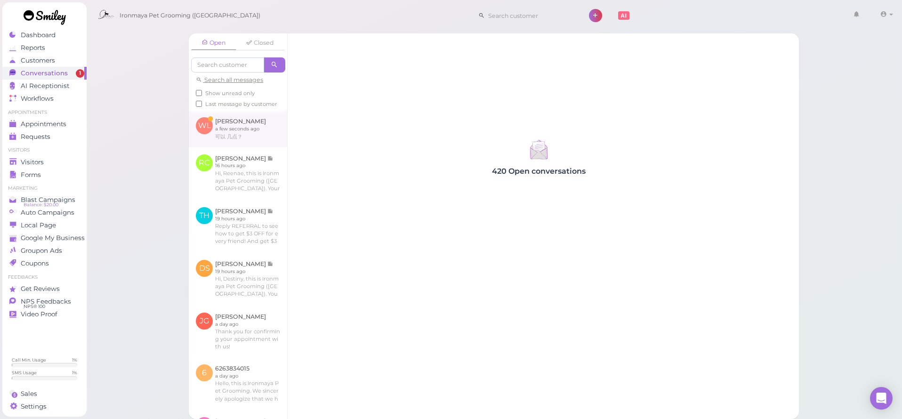
click at [251, 123] on link at bounding box center [238, 128] width 98 height 37
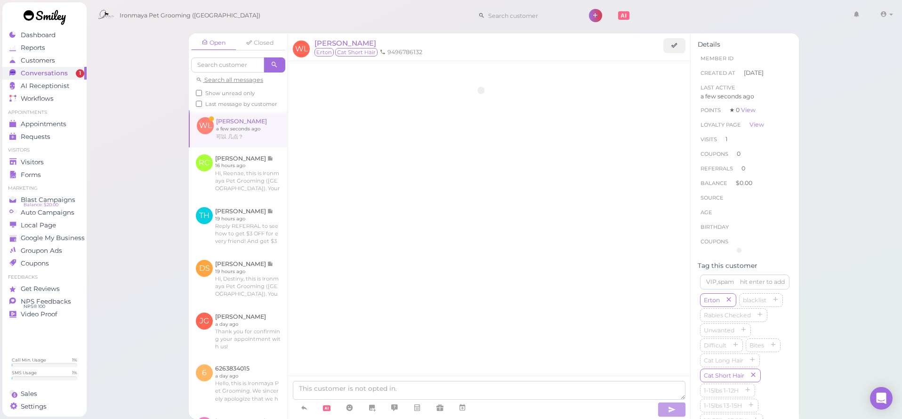
scroll to position [1001, 0]
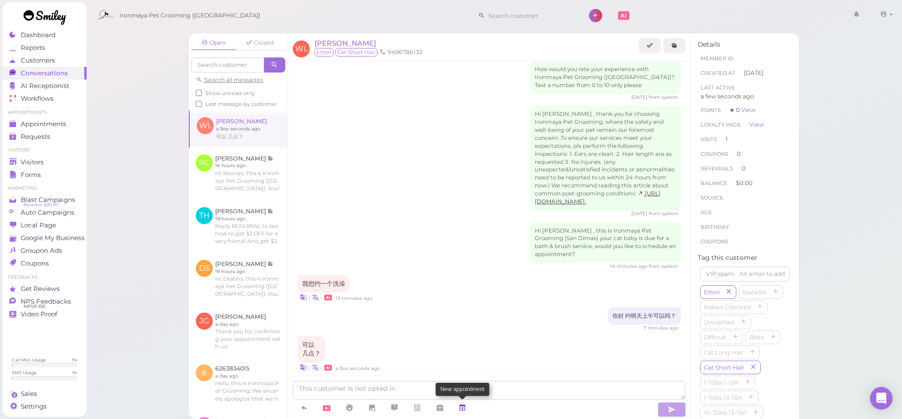
click at [470, 404] on link at bounding box center [462, 408] width 23 height 16
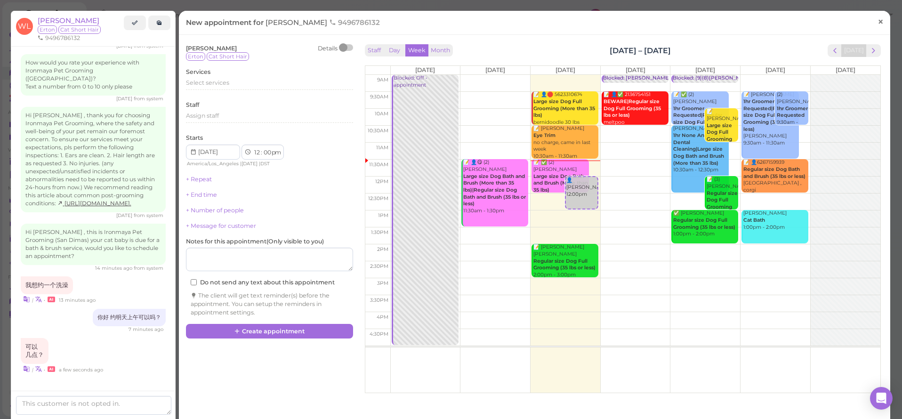
drag, startPoint x: 861, startPoint y: 23, endPoint x: 870, endPoint y: 20, distance: 9.4
click at [862, 23] on div "New appointment for [PERSON_NAME] 9496786132 ×" at bounding box center [534, 22] width 697 height 9
click at [878, 18] on span "×" at bounding box center [881, 21] width 6 height 13
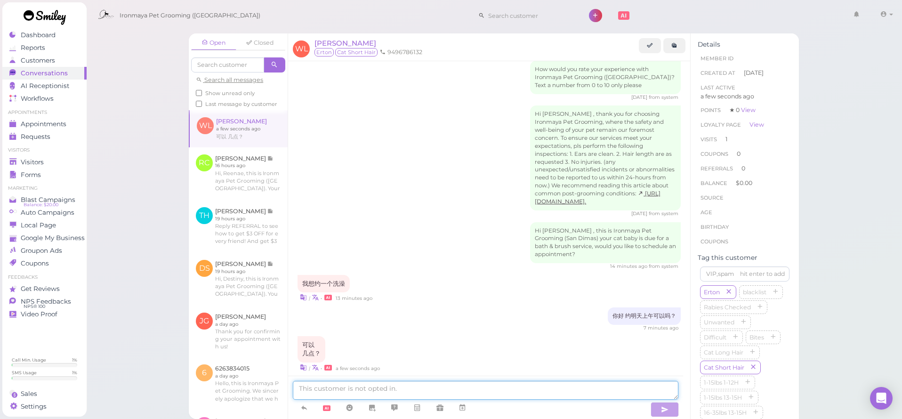
click at [430, 390] on textarea at bounding box center [486, 390] width 386 height 19
type textarea "10点好吗？"
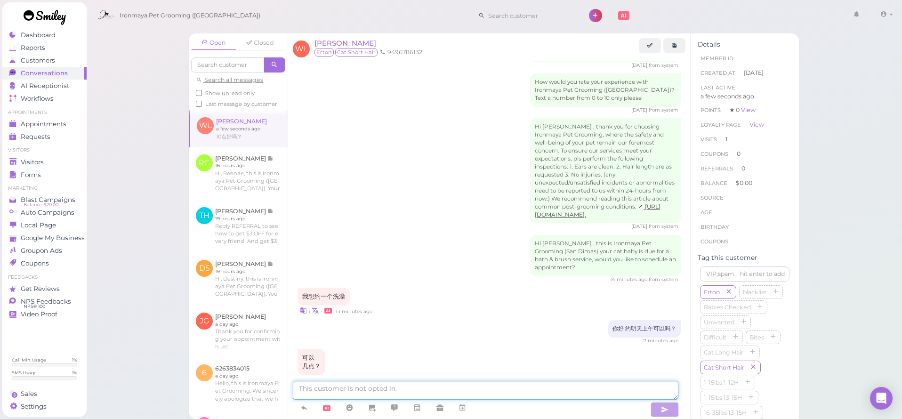
scroll to position [1035, 0]
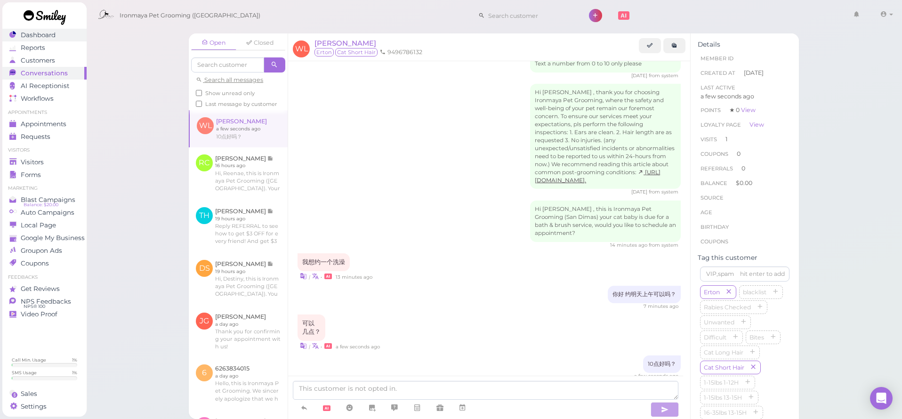
click at [62, 41] on link "Dashboard" at bounding box center [44, 35] width 84 height 13
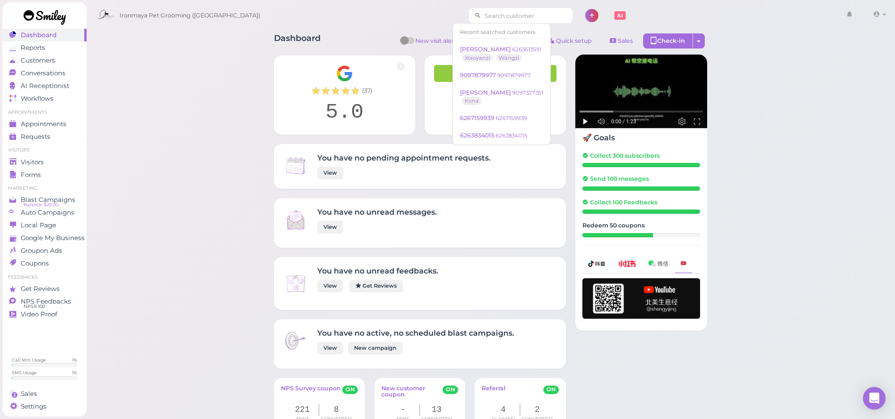
click at [526, 19] on input at bounding box center [526, 15] width 91 height 15
type input "9228"
click at [54, 122] on span "Appointments" at bounding box center [44, 124] width 46 height 8
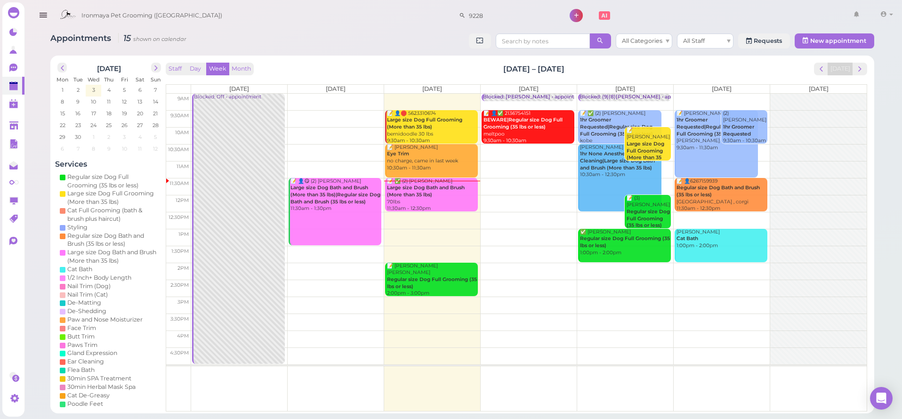
click at [765, 162] on td at bounding box center [529, 169] width 676 height 17
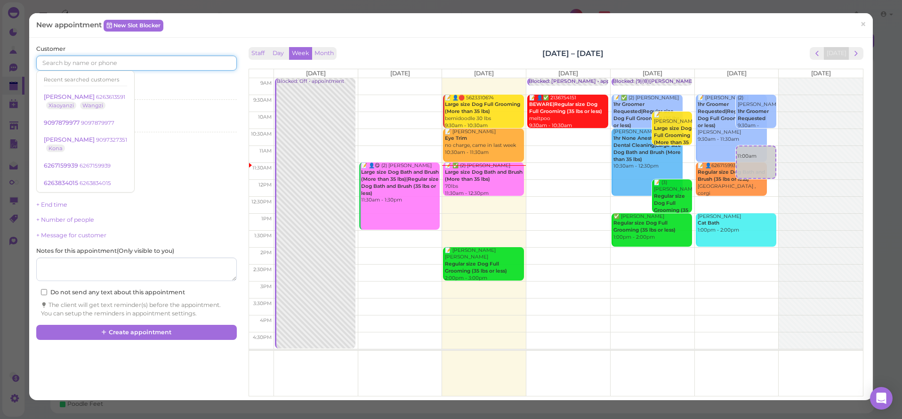
click at [81, 67] on input at bounding box center [136, 63] width 200 height 15
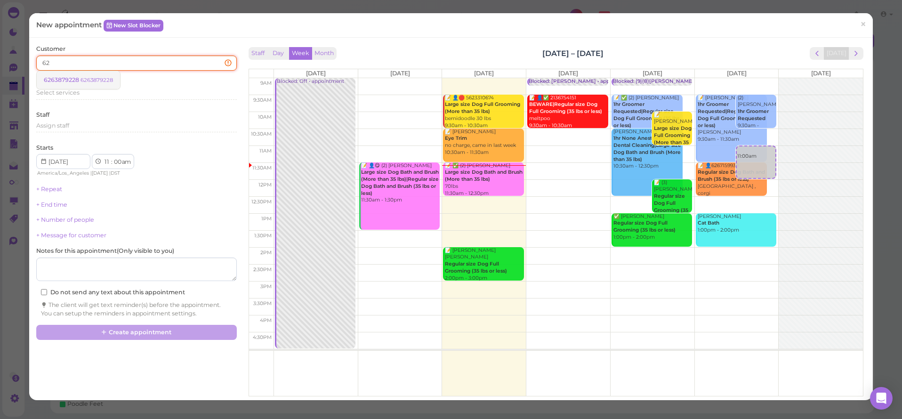
type input "6"
type input "62664649"
click at [78, 80] on span "[PERSON_NAME]" at bounding box center [70, 79] width 52 height 7
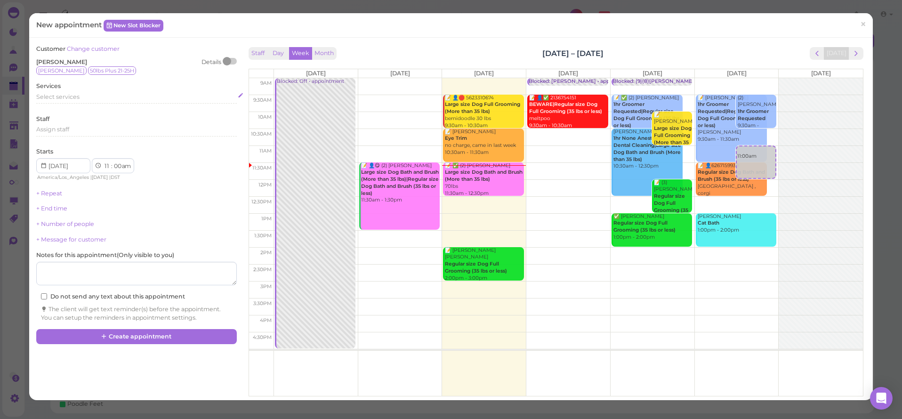
click at [63, 97] on span "Select services" at bounding box center [57, 96] width 43 height 7
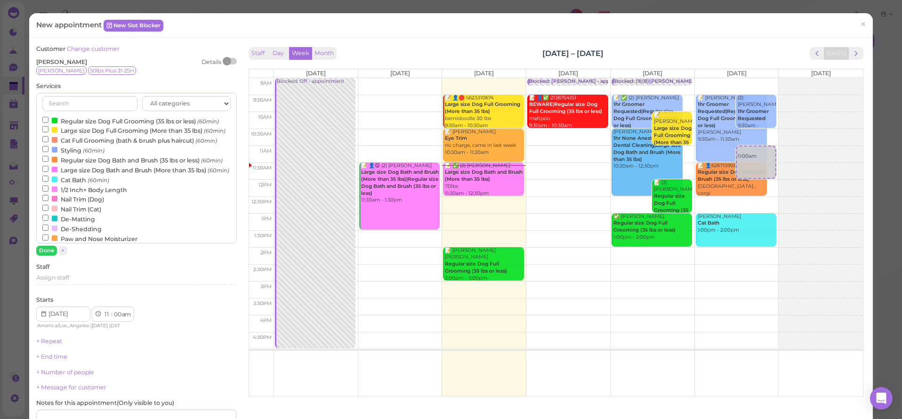
click at [61, 132] on label "Large size Dog Full Grooming (More than 35 lbs) (60min)" at bounding box center [133, 130] width 183 height 10
click at [49, 132] on input "Large size Dog Full Grooming (More than 35 lbs) (60min)" at bounding box center [45, 129] width 6 height 6
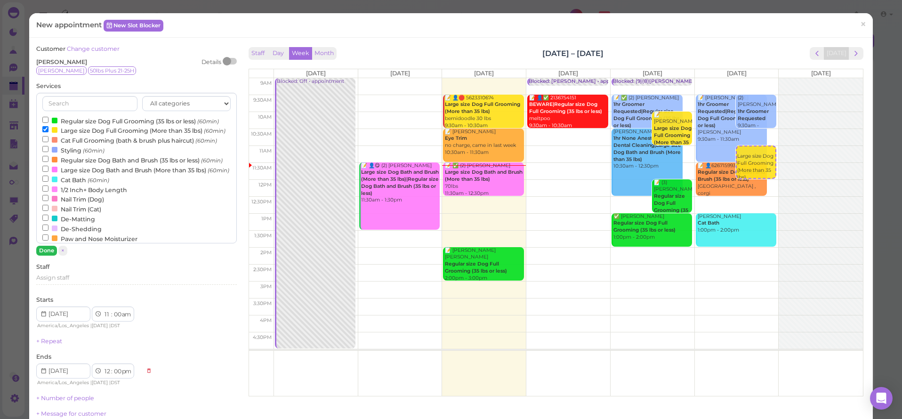
click at [53, 251] on button "Done" at bounding box center [46, 251] width 21 height 10
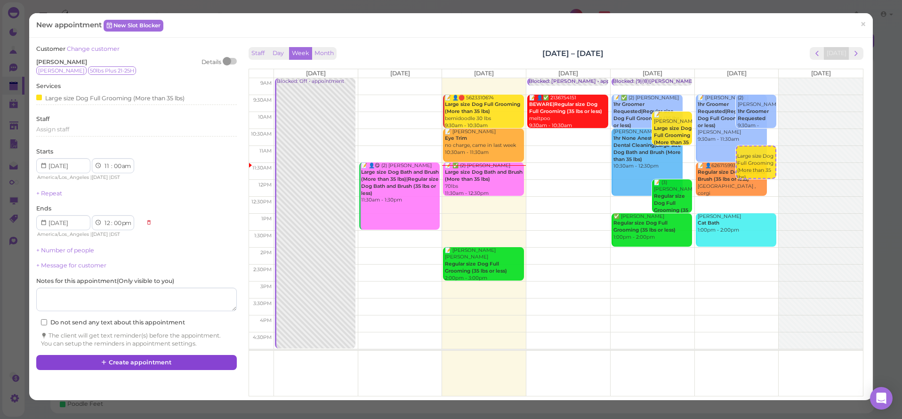
click at [143, 357] on button "Create appointment" at bounding box center [136, 362] width 200 height 15
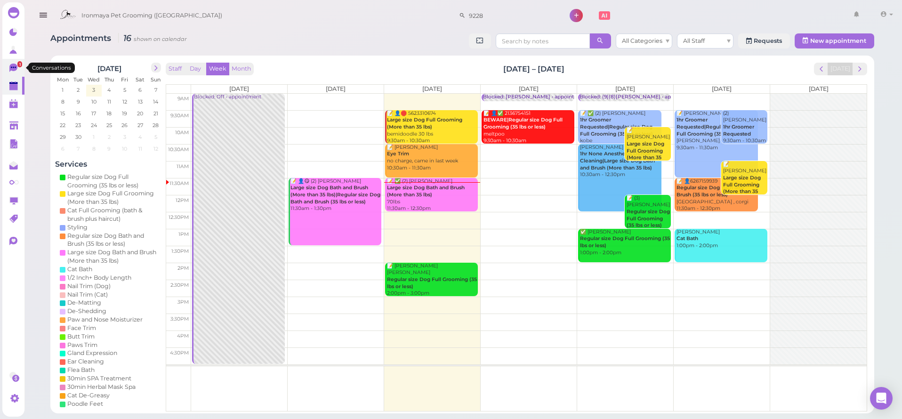
click at [20, 65] on span "1" at bounding box center [19, 64] width 5 height 6
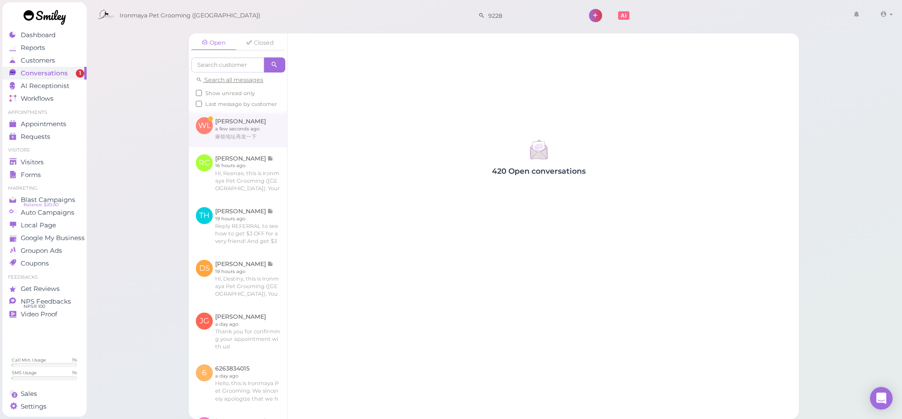
click at [263, 139] on link at bounding box center [238, 128] width 98 height 37
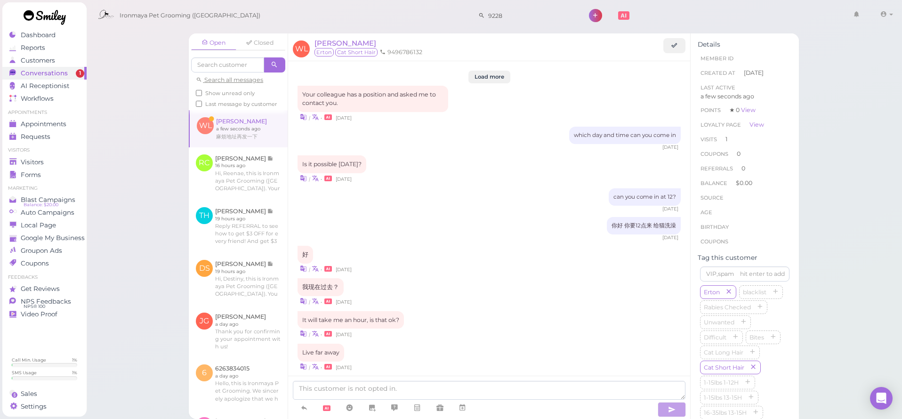
scroll to position [1030, 0]
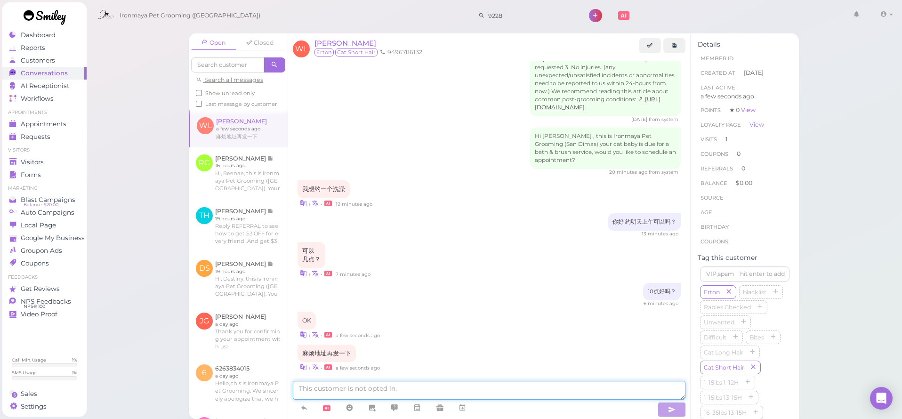
click at [371, 391] on textarea at bounding box center [489, 390] width 393 height 19
type textarea "[STREET_ADDRESS][PERSON_NAME]"
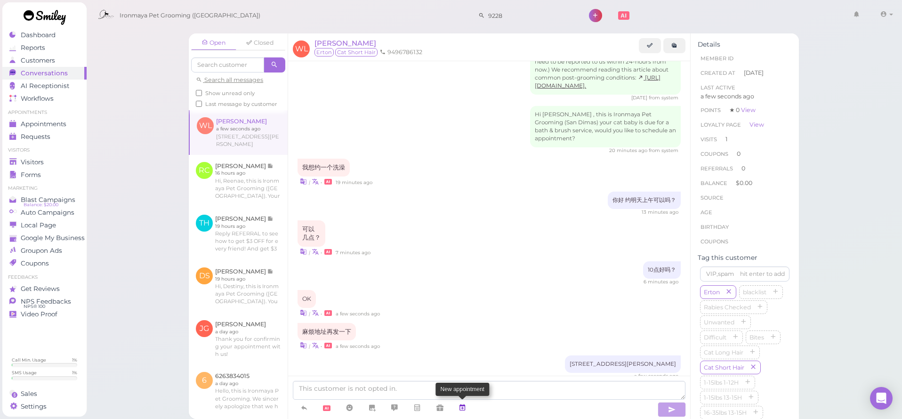
click at [465, 409] on icon at bounding box center [463, 407] width 8 height 9
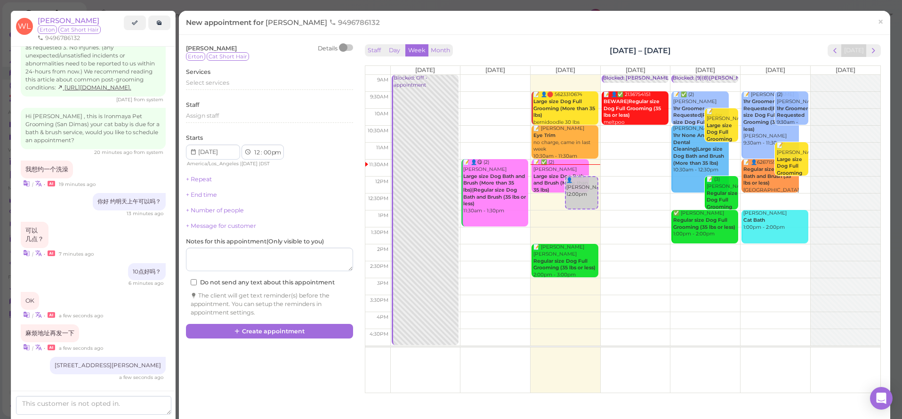
click at [630, 129] on td at bounding box center [635, 134] width 490 height 17
type input "[DATE]"
select select "10"
select select "30"
select select "am"
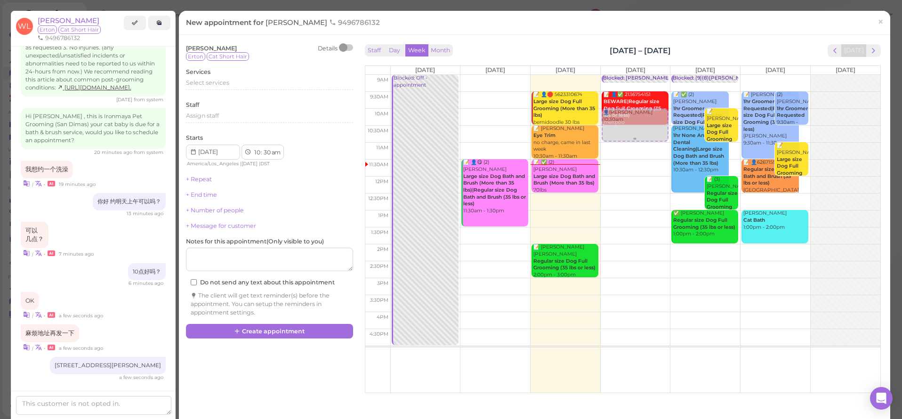
drag, startPoint x: 631, startPoint y: 143, endPoint x: 632, endPoint y: 126, distance: 17.0
click at [633, 75] on div "👤[PERSON_NAME] 10:30am Blocked: [PERSON_NAME] • appointment 📝 👤✅ 2136754151 BEW…" at bounding box center [636, 75] width 70 height 0
select select "00"
click at [211, 79] on div "Select services" at bounding box center [269, 83] width 167 height 8
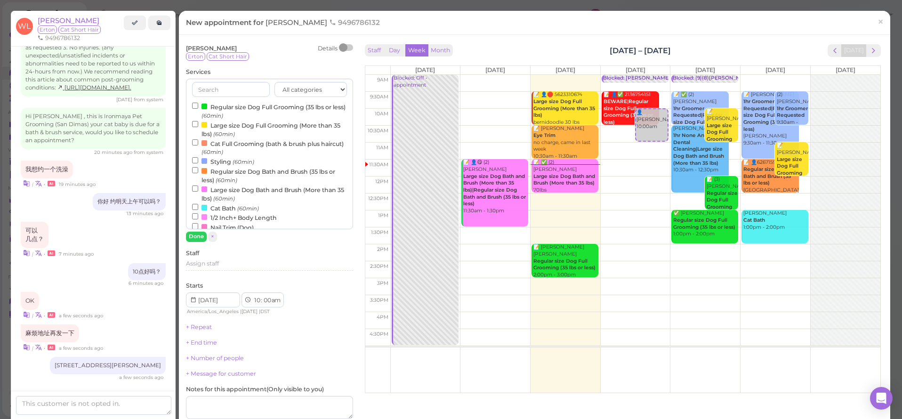
click at [218, 203] on label "Cat Bath (60min)" at bounding box center [225, 208] width 67 height 10
click at [198, 204] on input "Cat Bath (60min)" at bounding box center [195, 207] width 6 height 6
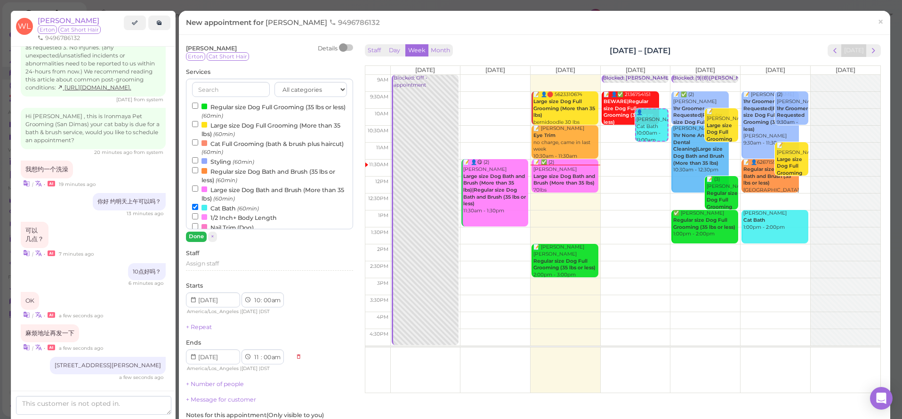
click at [198, 235] on button "Done" at bounding box center [196, 237] width 21 height 10
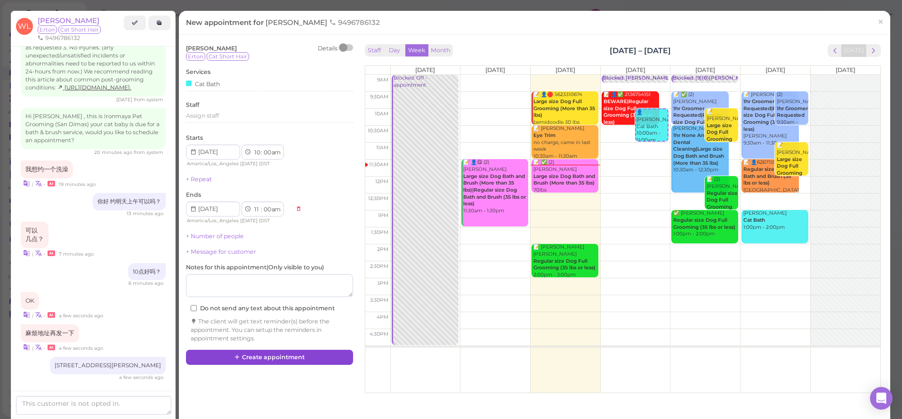
click at [253, 352] on button "Create appointment" at bounding box center [269, 357] width 167 height 15
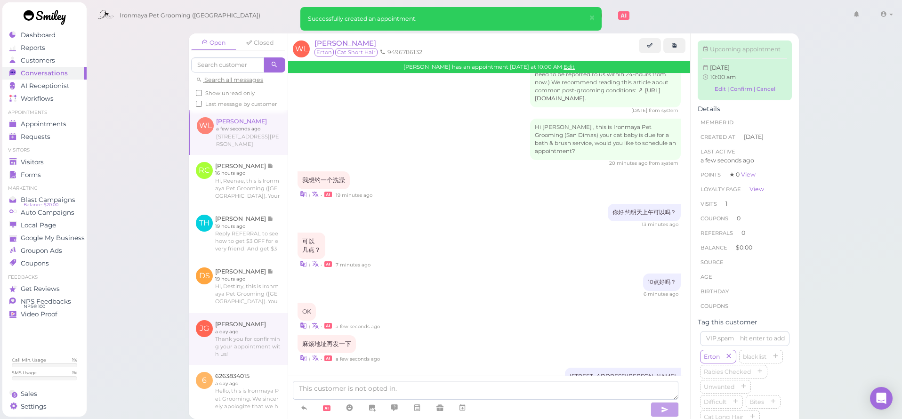
scroll to position [1147, 0]
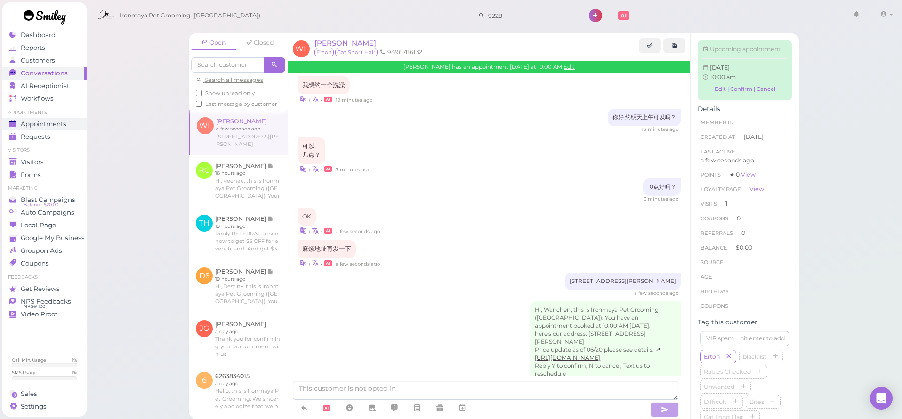
click at [55, 124] on span "Appointments" at bounding box center [44, 124] width 46 height 8
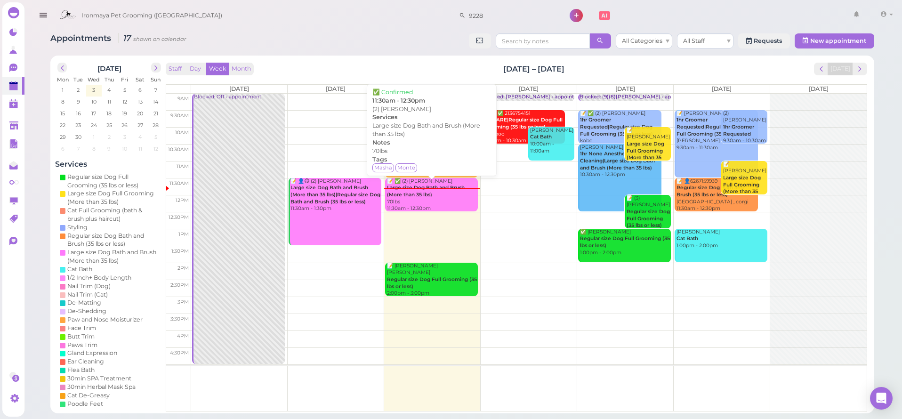
click at [441, 191] on div "📝 ✅ (2) [PERSON_NAME] Large size Dog Bath and Brush (More than 35 lbs) 70lbs 11…" at bounding box center [432, 195] width 91 height 34
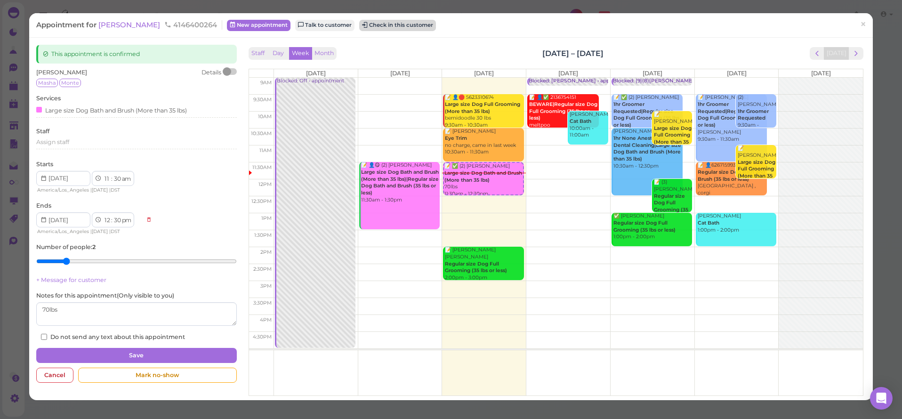
click at [391, 23] on button "Check in this customer" at bounding box center [397, 25] width 77 height 11
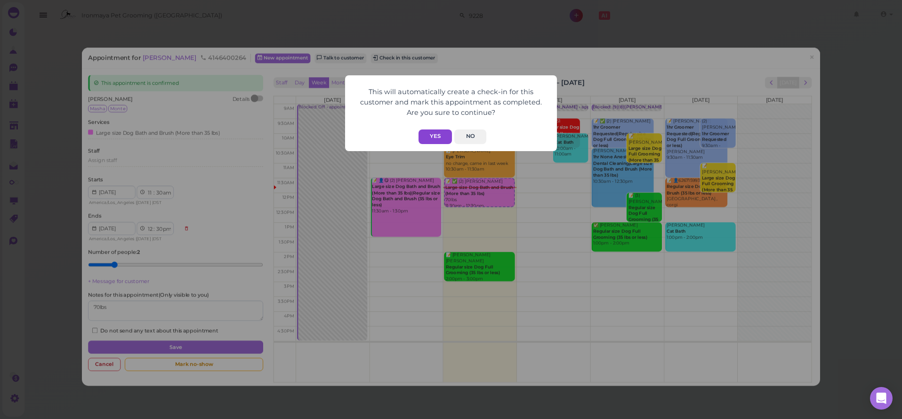
click at [431, 136] on button "Yes" at bounding box center [435, 136] width 33 height 15
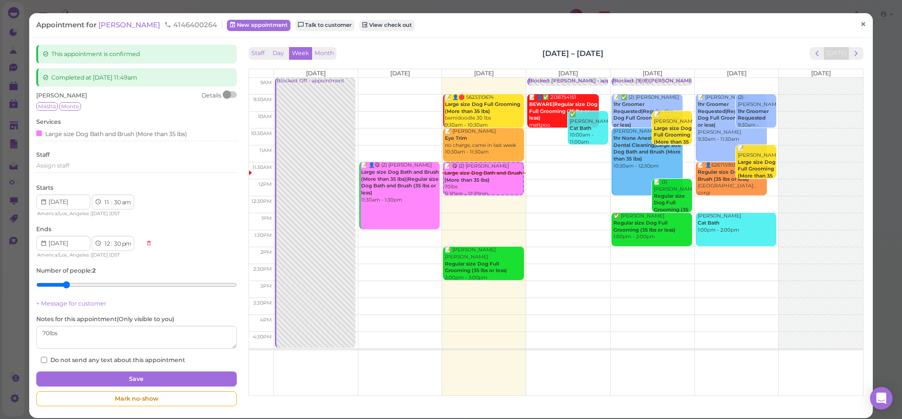
click at [860, 25] on span "×" at bounding box center [863, 24] width 6 height 13
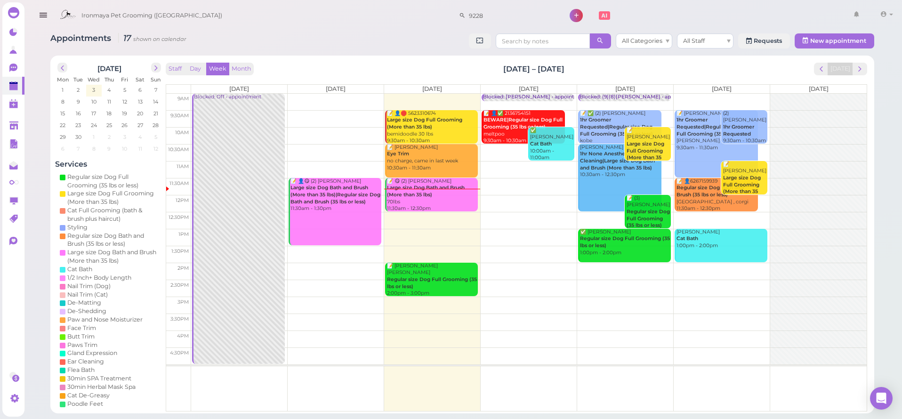
click at [475, 249] on td at bounding box center [529, 254] width 676 height 17
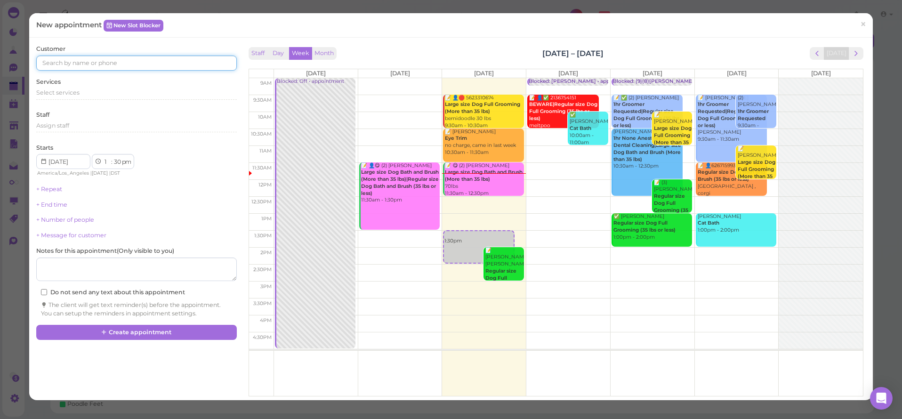
click at [77, 64] on input at bounding box center [136, 63] width 200 height 15
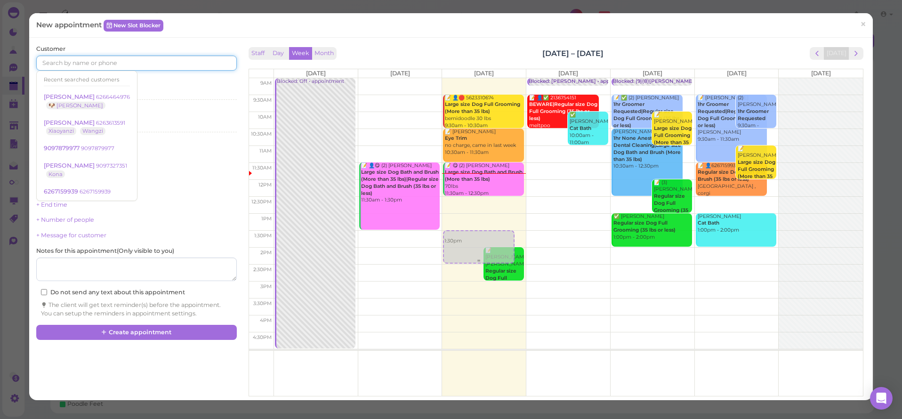
click at [474, 78] on div "1:30pm 📝 👤🛑 5623310674 Large size Dog Full Grooming (More than 35 lbs) bernidoo…" at bounding box center [484, 78] width 84 height 0
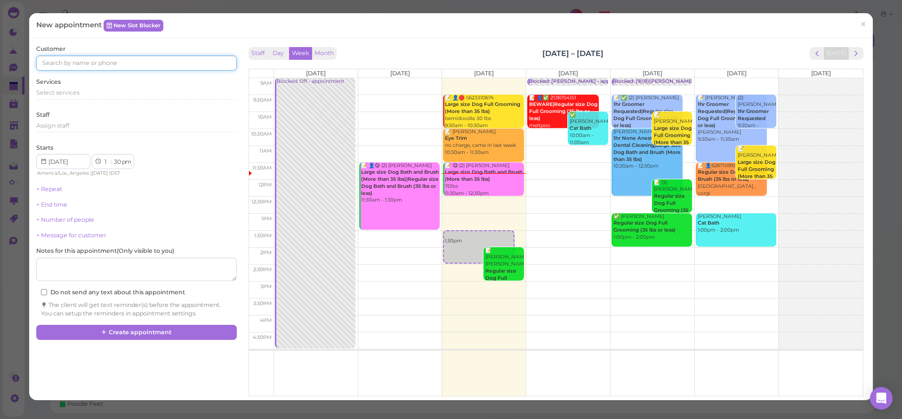
click at [73, 64] on input at bounding box center [136, 63] width 200 height 15
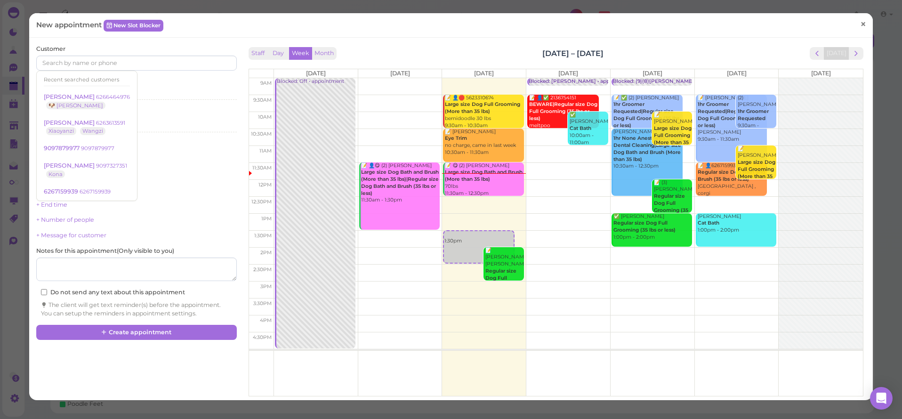
click at [860, 22] on span "×" at bounding box center [863, 24] width 6 height 13
